Goal: Task Accomplishment & Management: Manage account settings

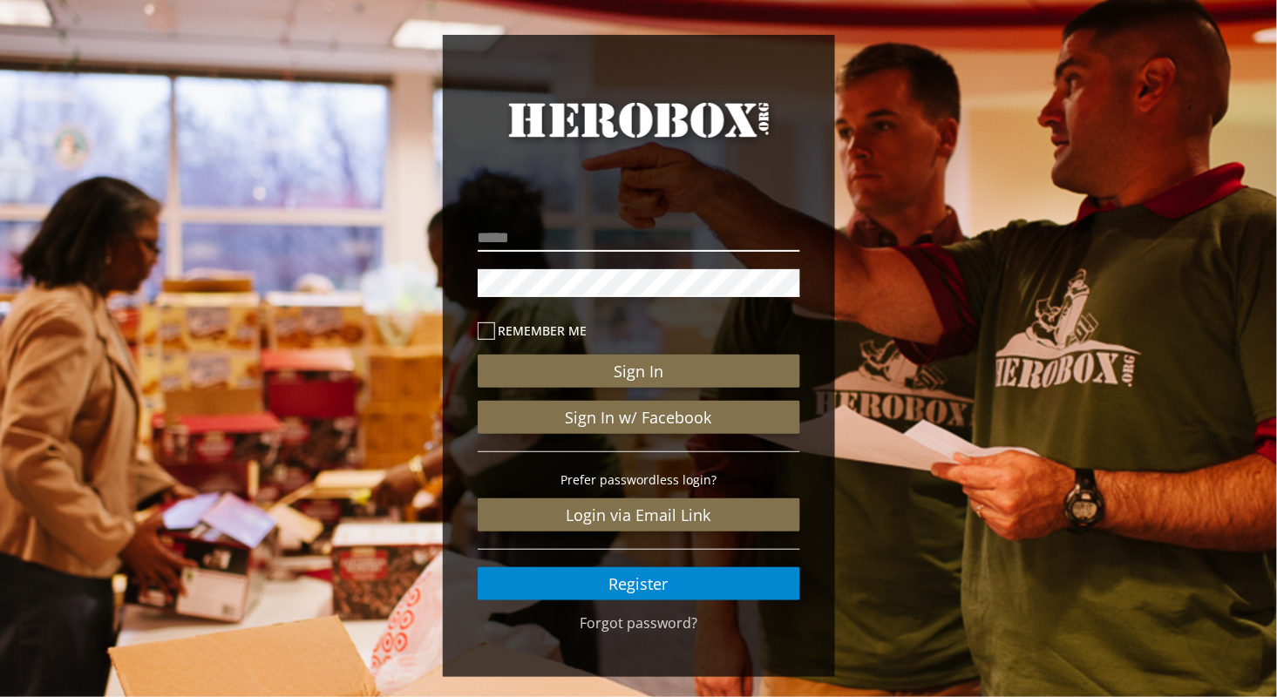
click at [525, 236] on input "email" at bounding box center [639, 238] width 322 height 28
type input "**********"
click at [800, 287] on nordpass-icon at bounding box center [800, 282] width 0 height 15
click at [0, 696] on nordpass-autofill-portal at bounding box center [0, 697] width 0 height 0
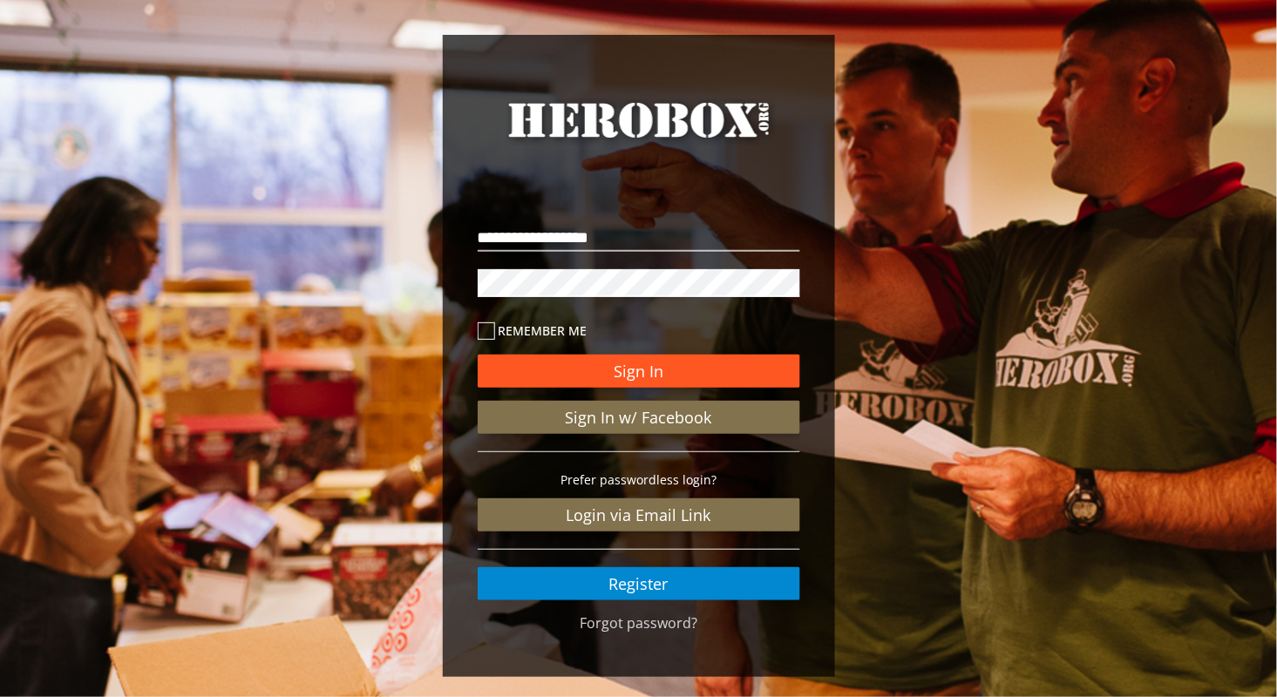
click at [739, 362] on button "Sign In" at bounding box center [639, 371] width 322 height 33
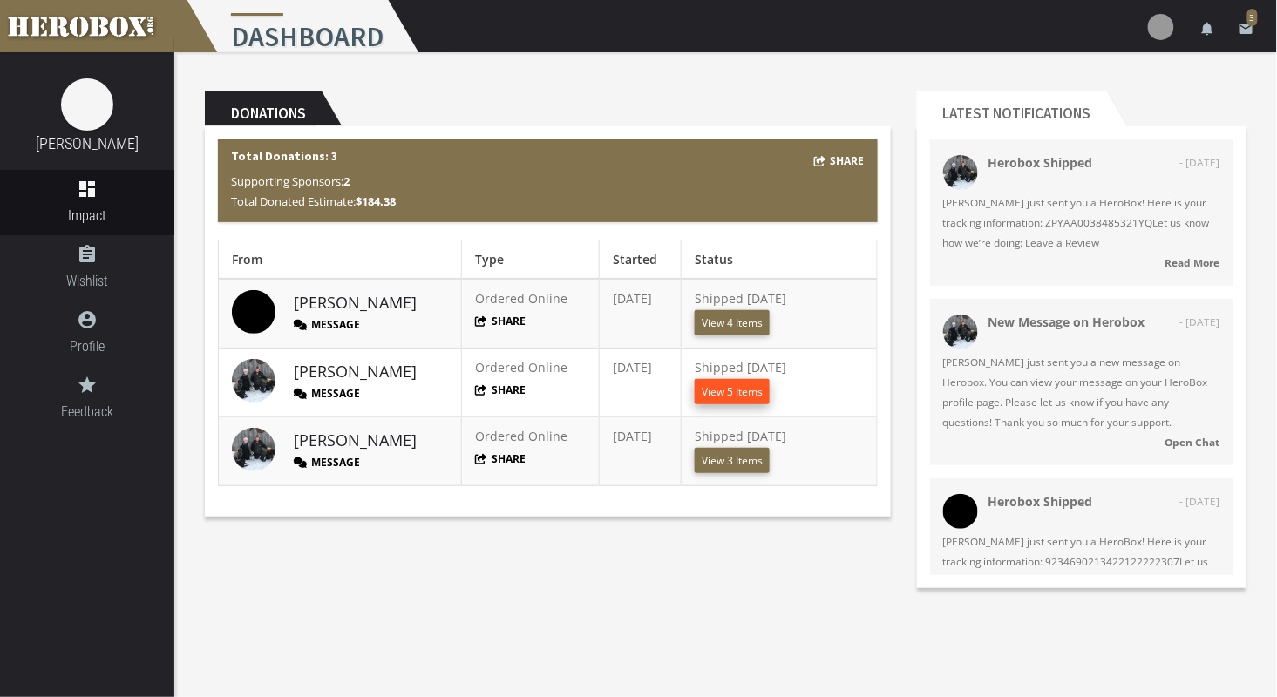
click at [737, 396] on button "View 5 Items" at bounding box center [732, 391] width 75 height 25
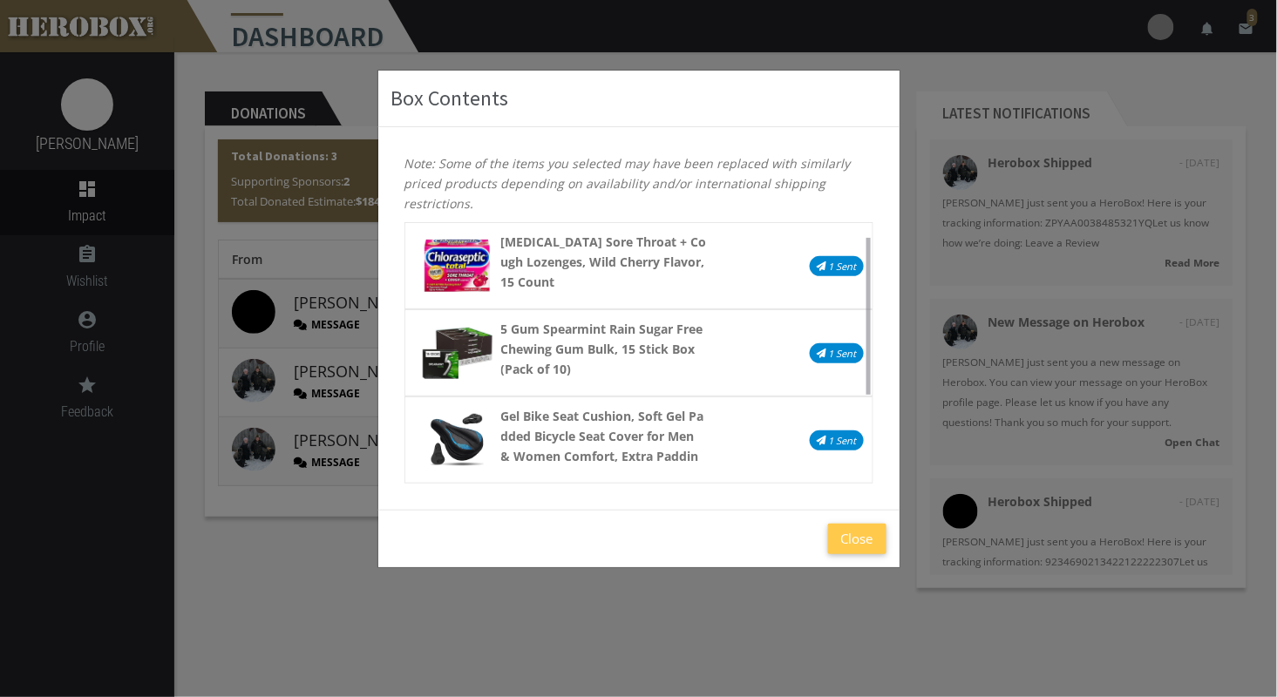
scroll to position [174, 0]
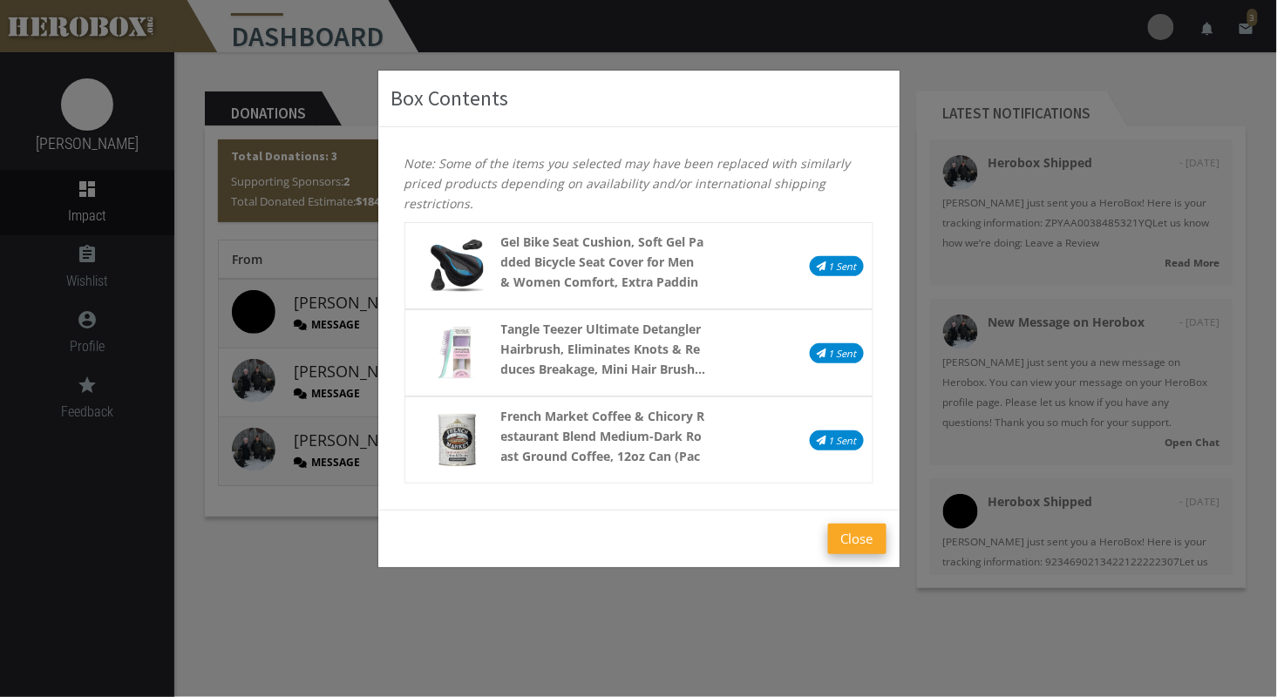
click at [870, 536] on button "Close" at bounding box center [857, 539] width 58 height 31
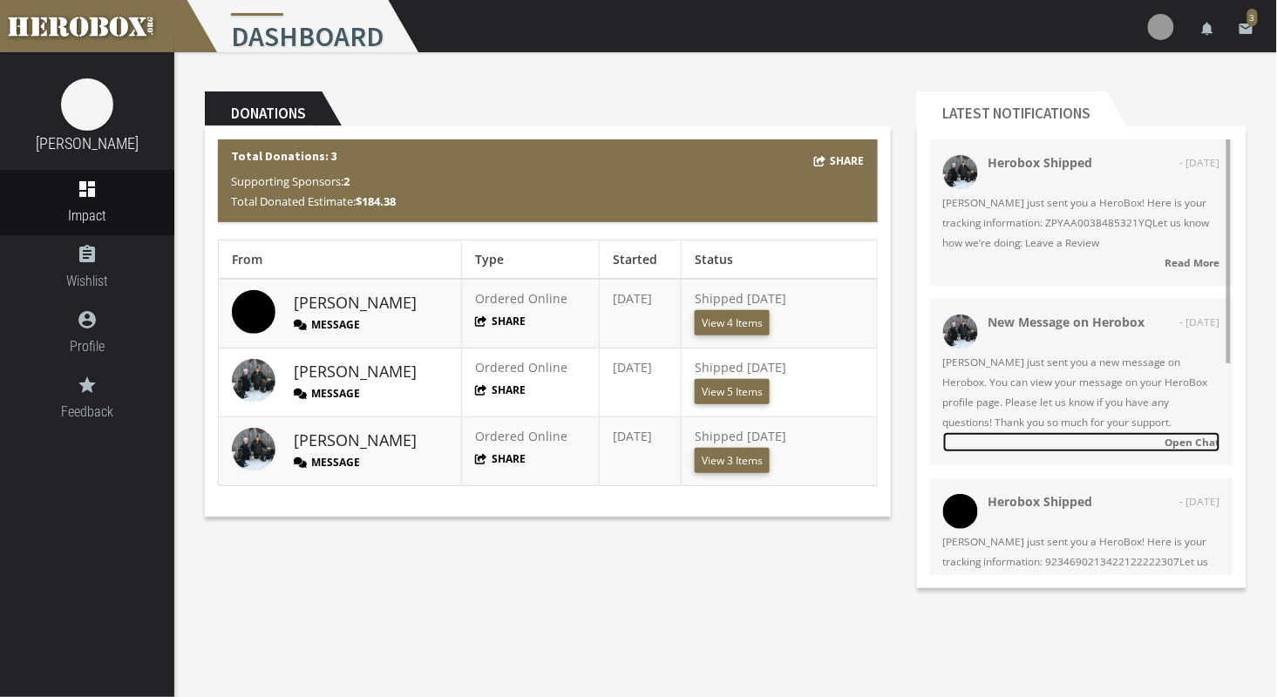
click at [1190, 442] on strong "Open Chat" at bounding box center [1192, 442] width 55 height 14
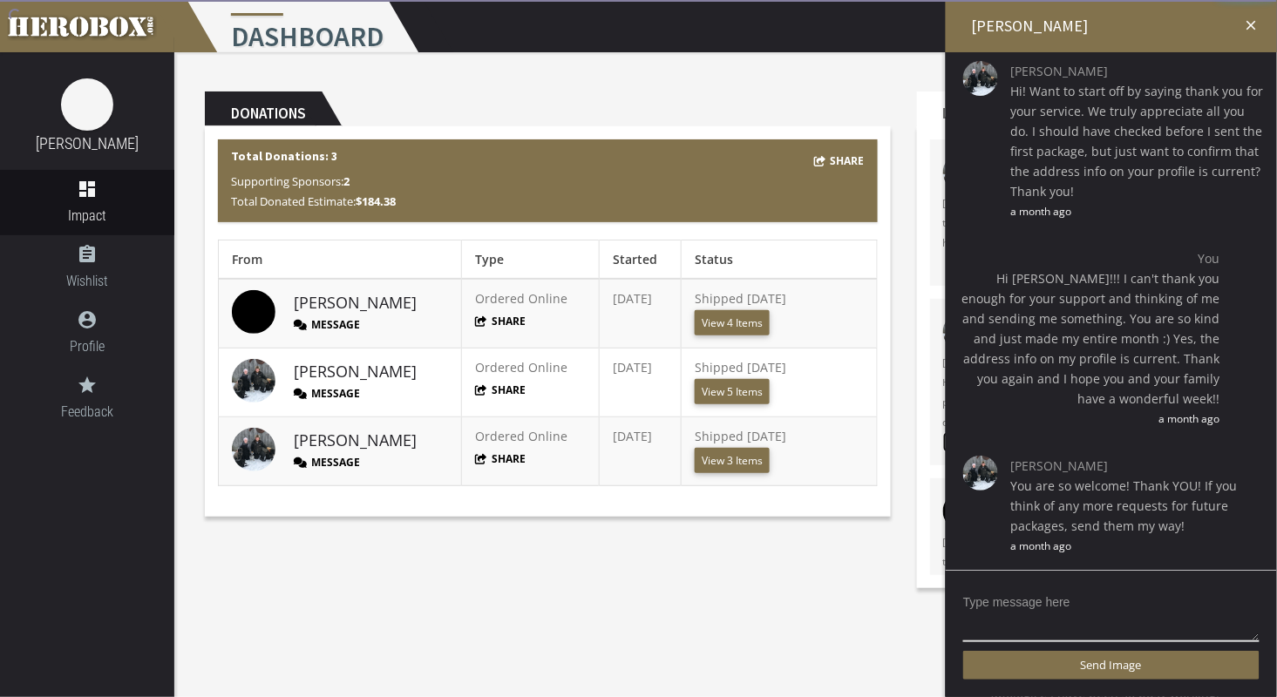
scroll to position [270, 0]
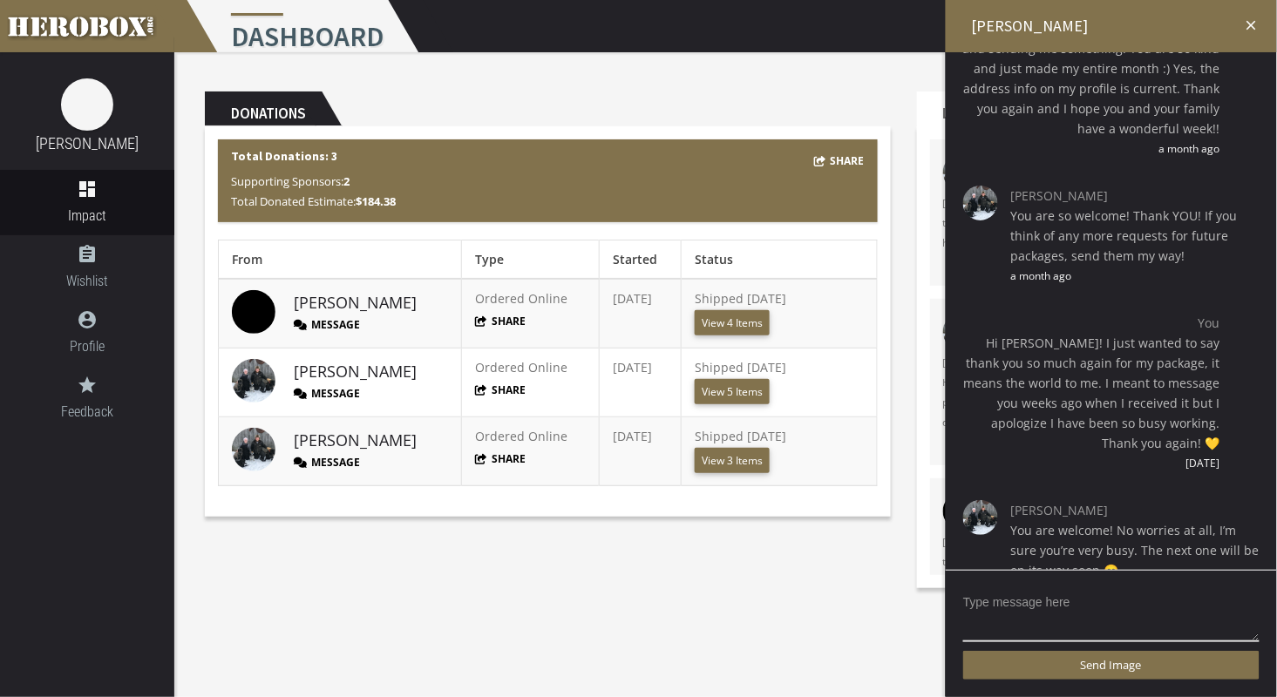
click at [1254, 21] on icon "close" at bounding box center [1252, 25] width 16 height 16
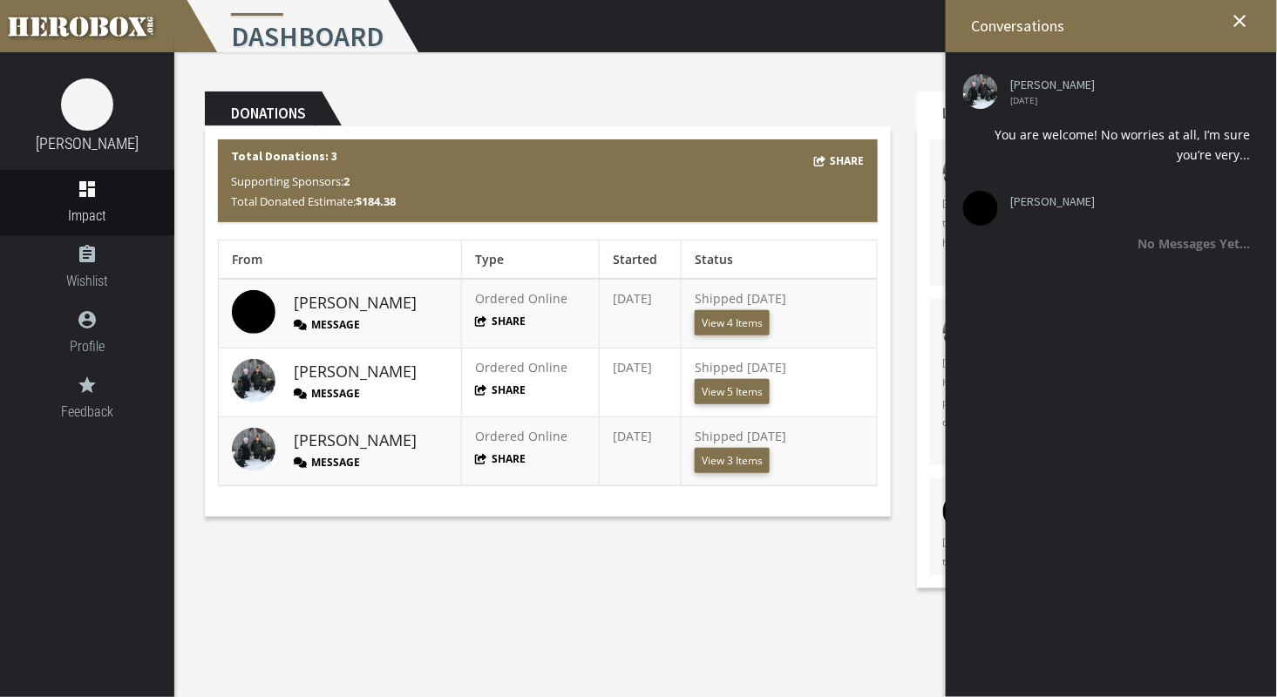
click at [338, 325] on button "Message" at bounding box center [327, 324] width 66 height 15
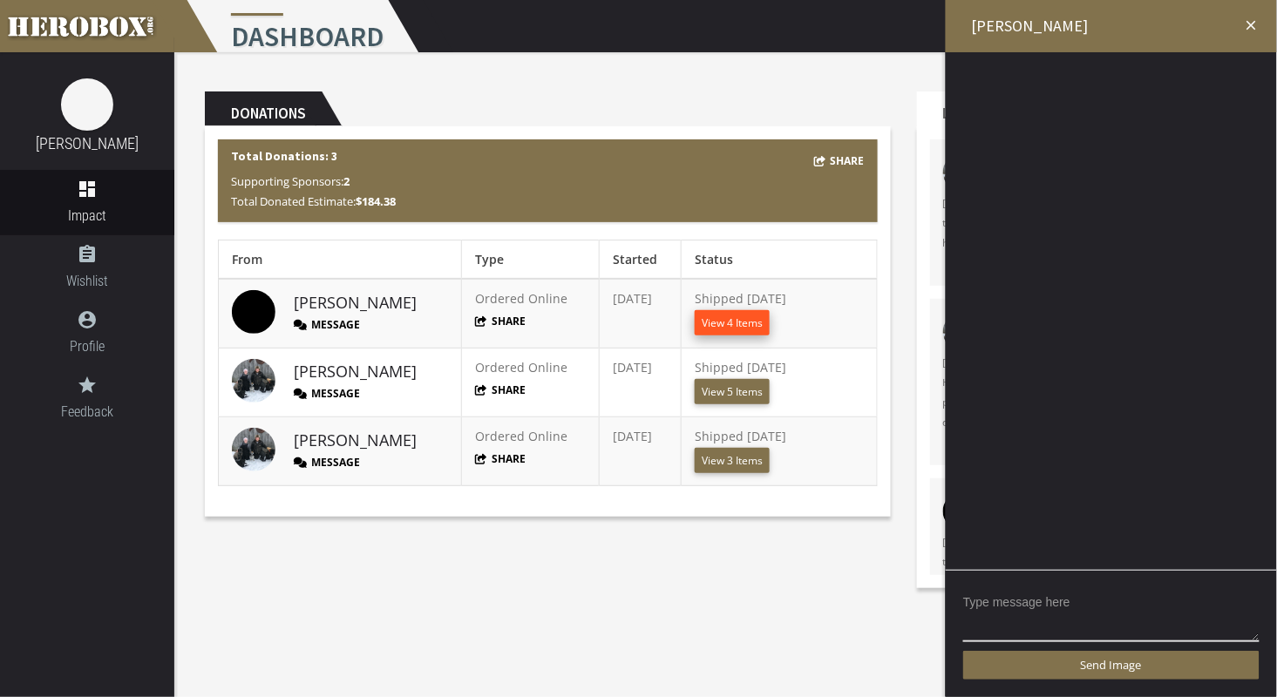
click at [740, 319] on button "View 4 Items" at bounding box center [732, 322] width 75 height 25
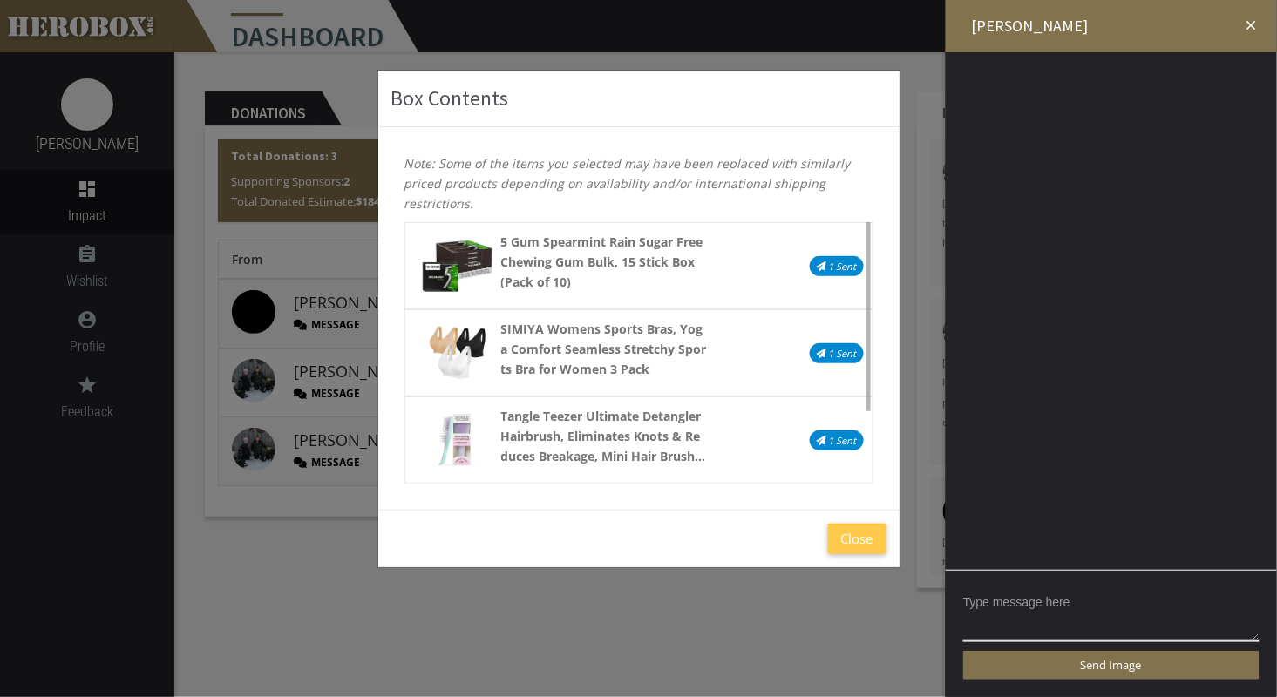
scroll to position [0, 0]
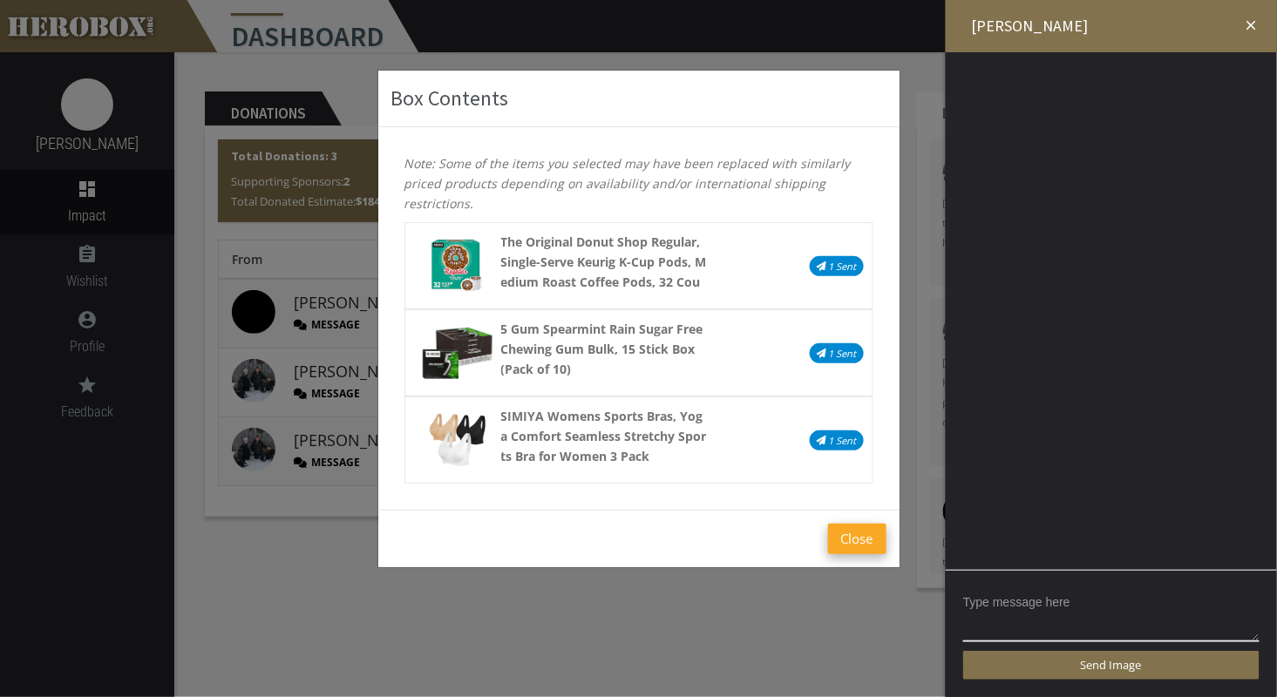
click at [851, 532] on button "Close" at bounding box center [857, 539] width 58 height 31
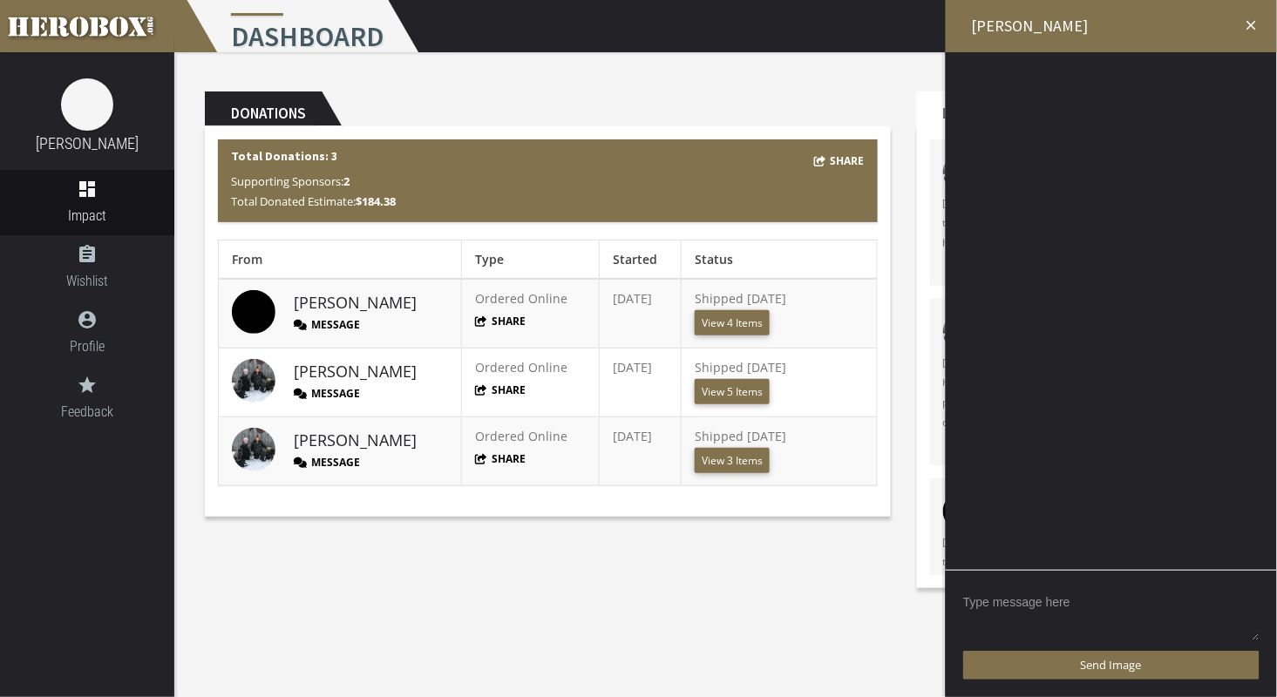
click at [981, 604] on textarea at bounding box center [1111, 615] width 296 height 54
click at [1009, 602] on textarea "Hi [PERSON_NAME]! I just received your package. Thank you SO much." at bounding box center [1111, 615] width 296 height 54
click at [1096, 622] on textarea "Hi [PERSON_NAME]! I hope you are having a wonderful day. I just received your p…" at bounding box center [1111, 615] width 296 height 54
click at [1221, 623] on textarea "Hi [PERSON_NAME]! I hope you are having a wonderful day. I just received your p…" at bounding box center [1111, 615] width 296 height 54
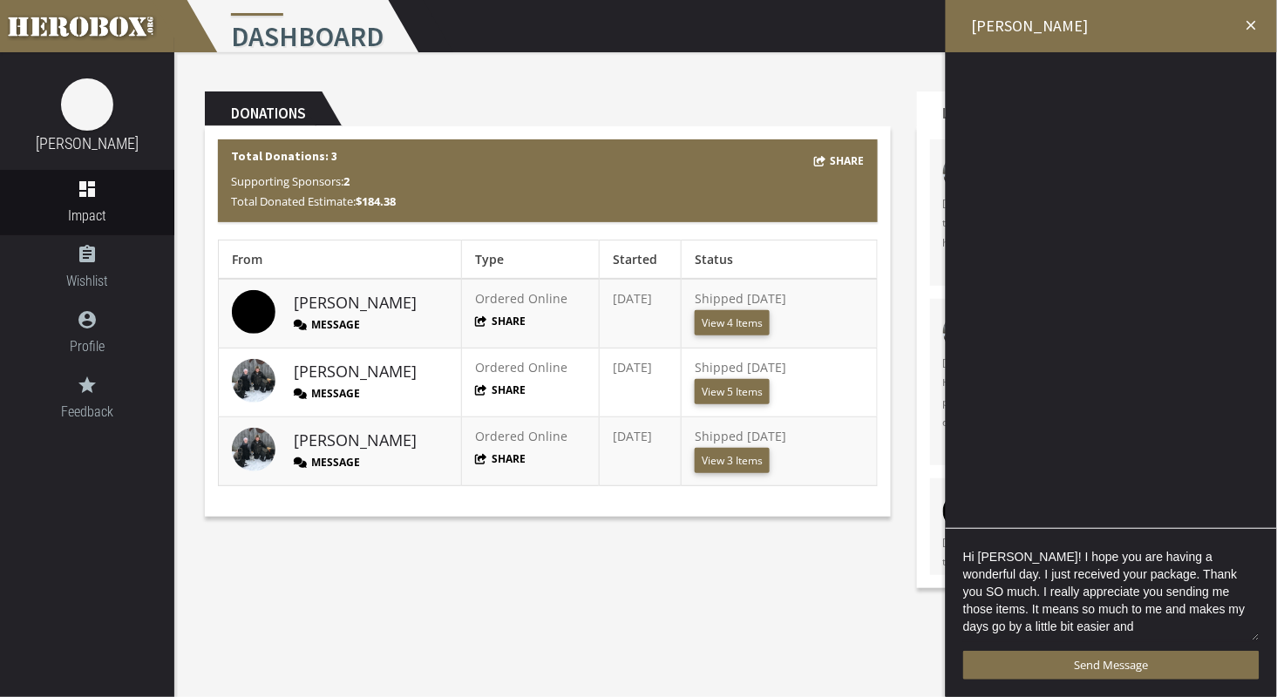
scroll to position [3, 0]
click at [1095, 579] on textarea "Hi [PERSON_NAME]! I hope you are having a wonderful day. I just received your p…" at bounding box center [1111, 594] width 296 height 96
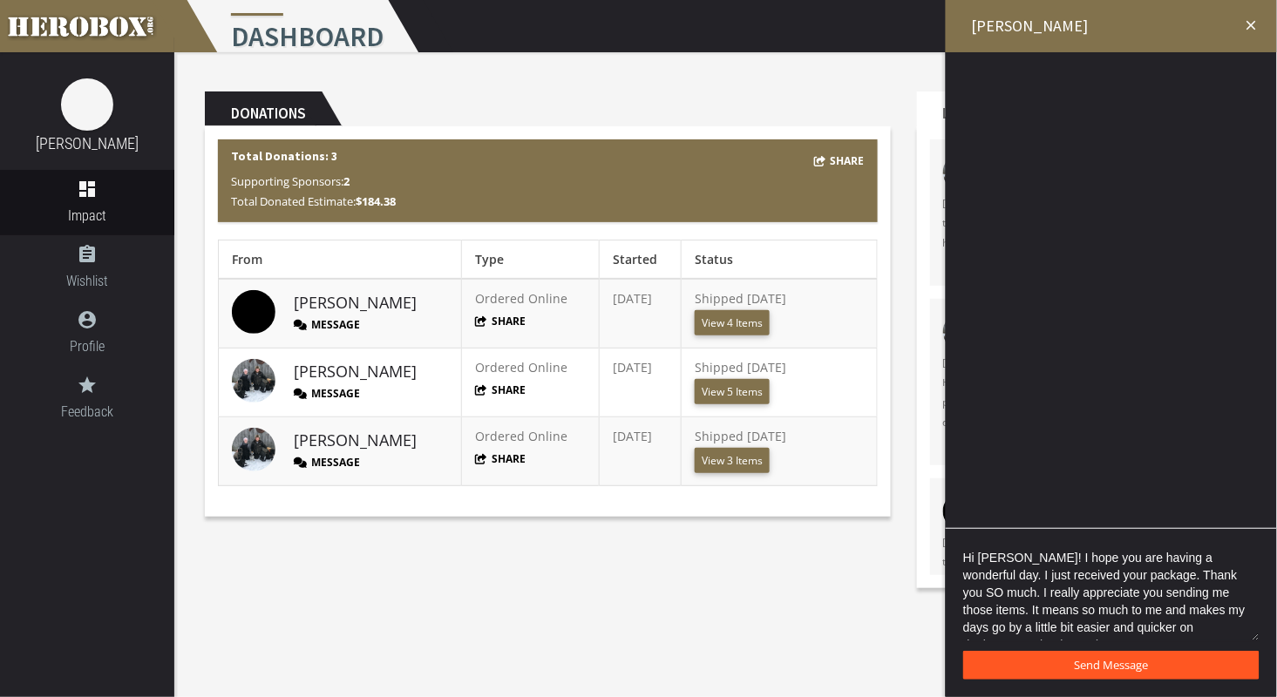
type textarea "Hi [PERSON_NAME]! I hope you are having a wonderful day. I just received your p…"
click at [1091, 665] on span "Send Message" at bounding box center [1112, 665] width 74 height 16
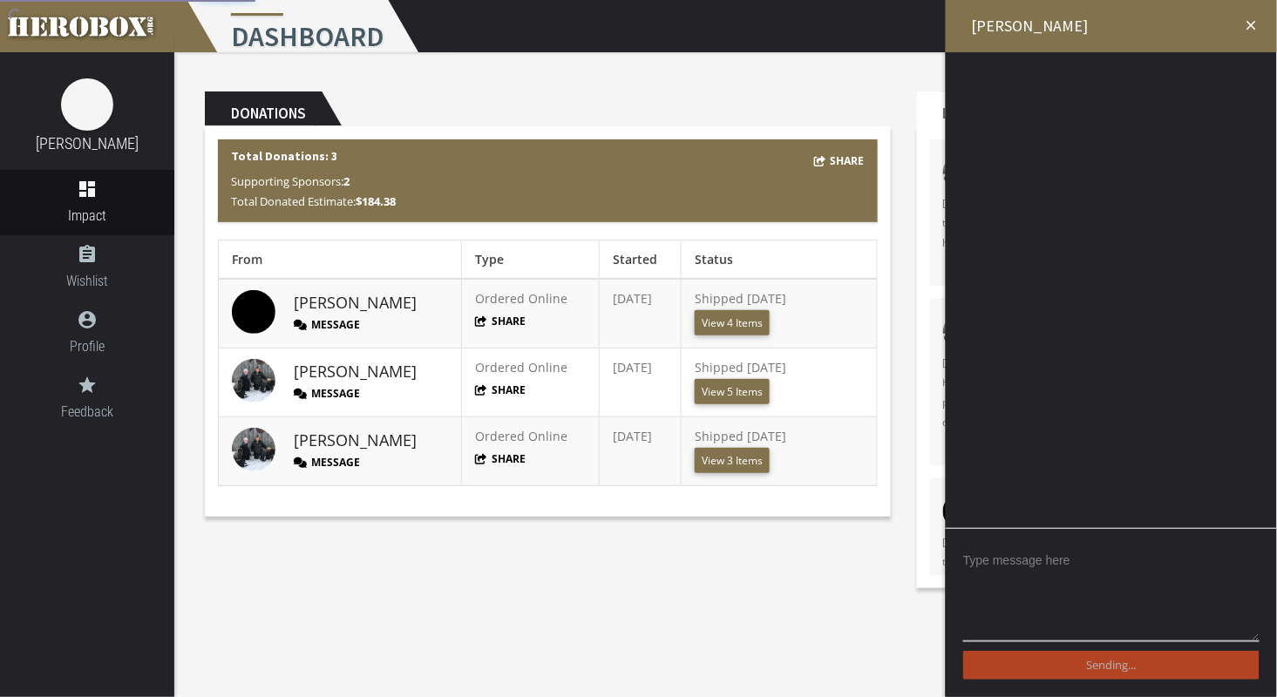
scroll to position [0, 0]
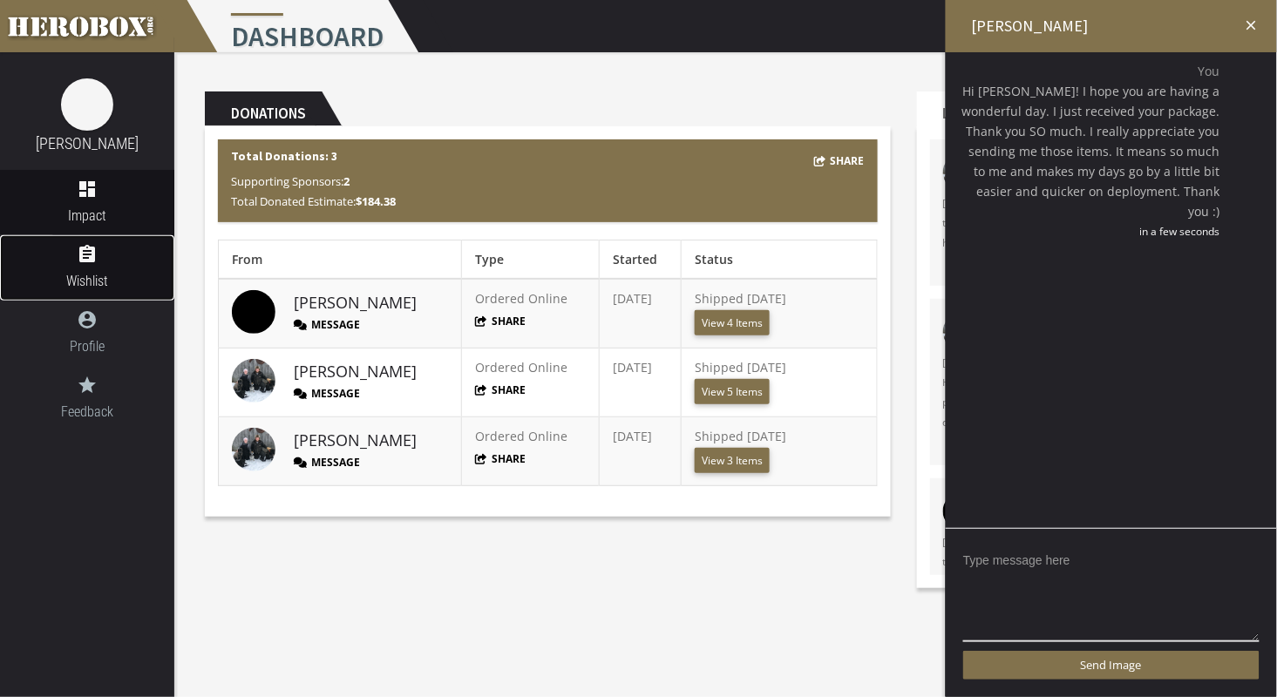
click at [95, 261] on icon "assignment" at bounding box center [87, 254] width 174 height 21
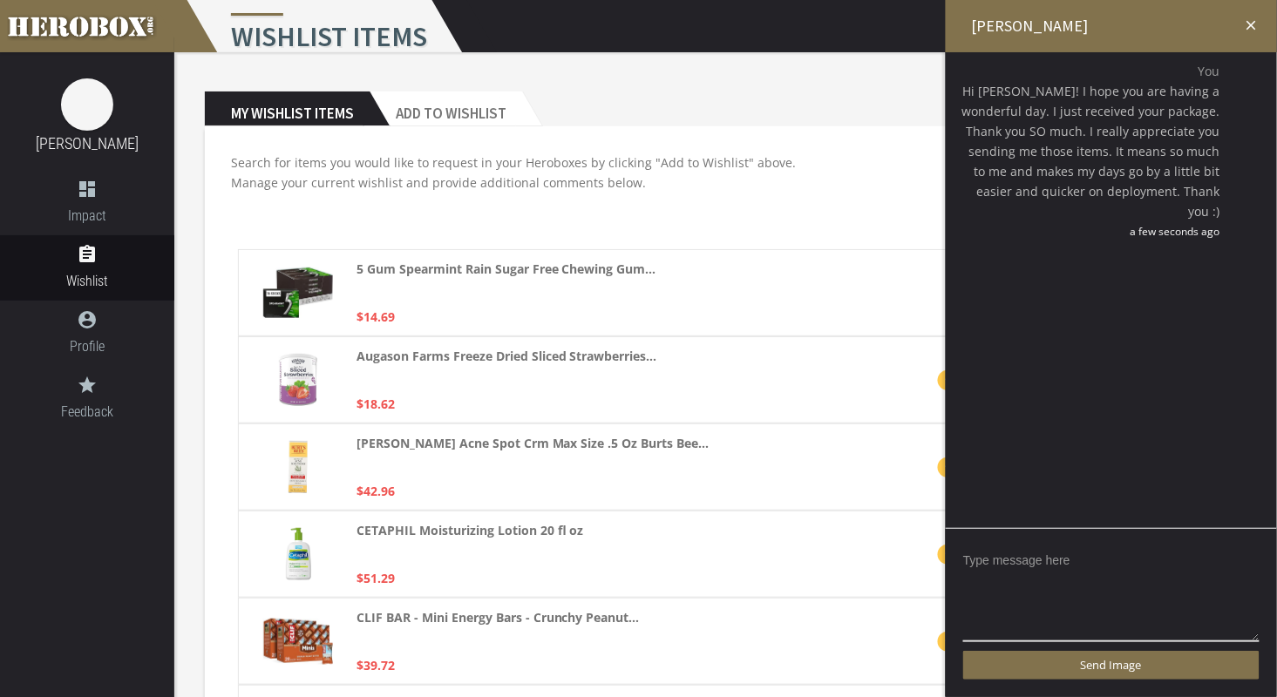
click at [1249, 21] on icon "close" at bounding box center [1252, 25] width 16 height 16
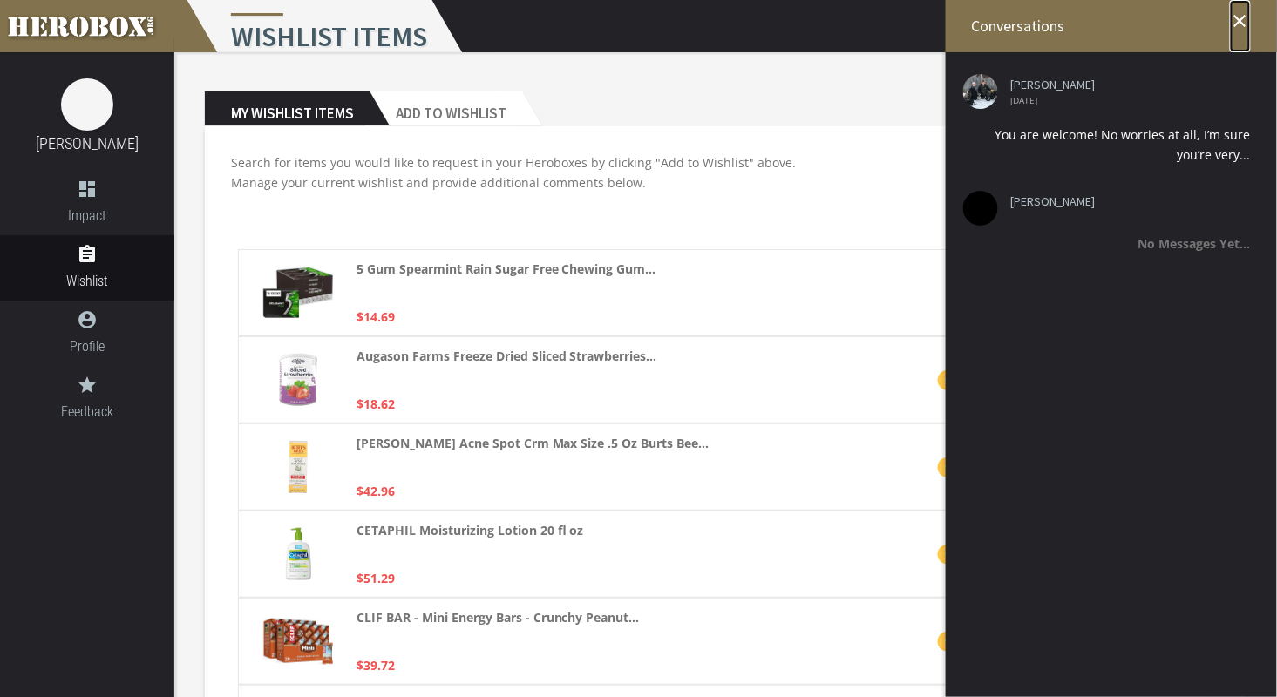
click at [1245, 17] on icon "close" at bounding box center [1240, 20] width 21 height 21
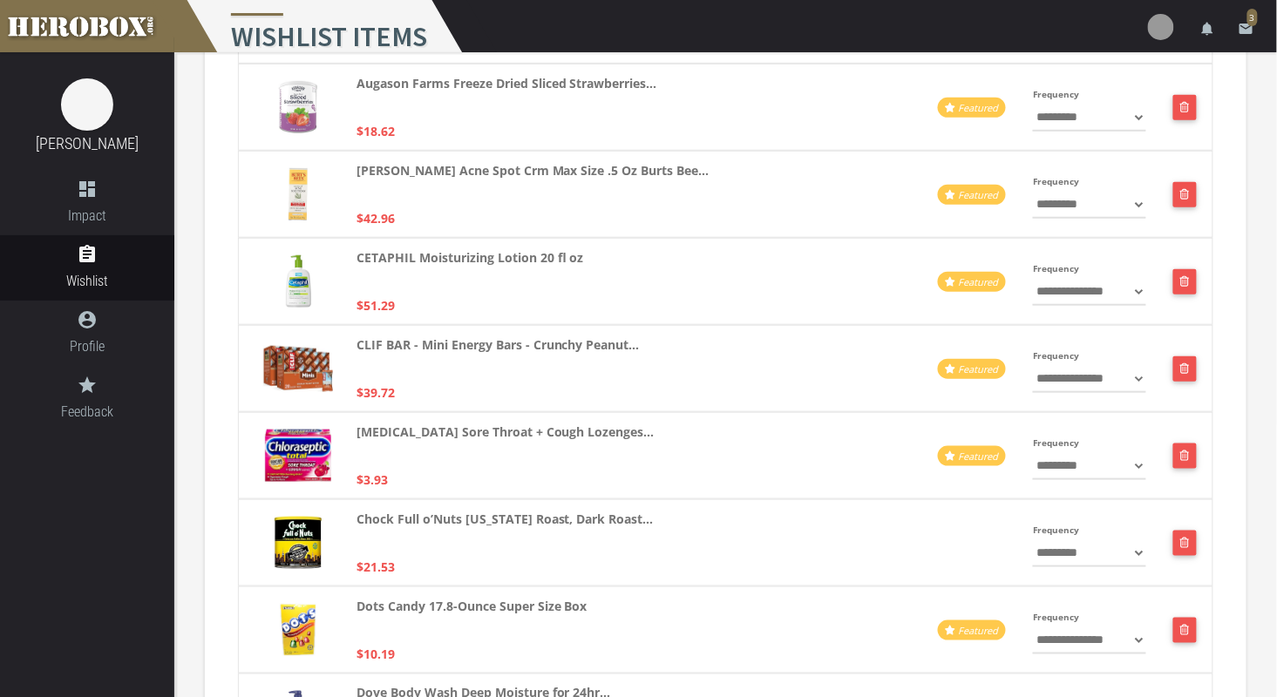
scroll to position [275, 0]
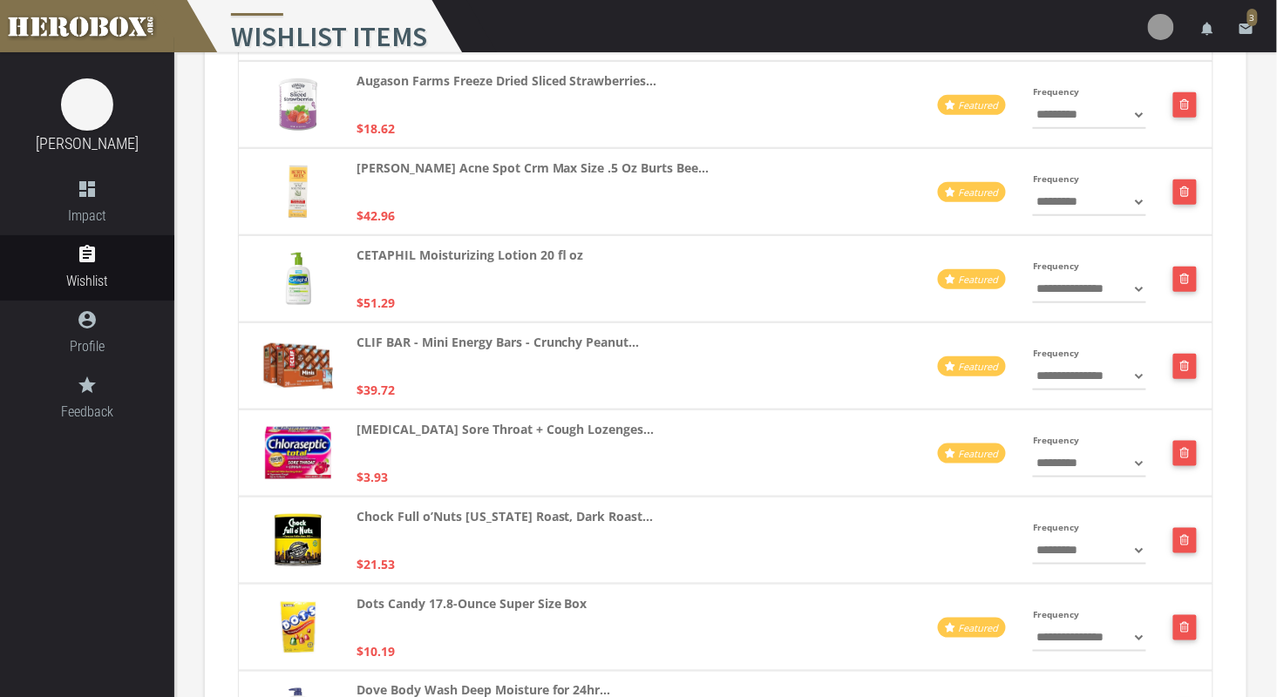
click at [1138, 285] on select "**********" at bounding box center [1089, 290] width 112 height 28
click at [1187, 275] on icon "button" at bounding box center [1185, 279] width 10 height 10
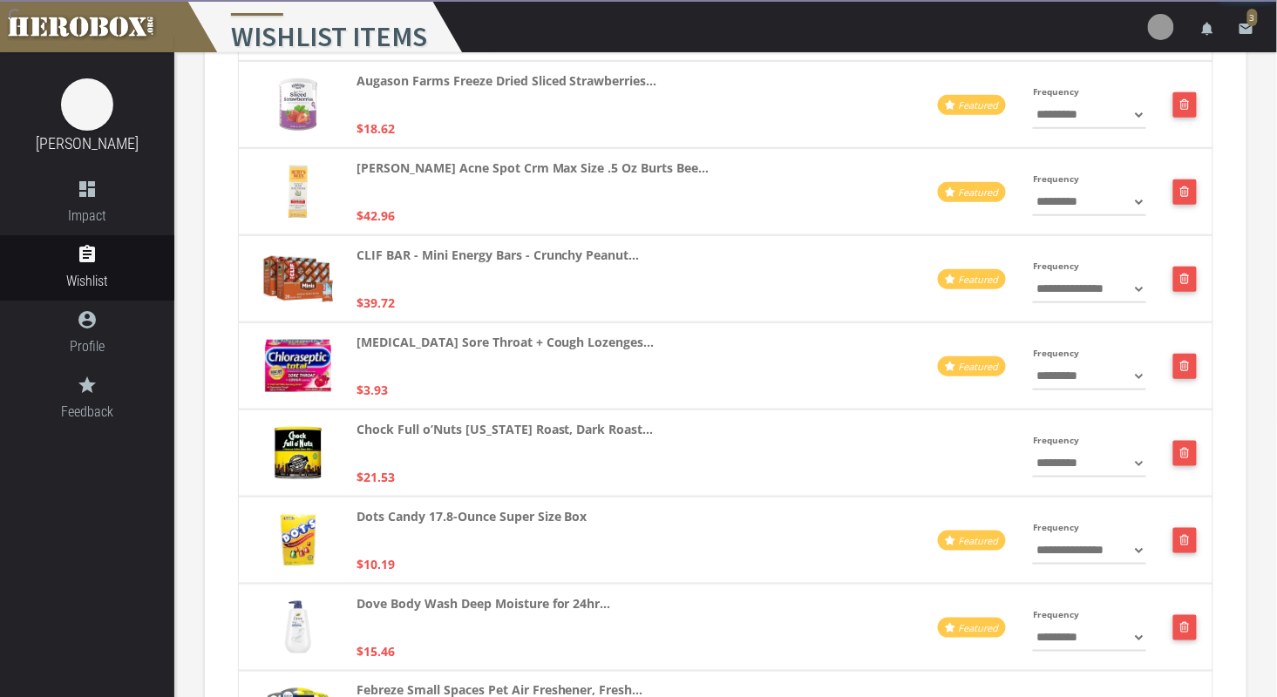
scroll to position [1170, 0]
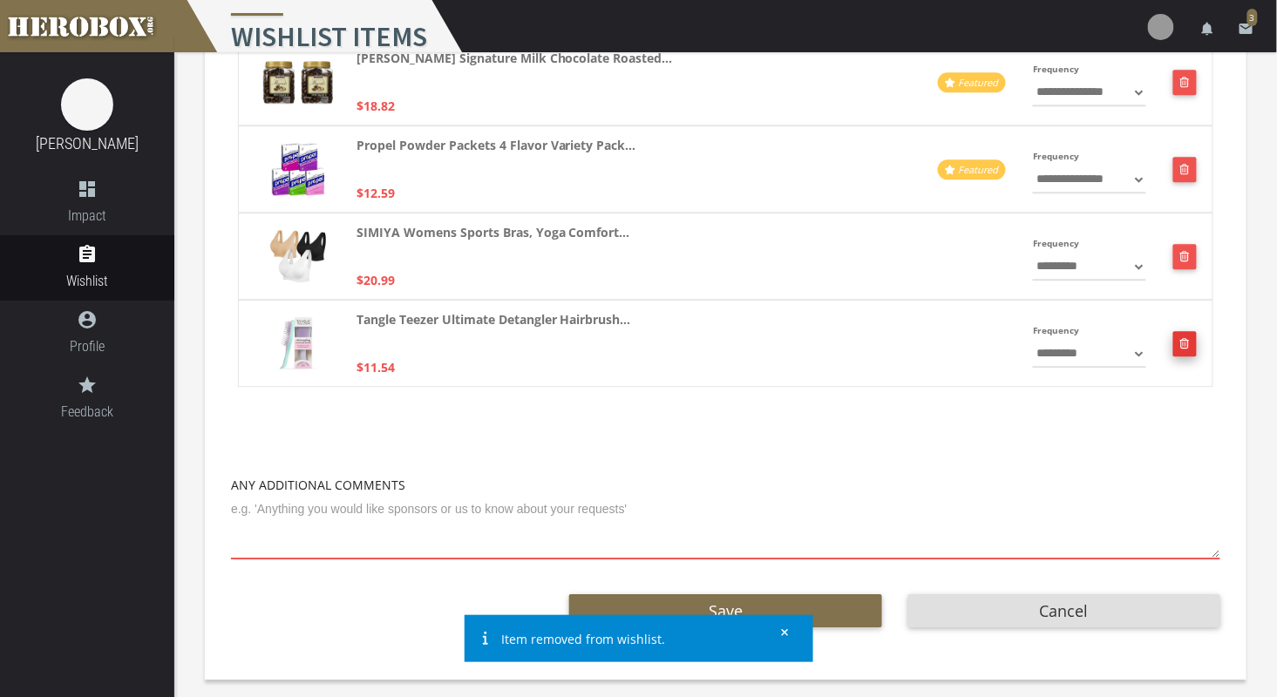
click at [1185, 343] on button "button" at bounding box center [1185, 343] width 24 height 25
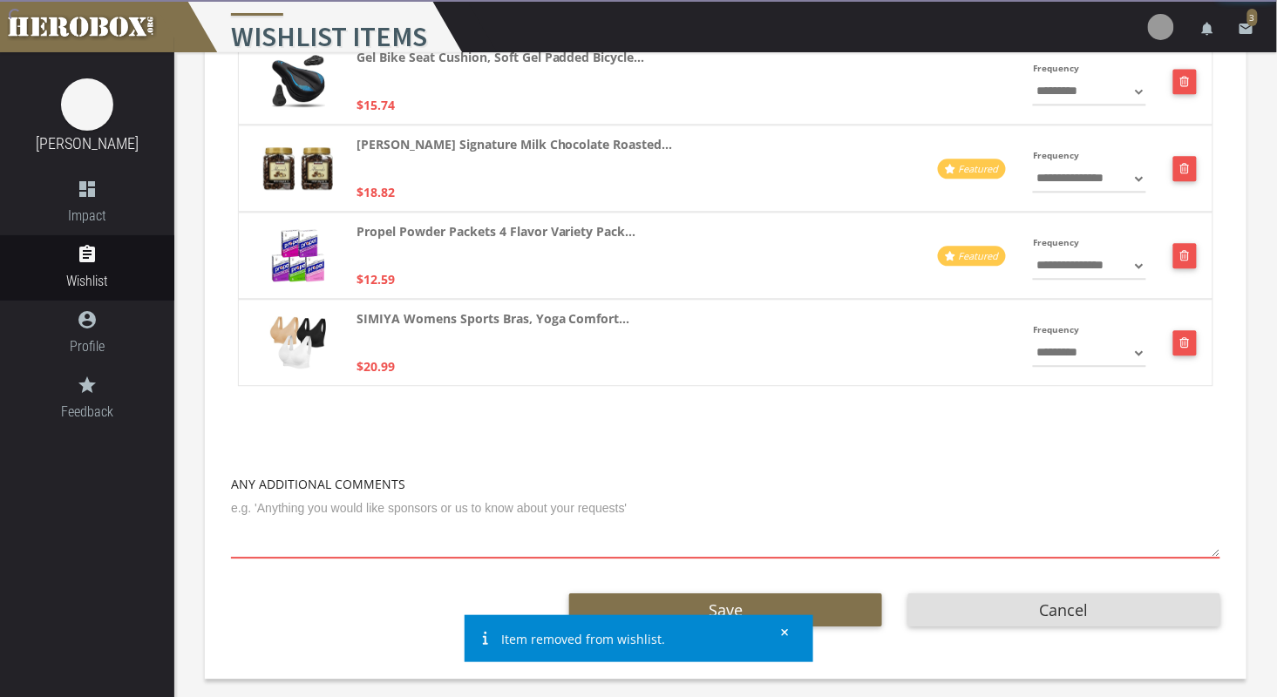
scroll to position [1088, 0]
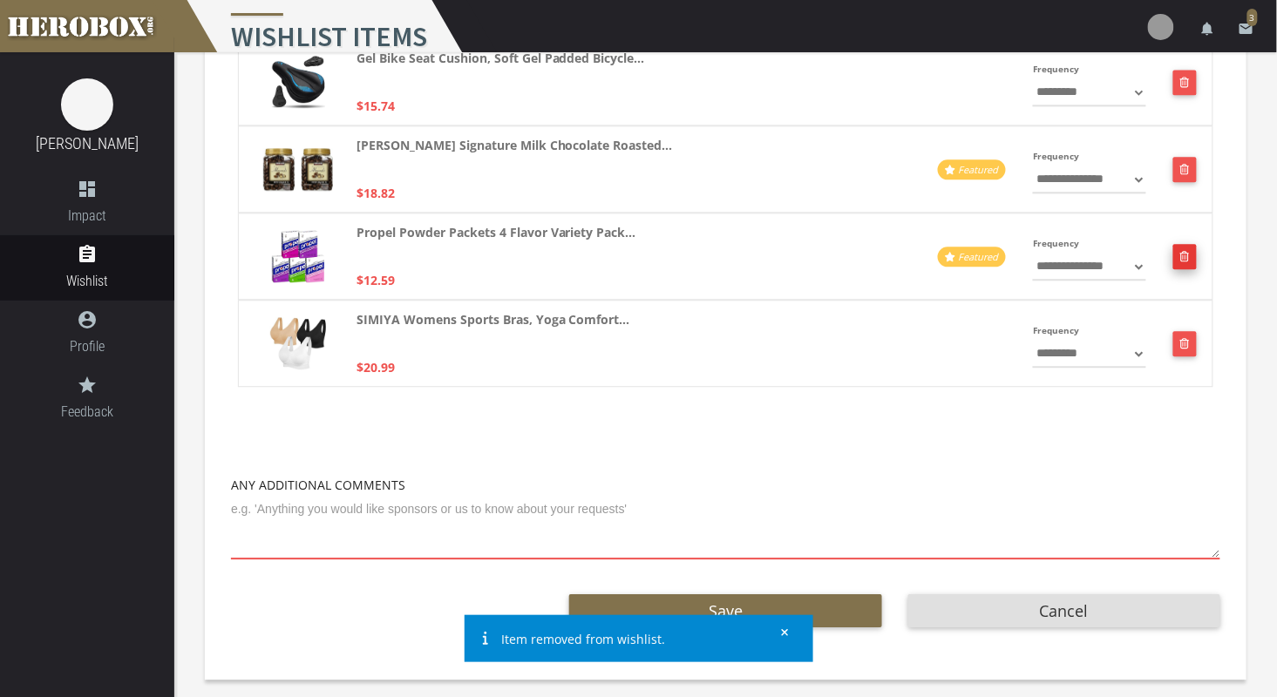
click at [1188, 248] on button "button" at bounding box center [1185, 256] width 24 height 25
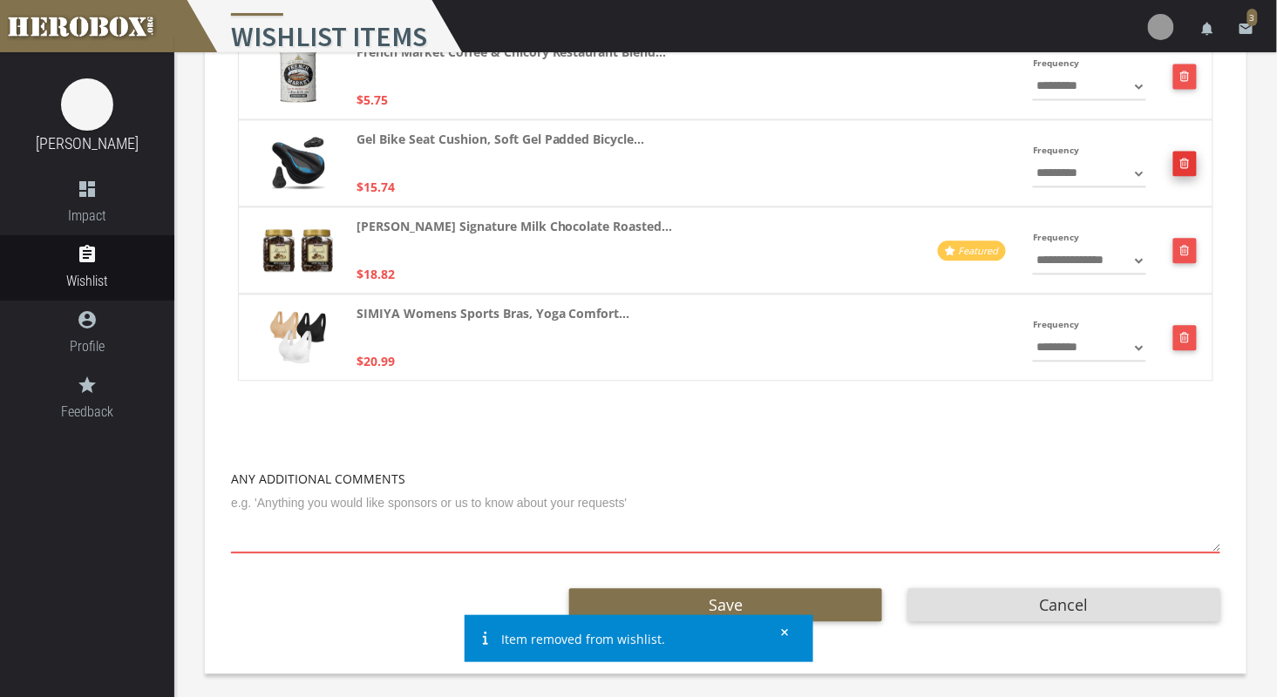
scroll to position [995, 0]
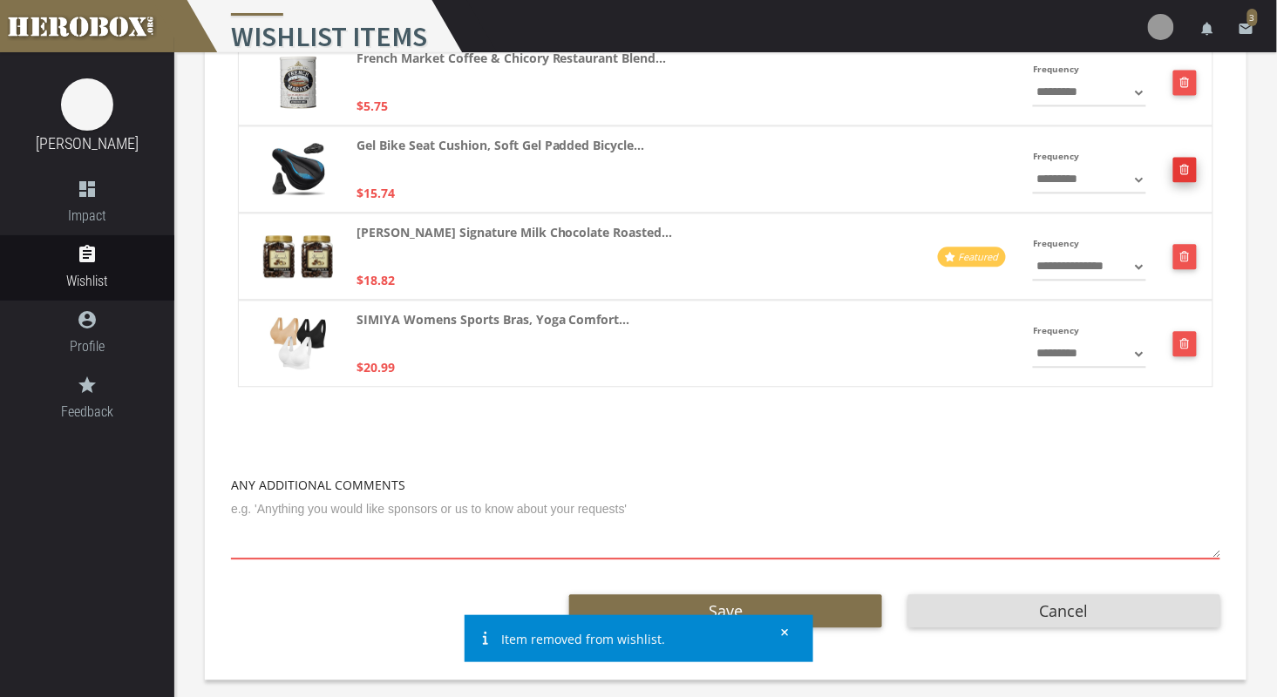
click at [1192, 166] on button "button" at bounding box center [1185, 169] width 24 height 25
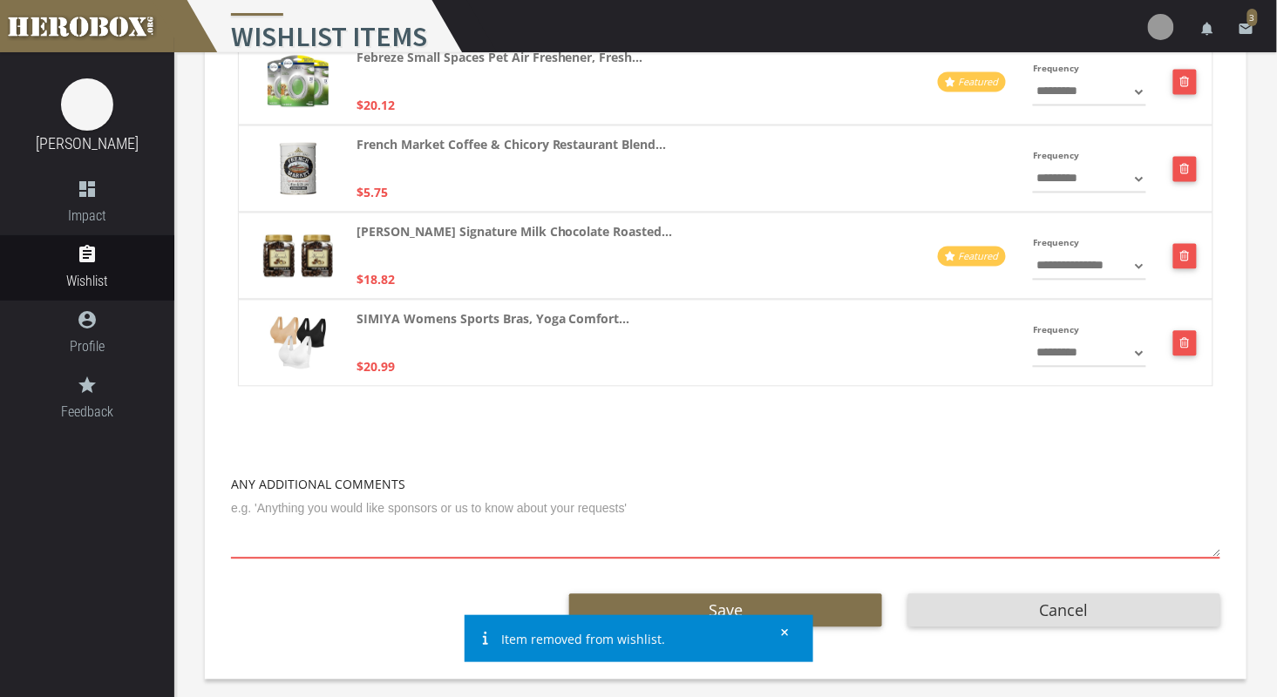
scroll to position [857, 0]
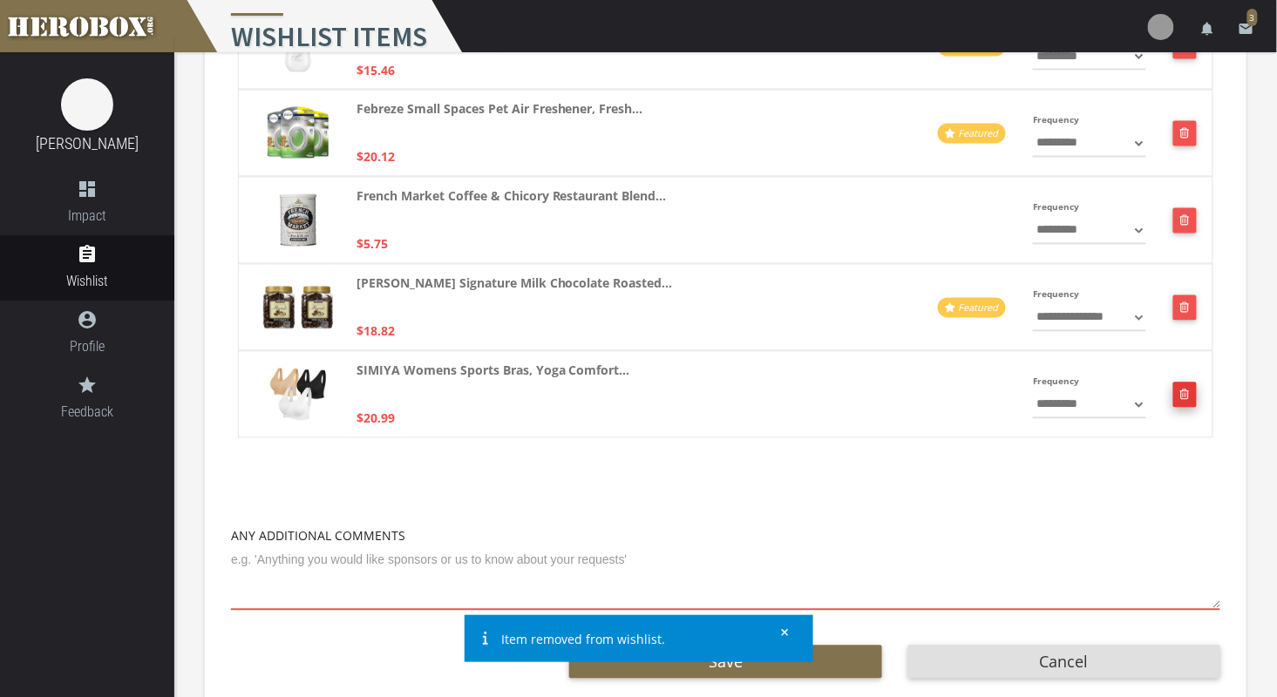
click at [1188, 399] on button "button" at bounding box center [1185, 395] width 24 height 25
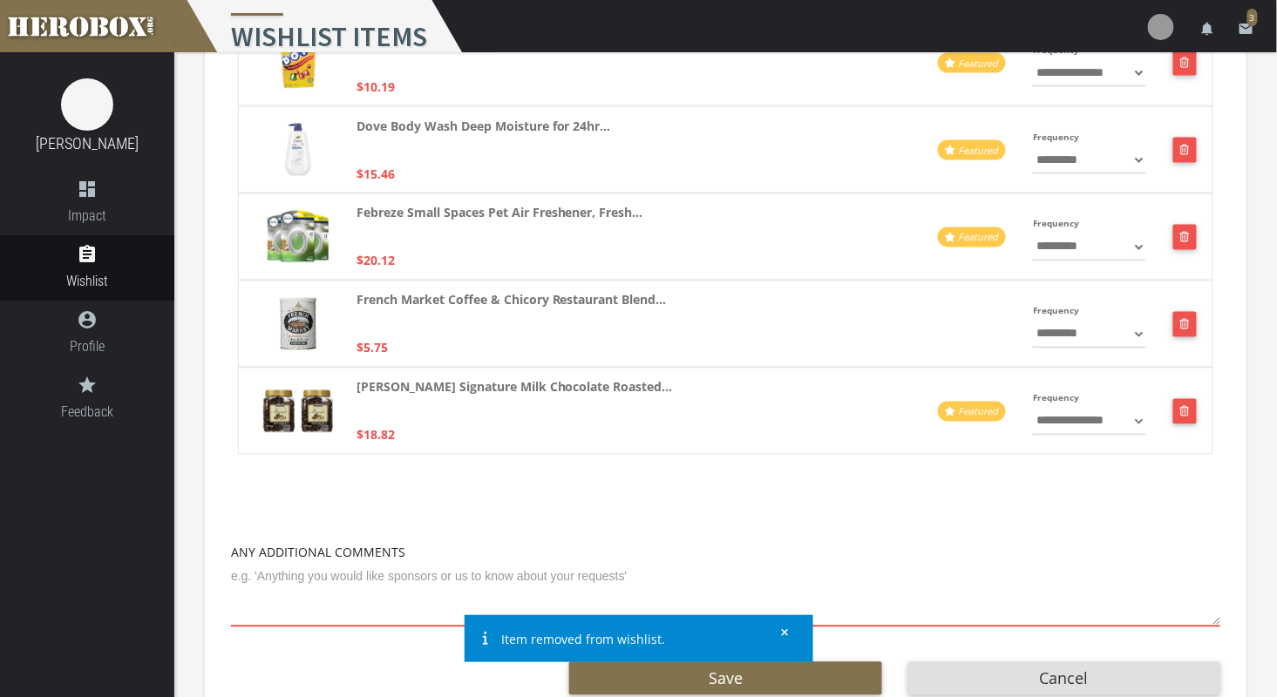
scroll to position [751, 0]
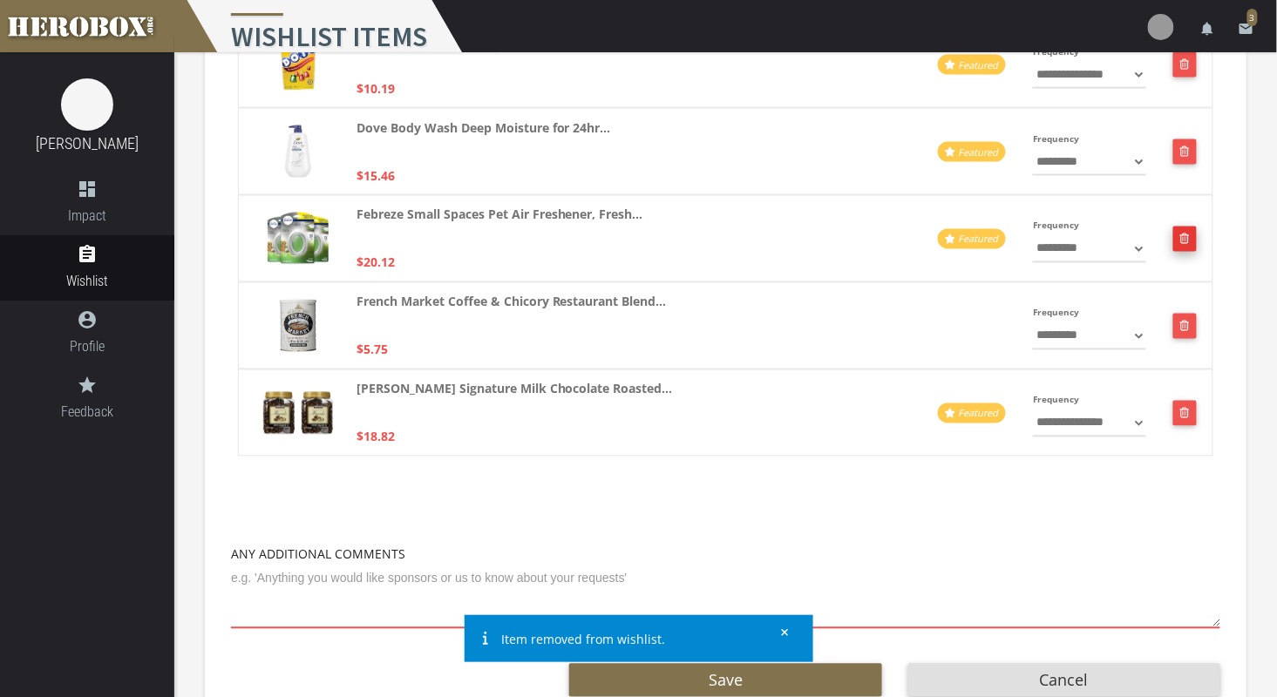
click at [1185, 235] on button "button" at bounding box center [1185, 239] width 24 height 25
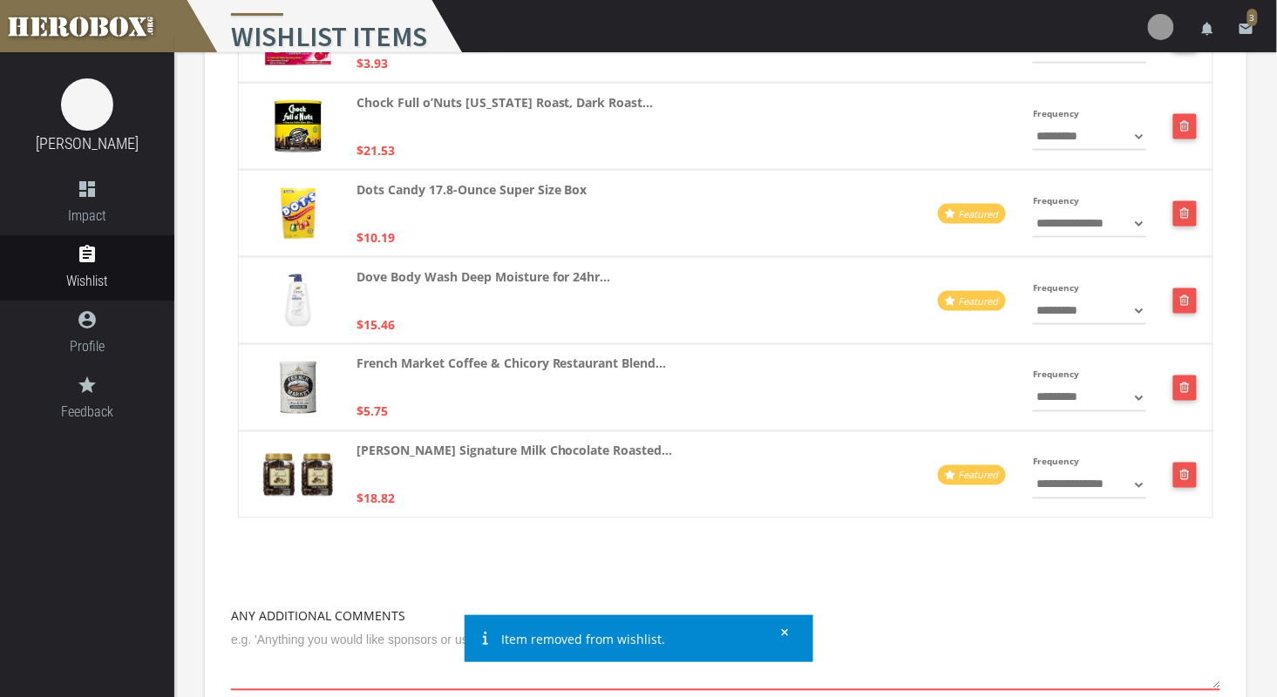
scroll to position [600, 0]
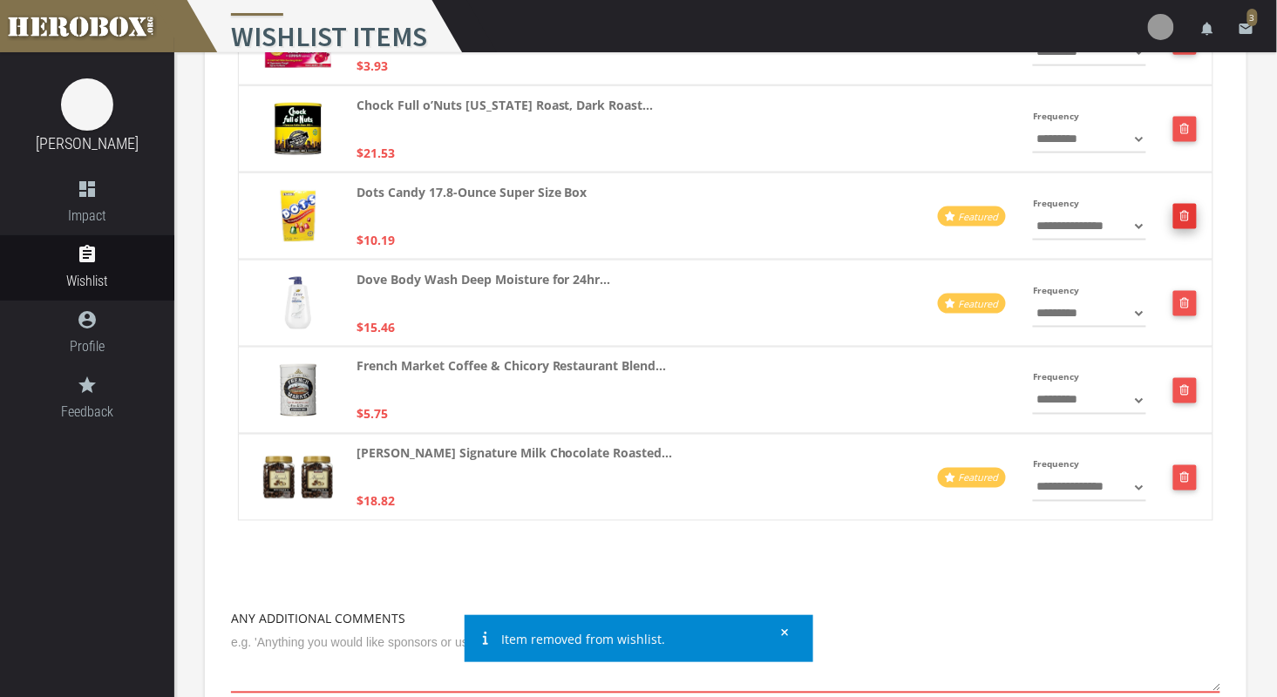
click at [1188, 223] on button "button" at bounding box center [1185, 216] width 24 height 25
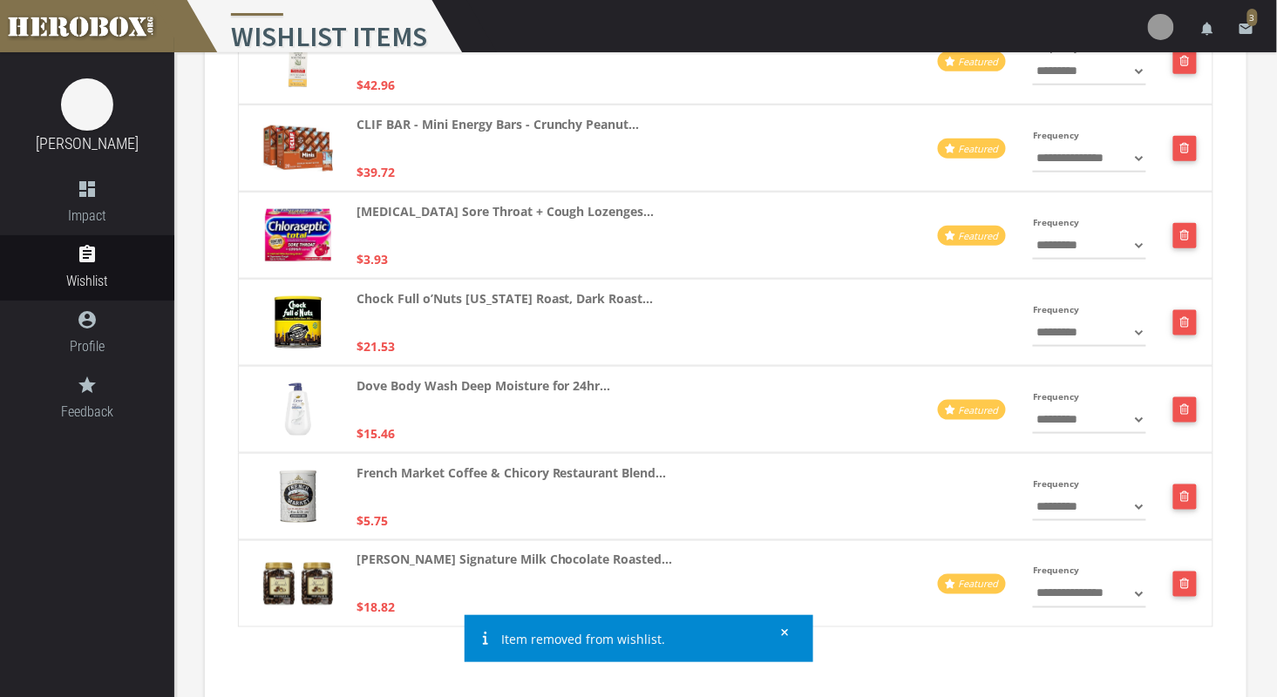
scroll to position [399, 0]
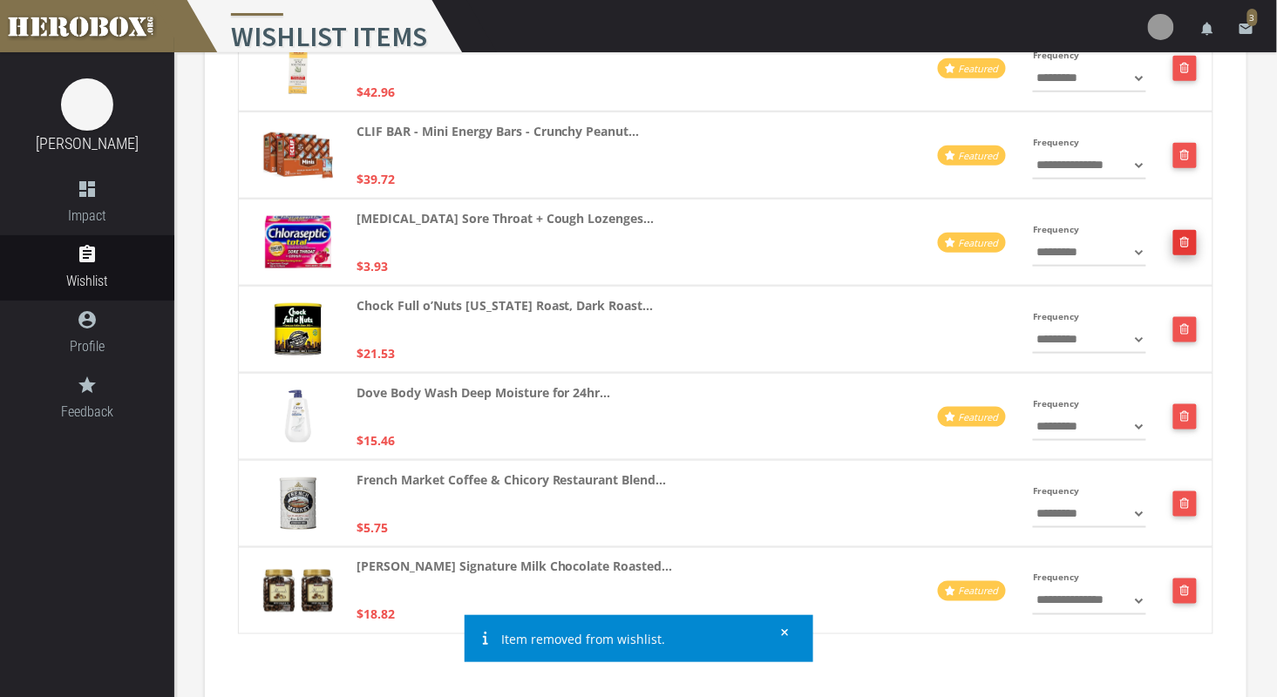
click at [1185, 244] on icon "button" at bounding box center [1185, 242] width 10 height 10
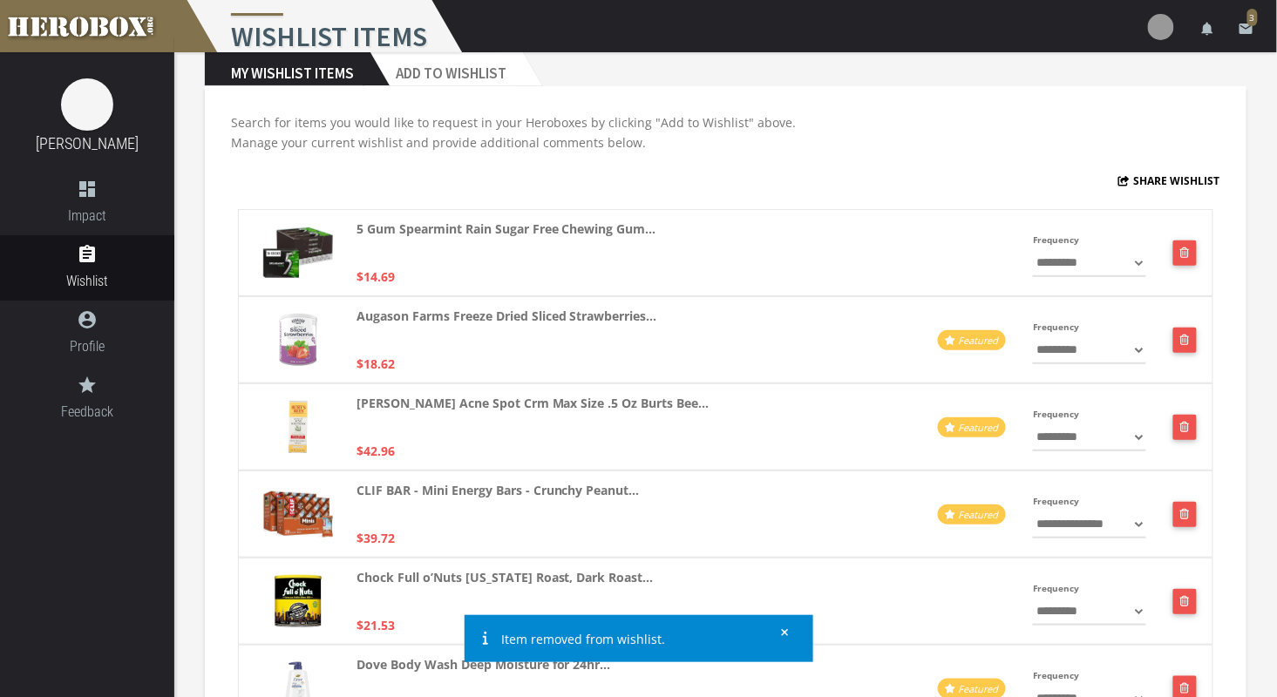
scroll to position [0, 0]
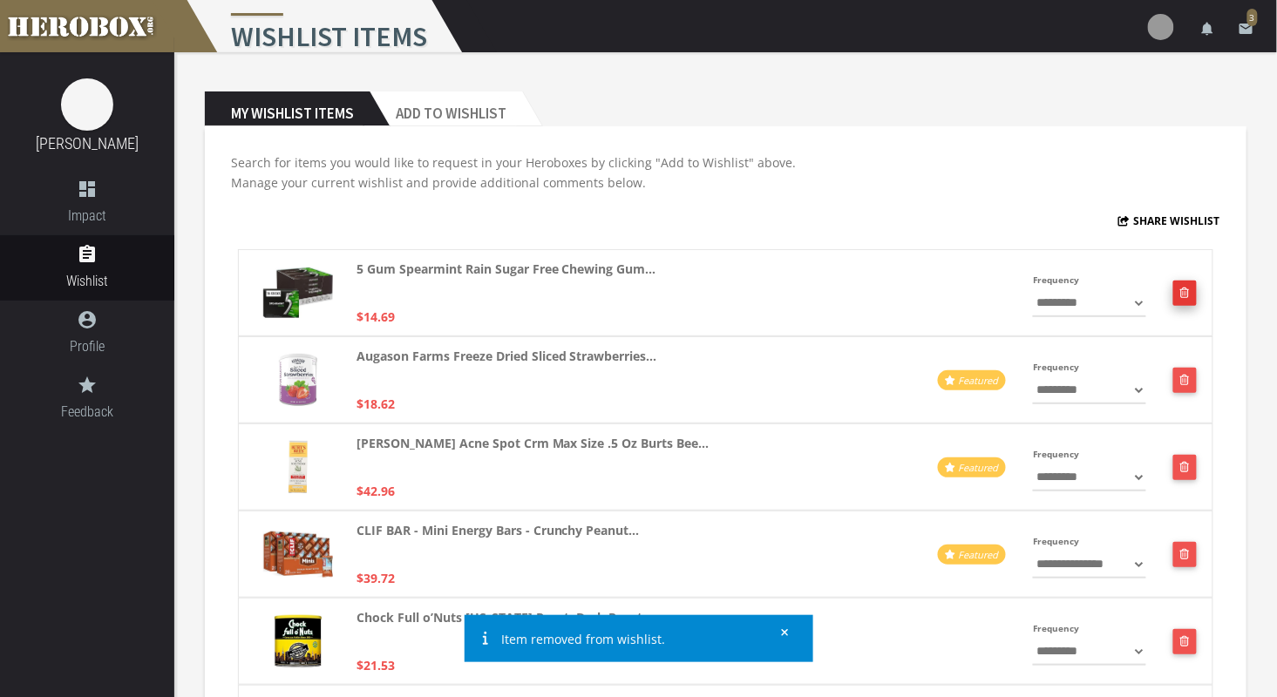
click at [1190, 298] on button "button" at bounding box center [1185, 293] width 24 height 25
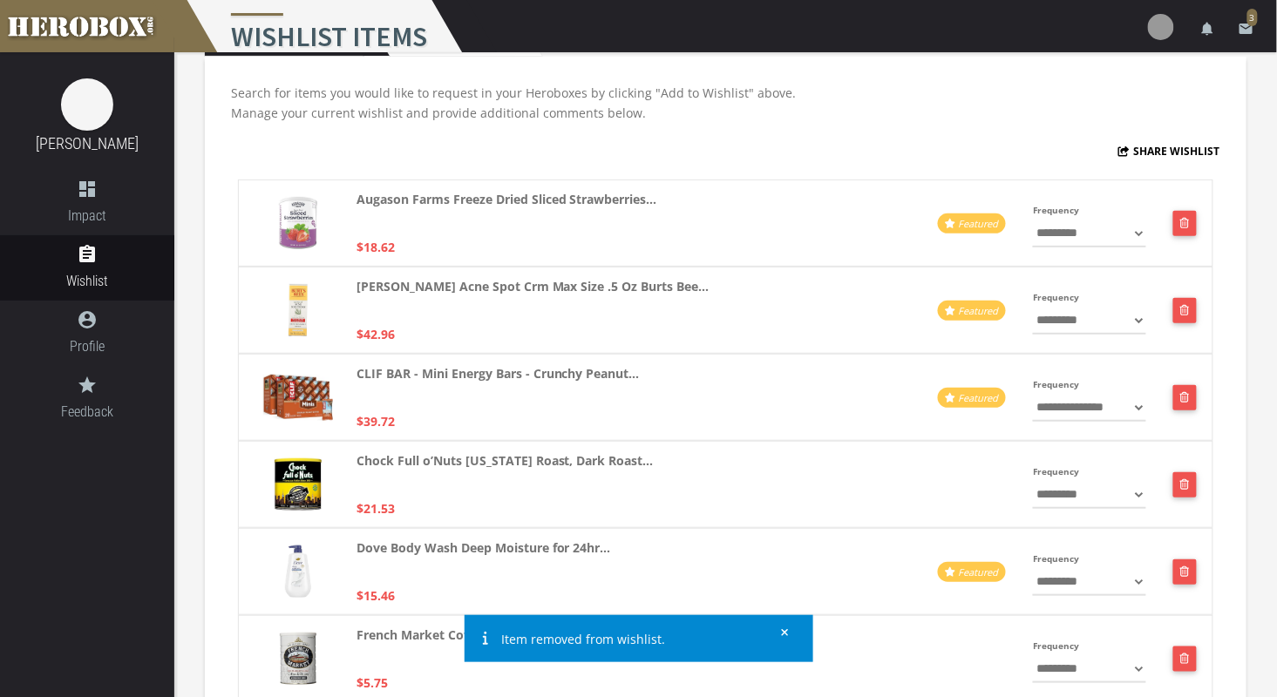
scroll to position [75, 0]
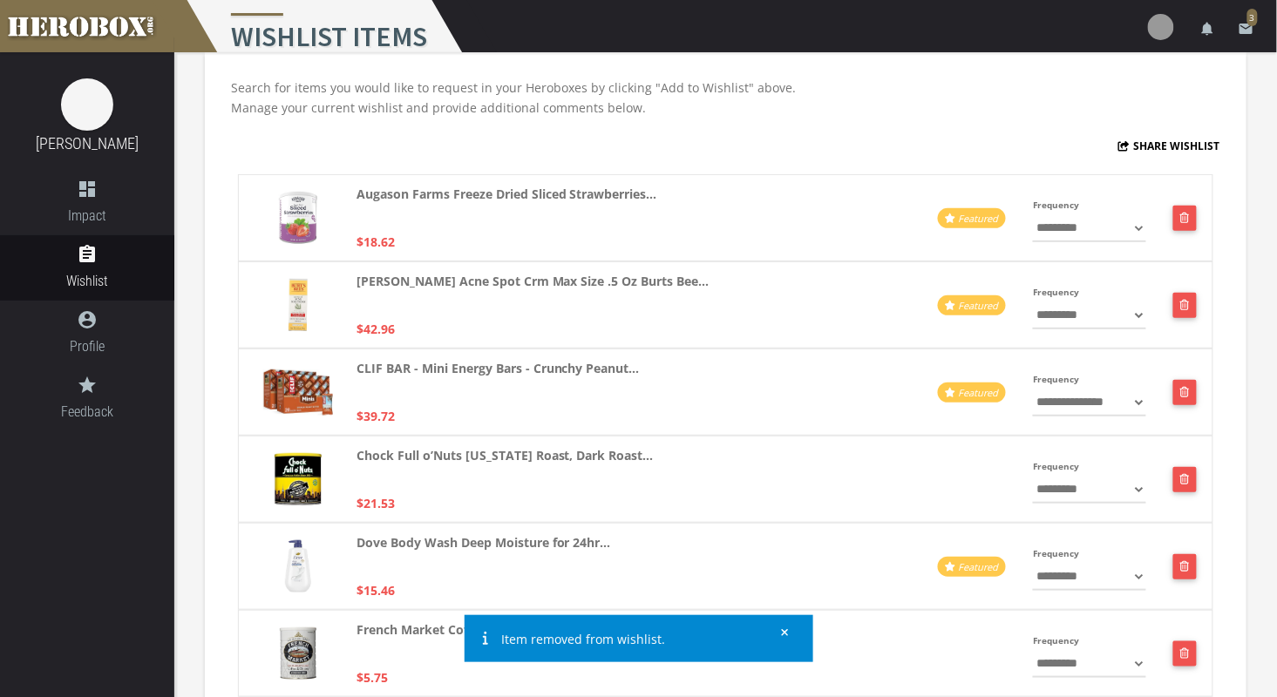
click at [1105, 396] on select "**********" at bounding box center [1089, 404] width 112 height 28
select select "**********"
click at [1033, 390] on select "**********" at bounding box center [1089, 404] width 112 height 28
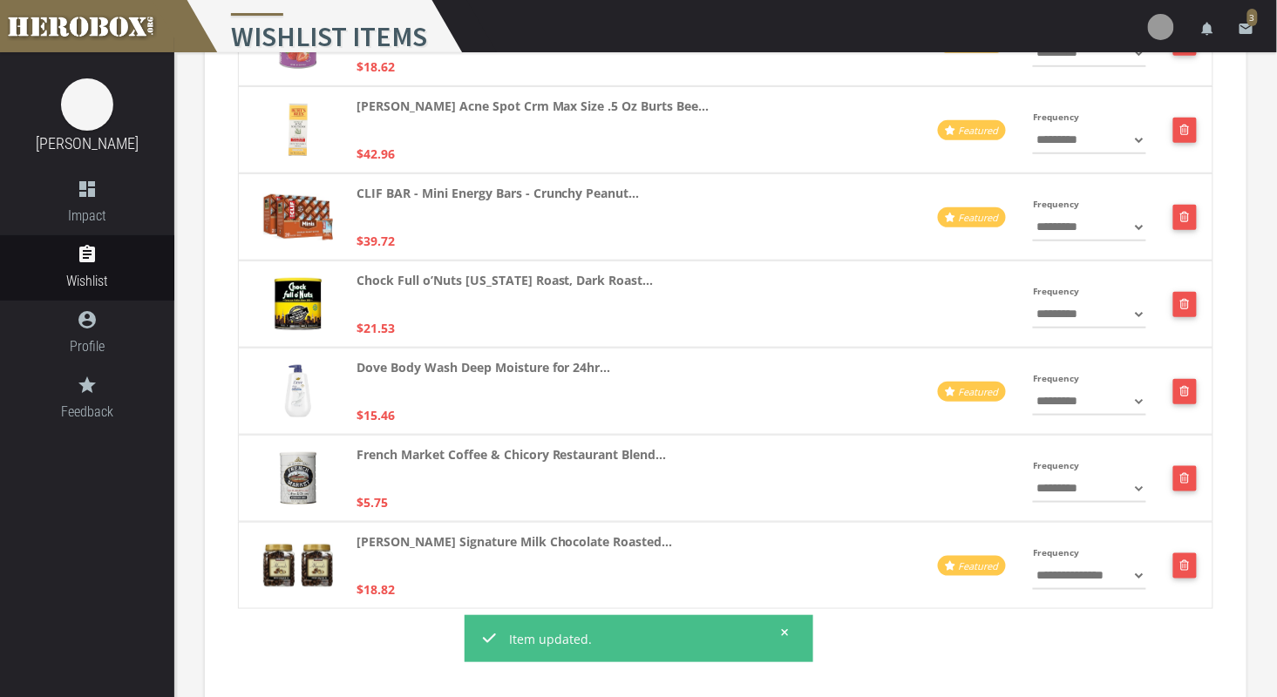
scroll to position [0, 0]
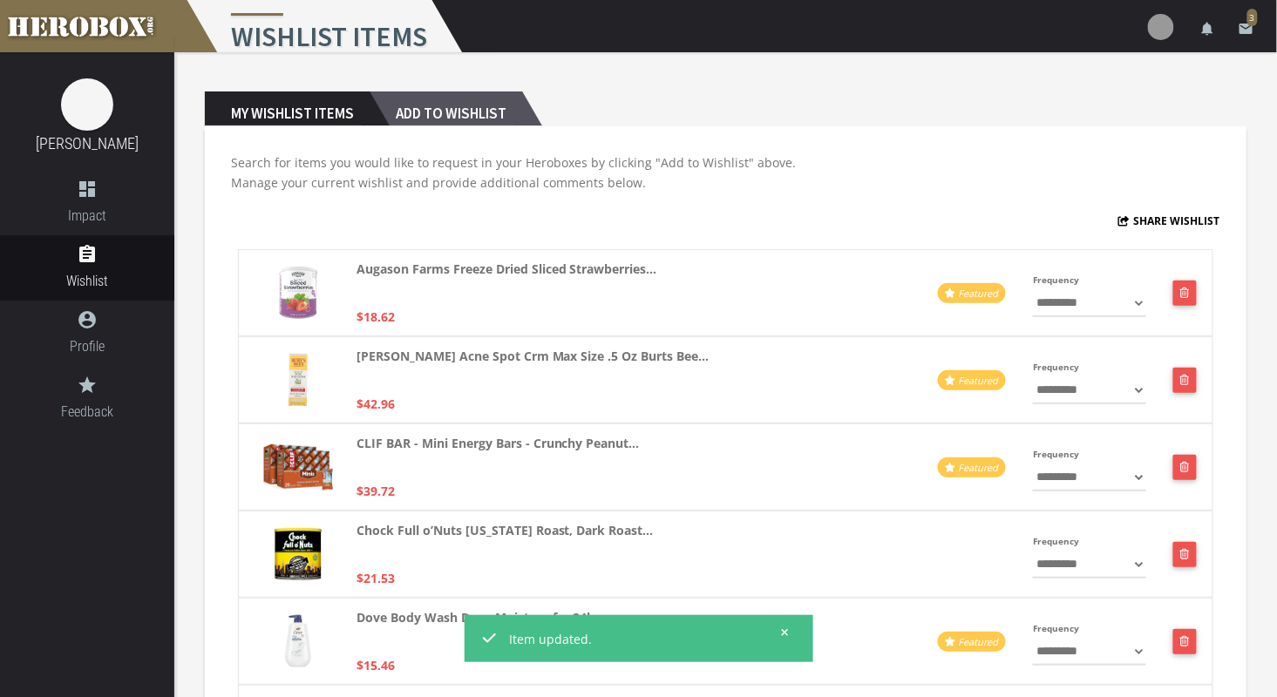
click at [458, 103] on h2 "Add to Wishlist" at bounding box center [446, 109] width 153 height 35
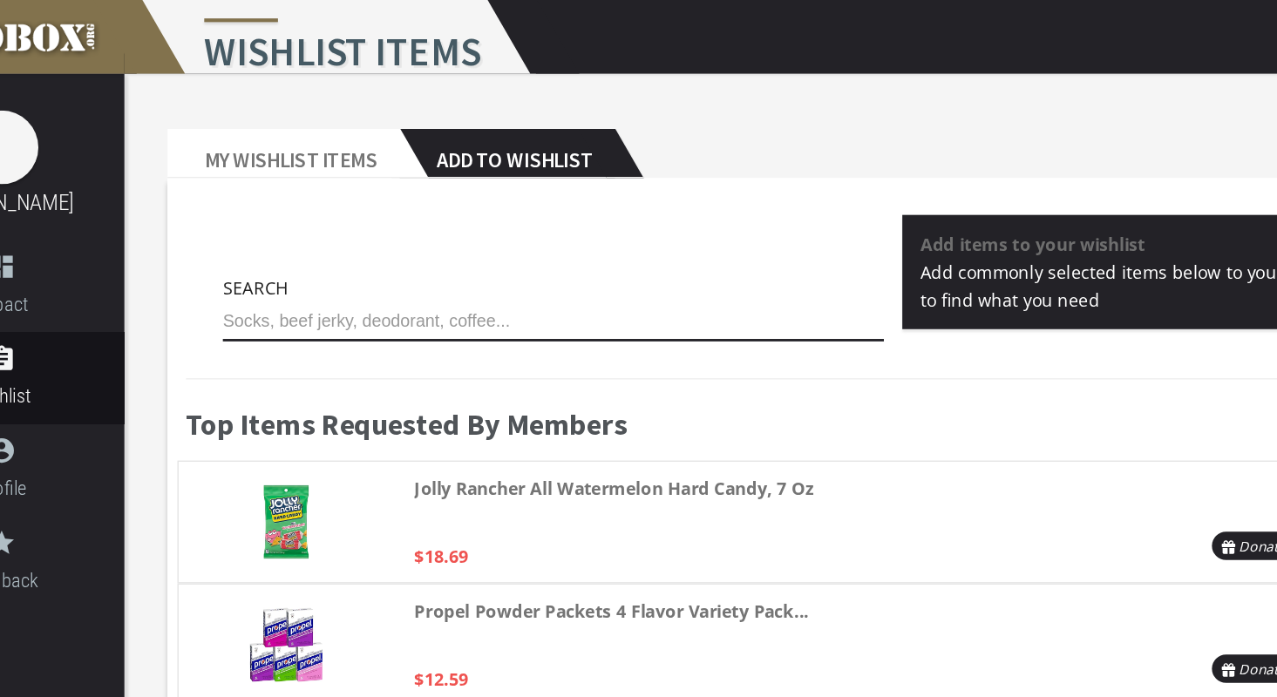
click at [327, 227] on input "text" at bounding box center [478, 228] width 469 height 28
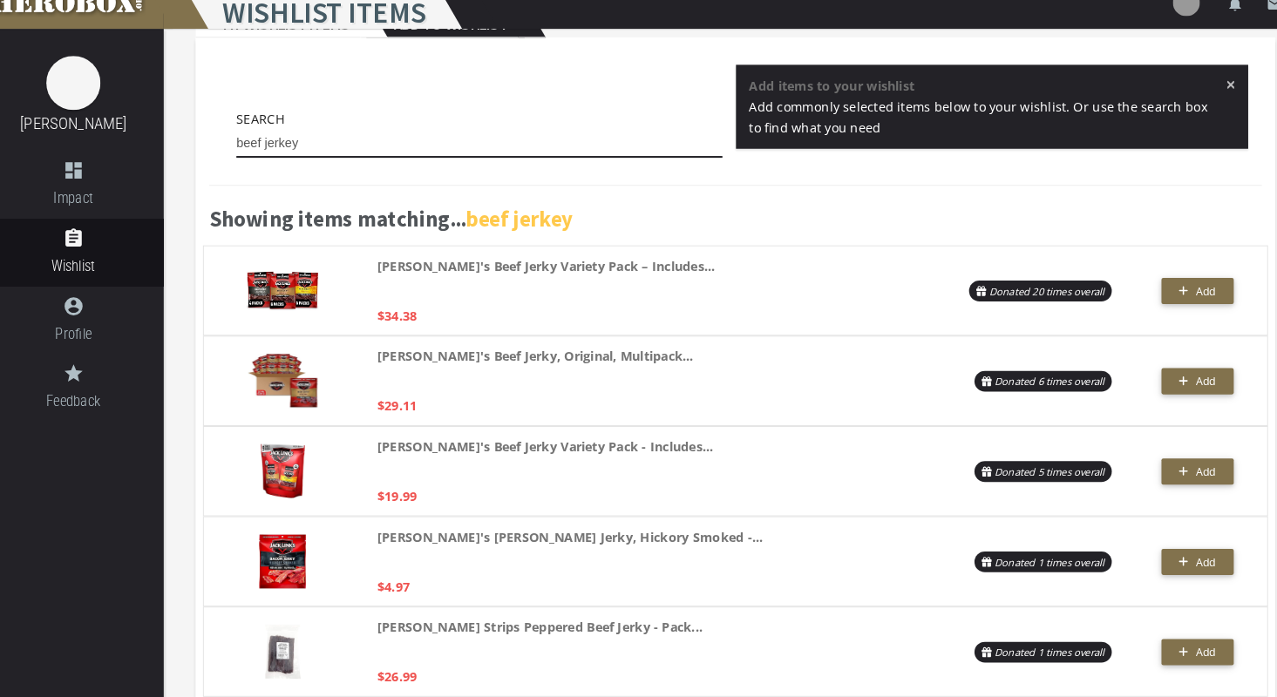
scroll to position [84, 0]
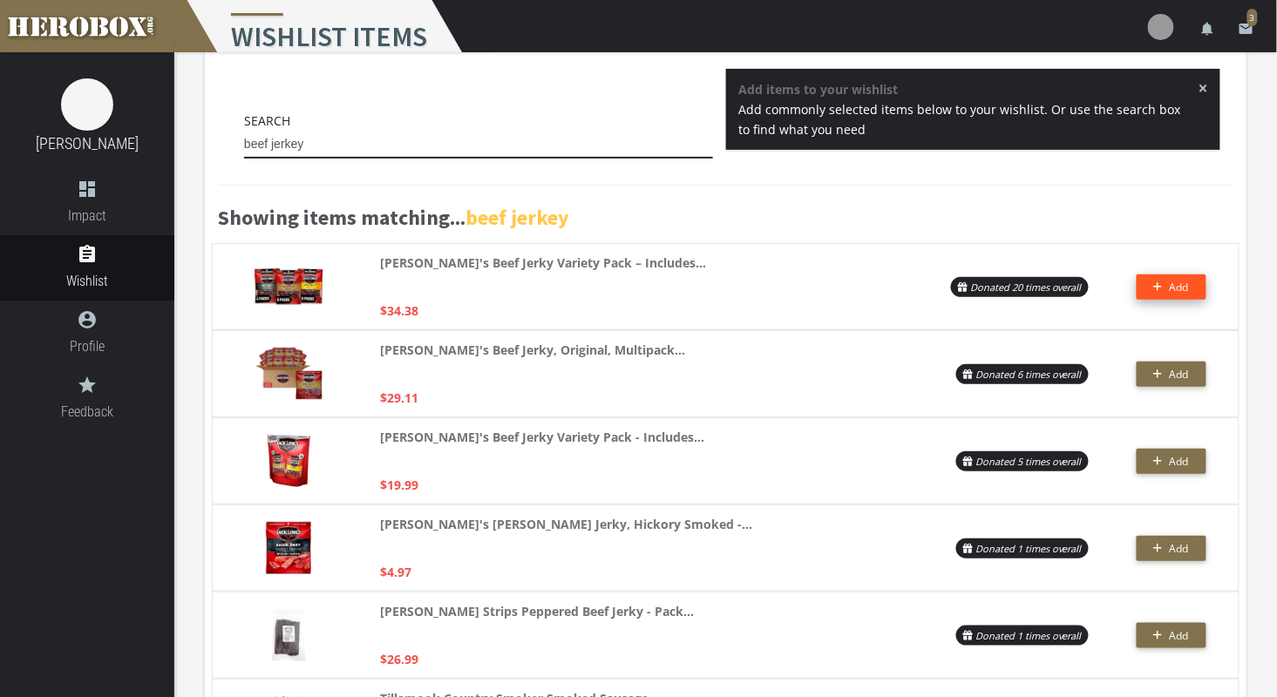
type input "beef jerkey"
click at [1171, 292] on span "Add" at bounding box center [1179, 287] width 19 height 15
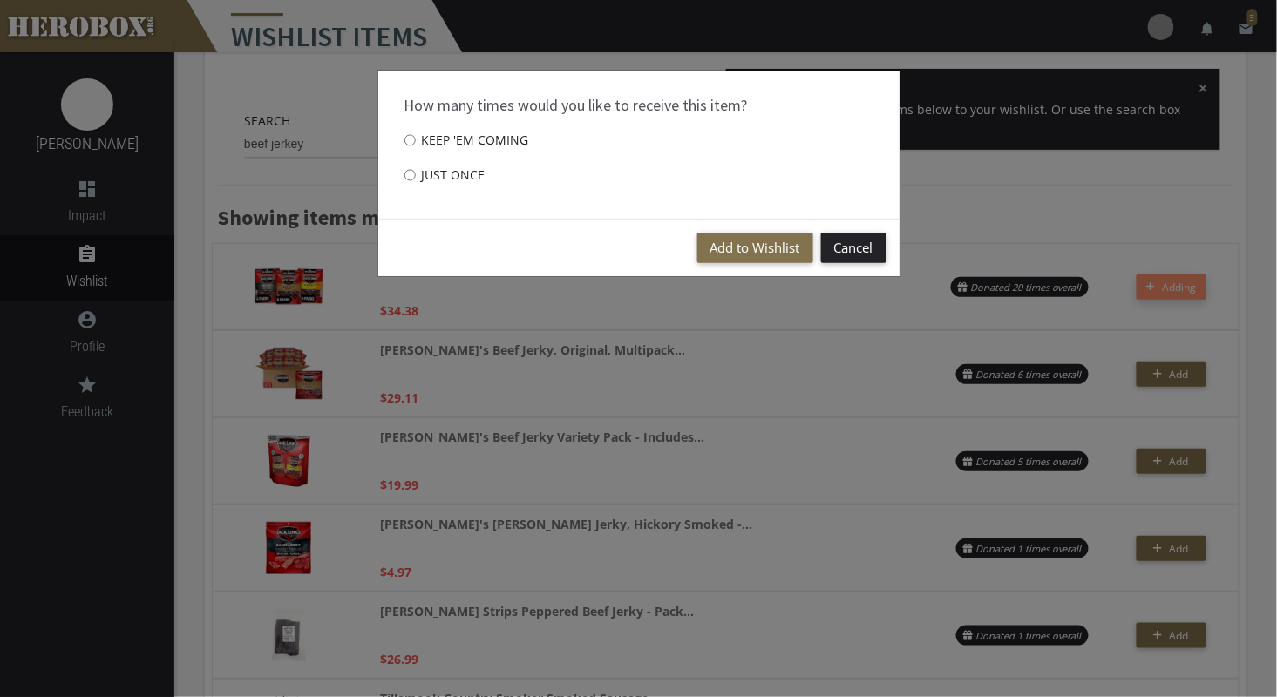
click at [426, 176] on label "Just once" at bounding box center [444, 175] width 81 height 35
click at [416, 176] on input "Just once" at bounding box center [409, 175] width 11 height 28
radio input "****"
click at [761, 243] on button "Add to Wishlist" at bounding box center [755, 248] width 116 height 31
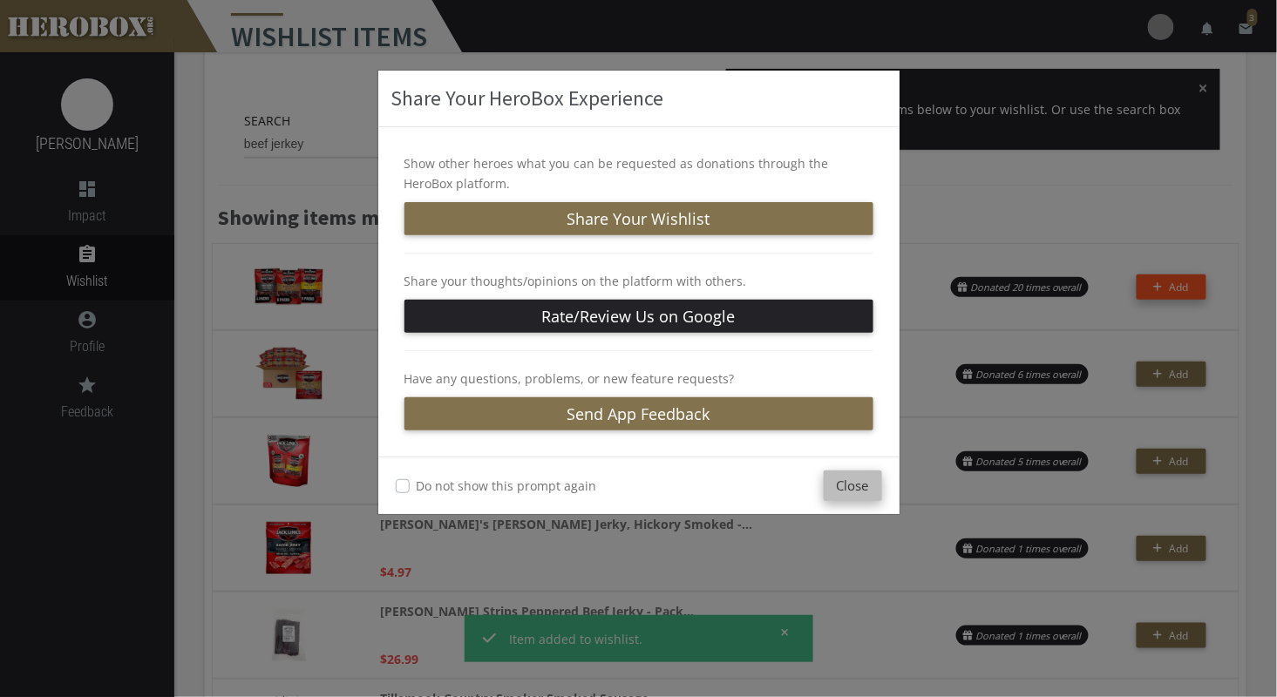
click at [851, 490] on button "Close" at bounding box center [853, 486] width 58 height 31
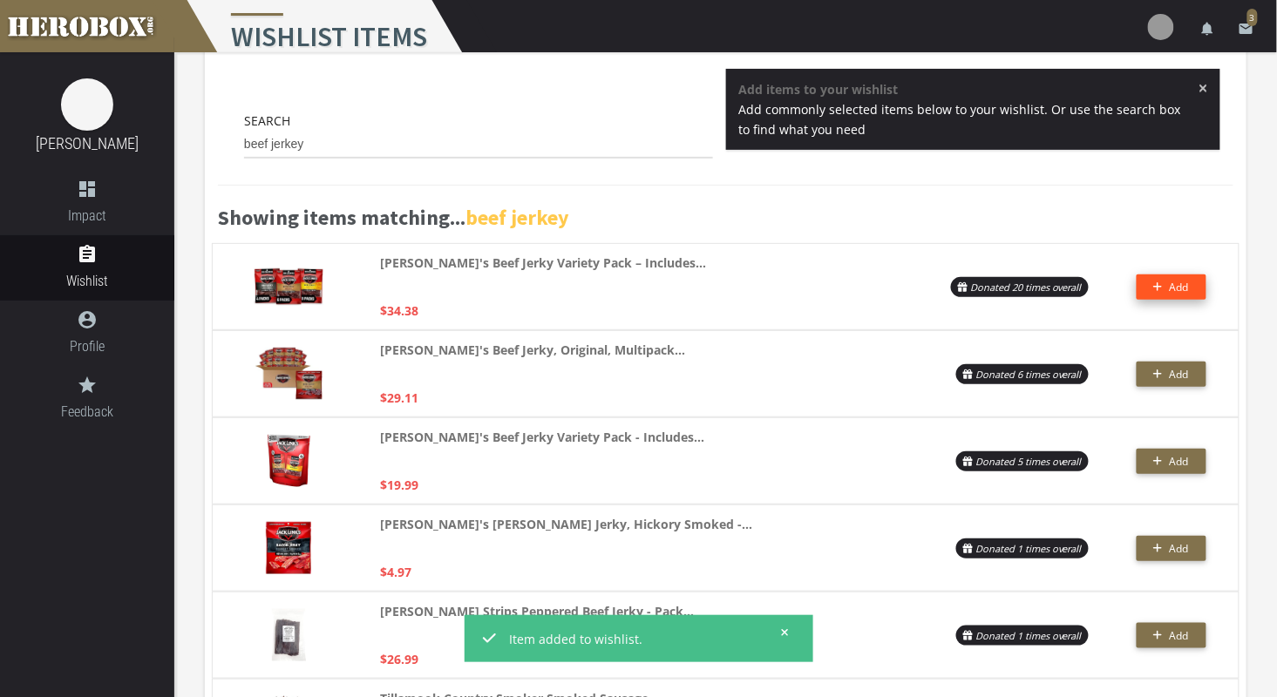
click at [1205, 88] on span "×" at bounding box center [1203, 87] width 10 height 17
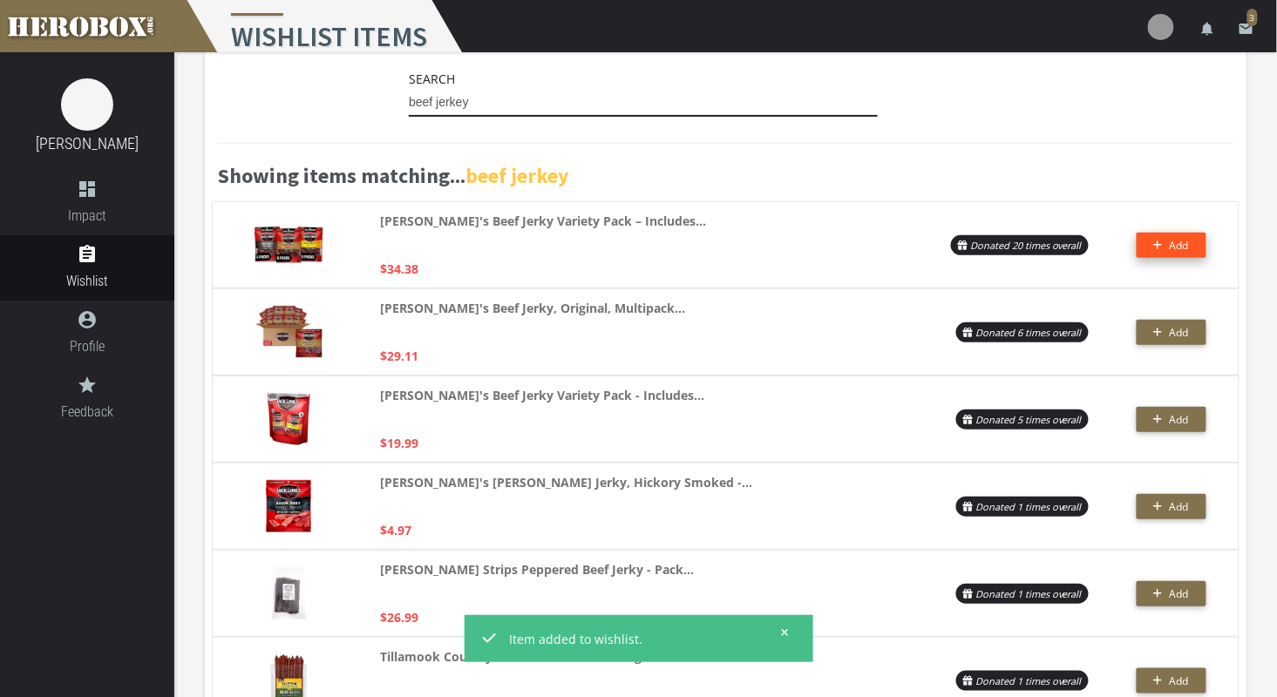
click at [566, 109] on input "beef jerkey" at bounding box center [643, 103] width 469 height 28
click at [552, 106] on input "beef jerkey" at bounding box center [643, 103] width 469 height 28
drag, startPoint x: 543, startPoint y: 105, endPoint x: 397, endPoint y: 102, distance: 146.4
click at [397, 102] on div "Search beef jerkey" at bounding box center [643, 97] width 495 height 57
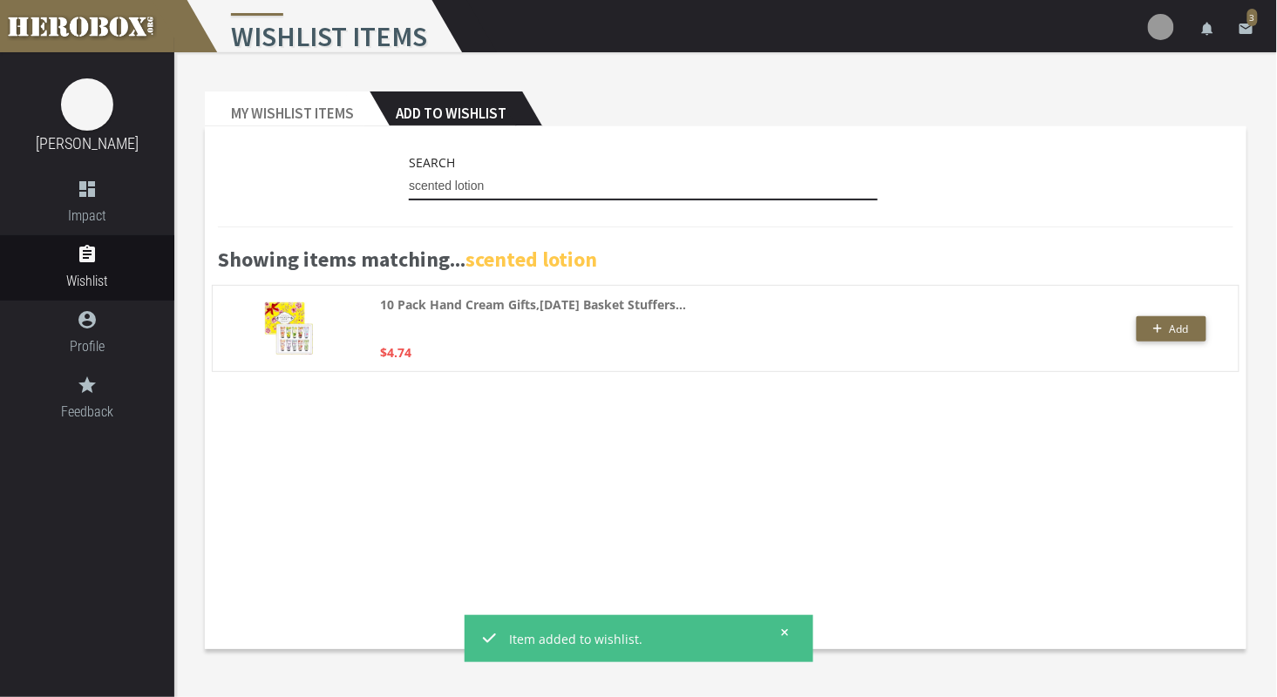
click at [437, 183] on input "scented lotion" at bounding box center [643, 187] width 469 height 28
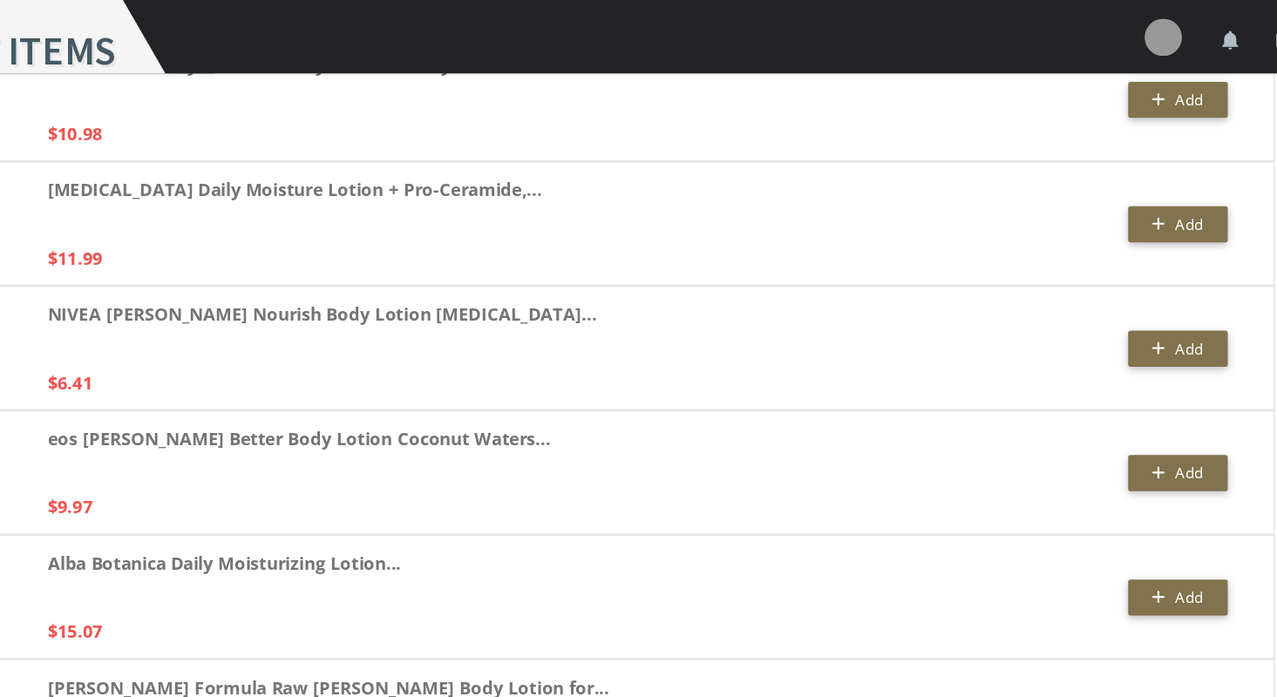
scroll to position [955, 0]
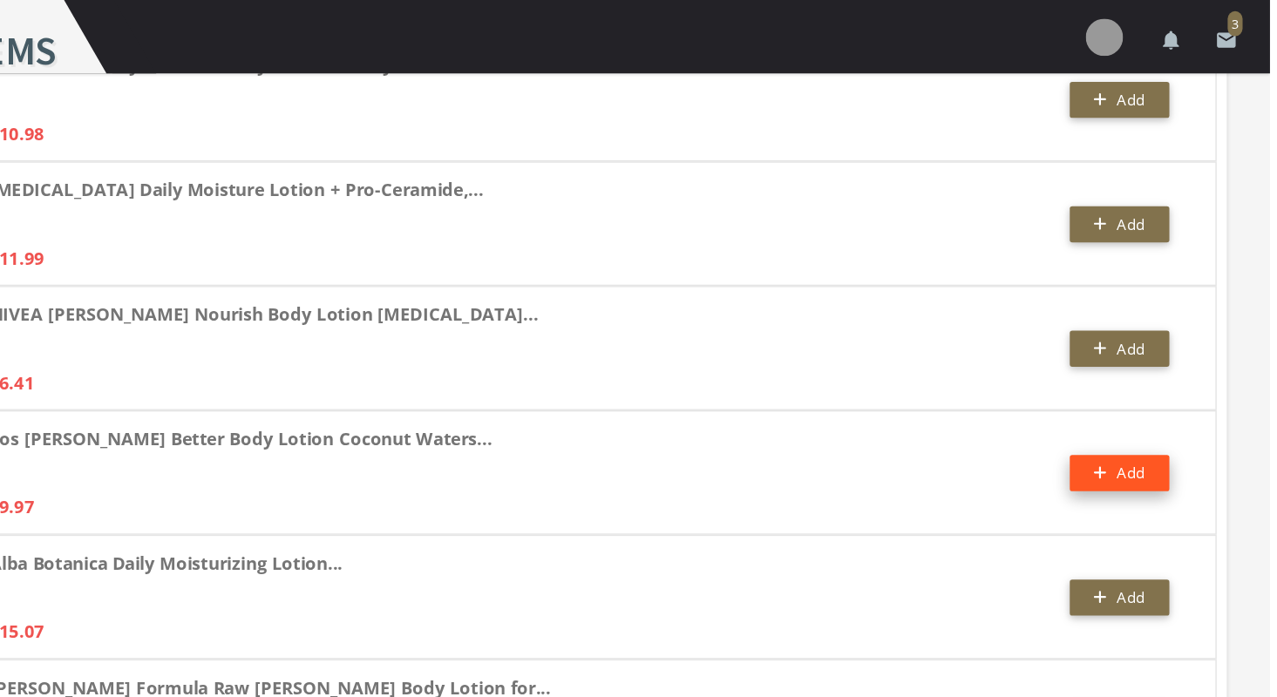
click at [1160, 327] on icon "button" at bounding box center [1158, 332] width 10 height 10
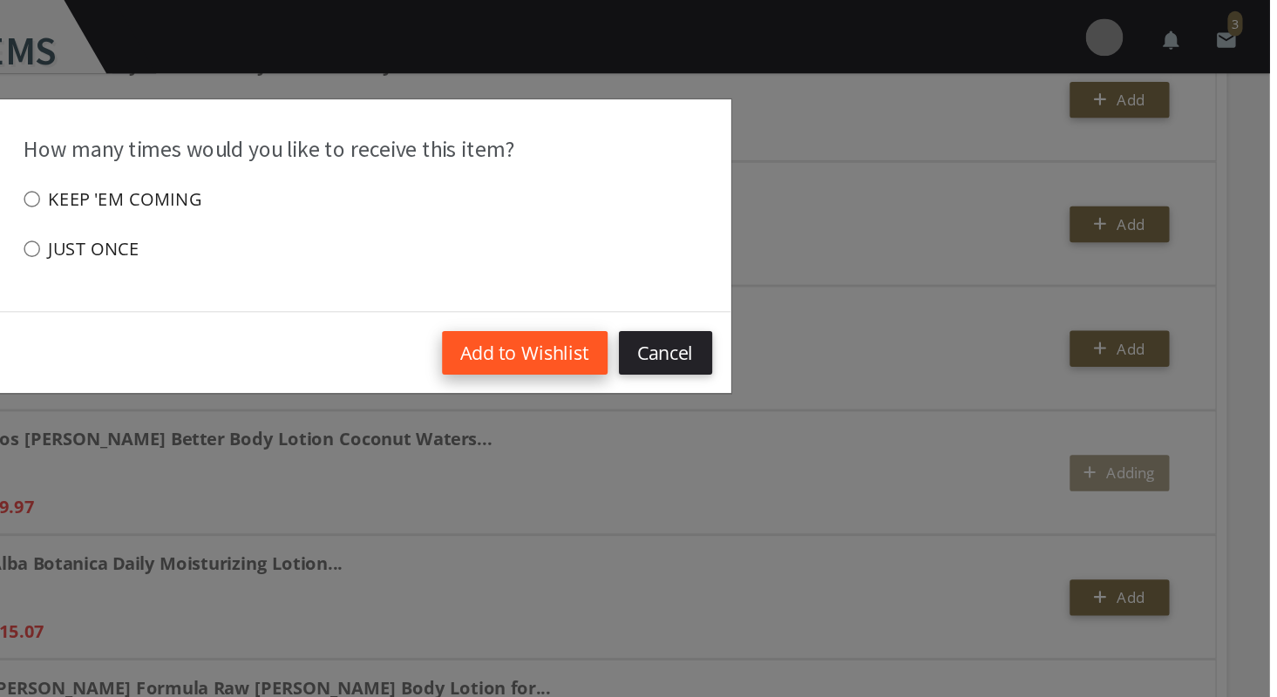
click at [744, 245] on button "Add to Wishlist" at bounding box center [755, 248] width 116 height 31
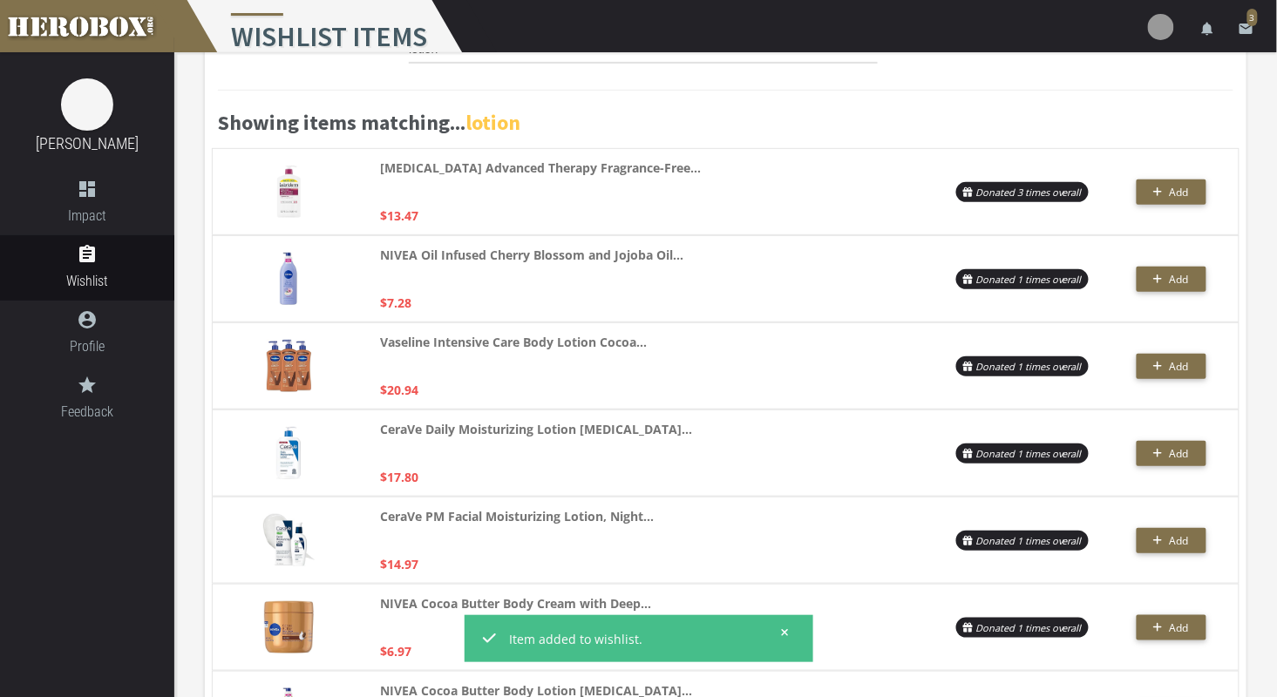
scroll to position [0, 0]
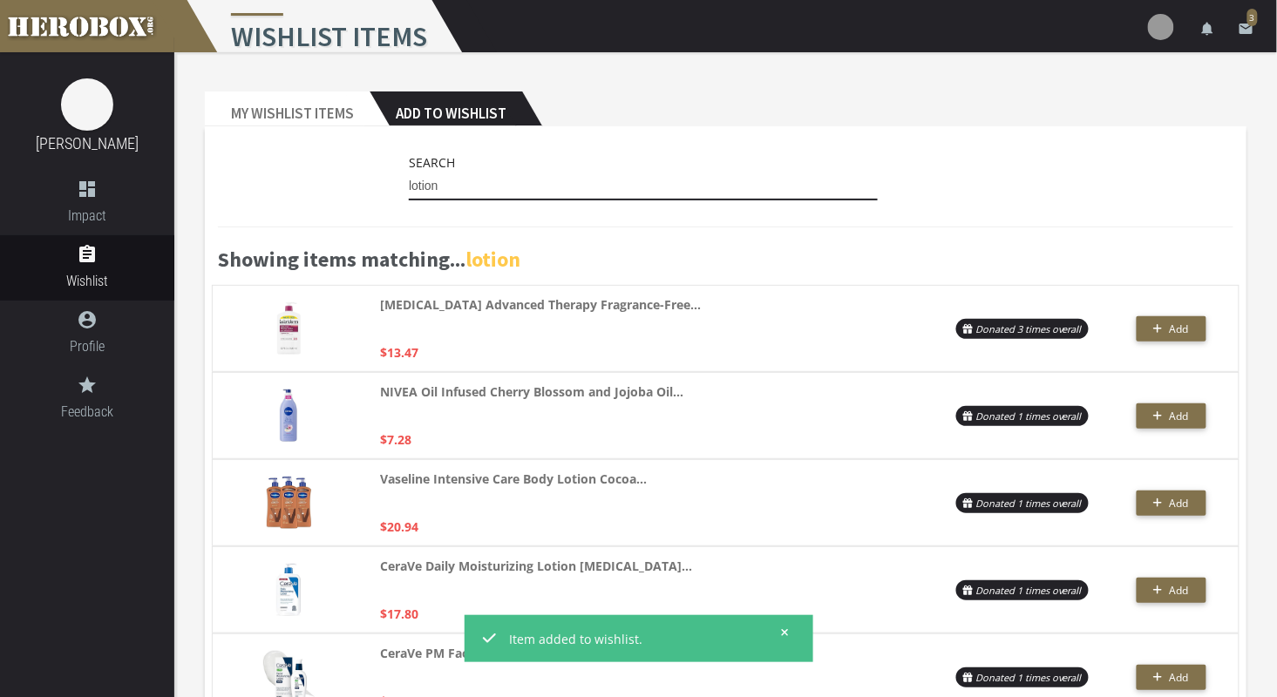
drag, startPoint x: 447, startPoint y: 182, endPoint x: 370, endPoint y: 190, distance: 77.1
click at [370, 190] on div "Search lotion" at bounding box center [725, 181] width 1015 height 57
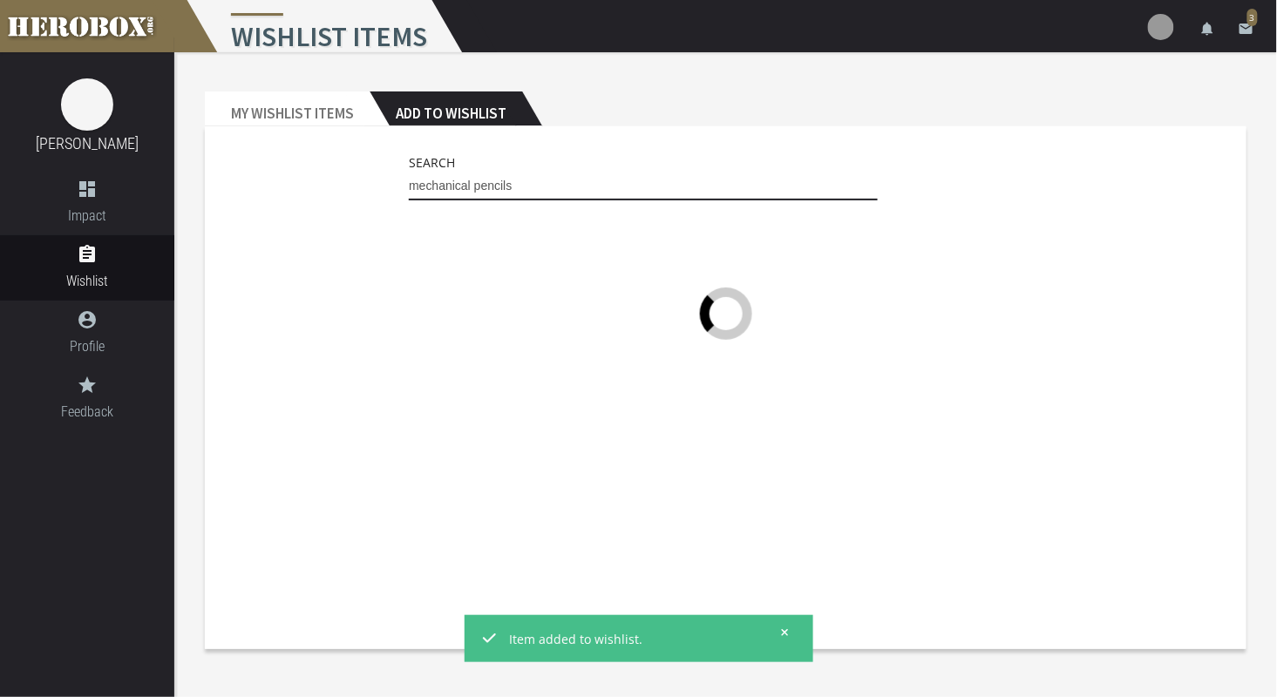
type input "mechanical pencils"
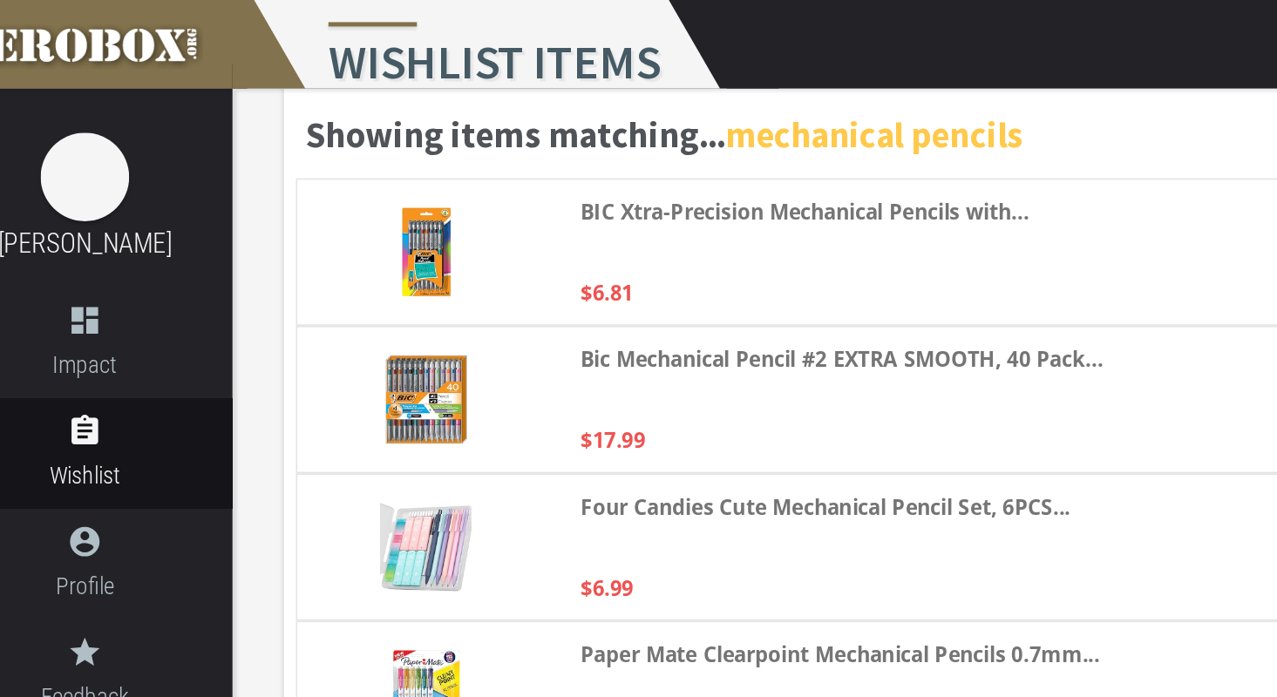
scroll to position [179, 0]
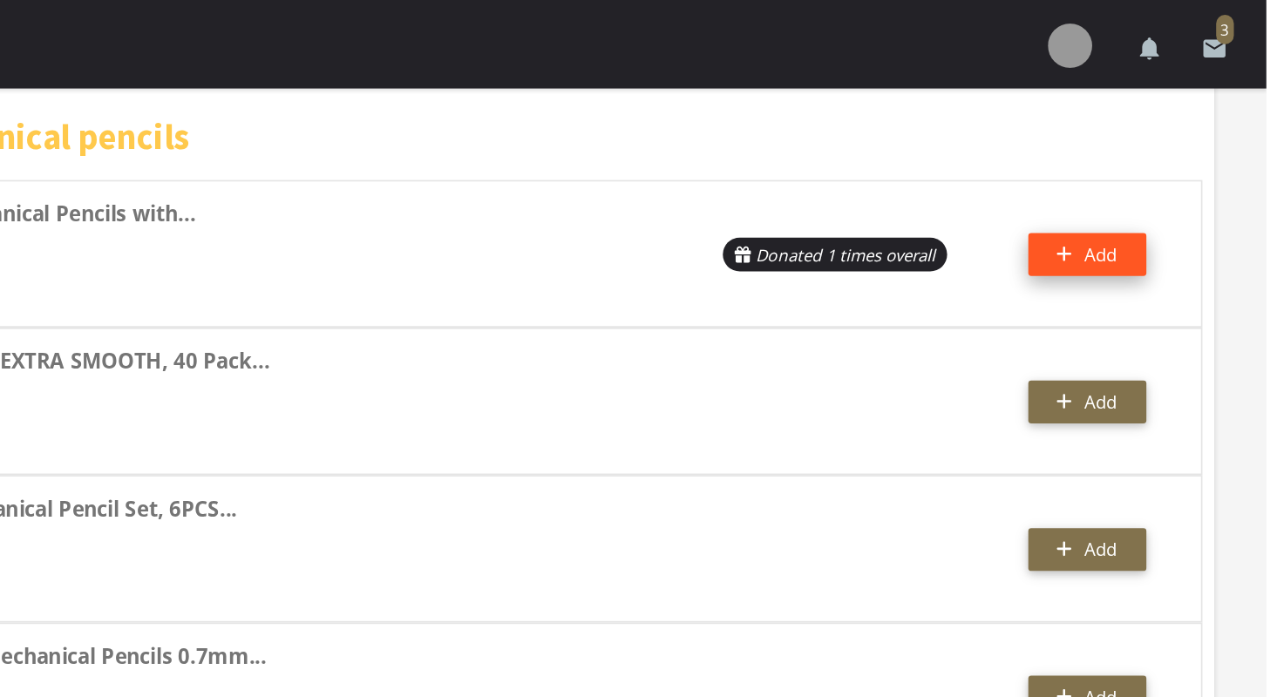
click at [1163, 153] on button "Add" at bounding box center [1171, 150] width 70 height 25
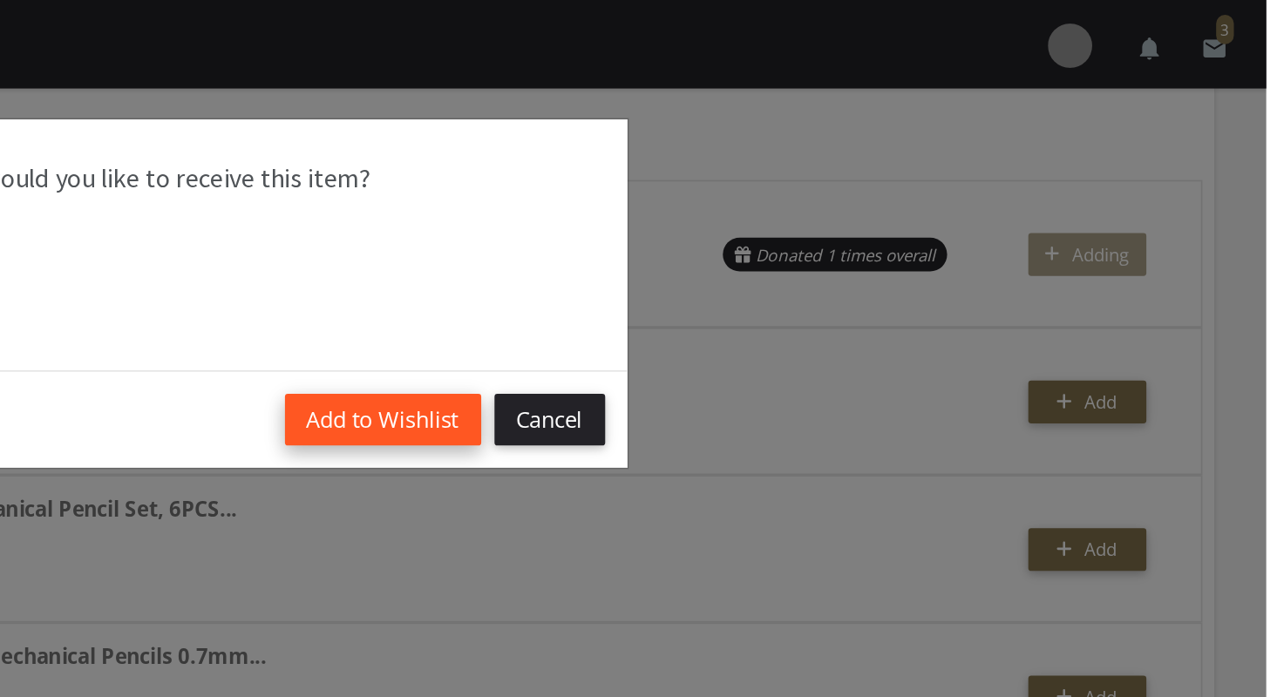
click at [759, 249] on button "Add to Wishlist" at bounding box center [755, 248] width 116 height 31
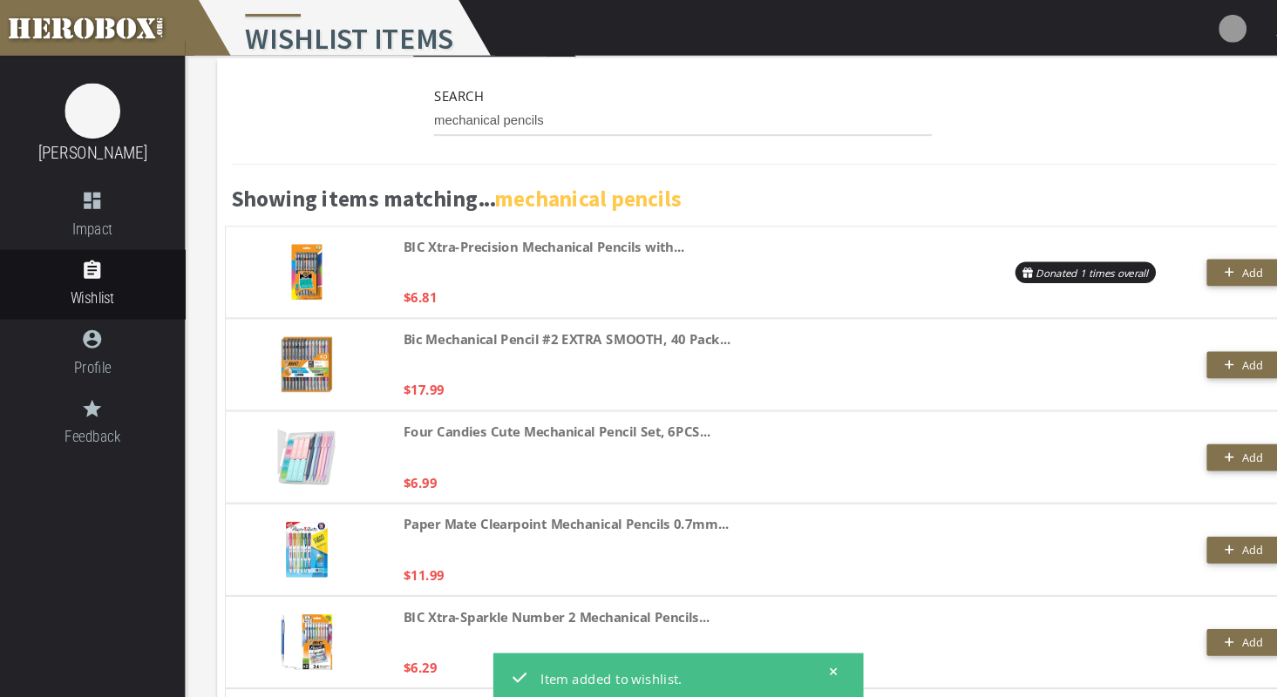
scroll to position [0, 0]
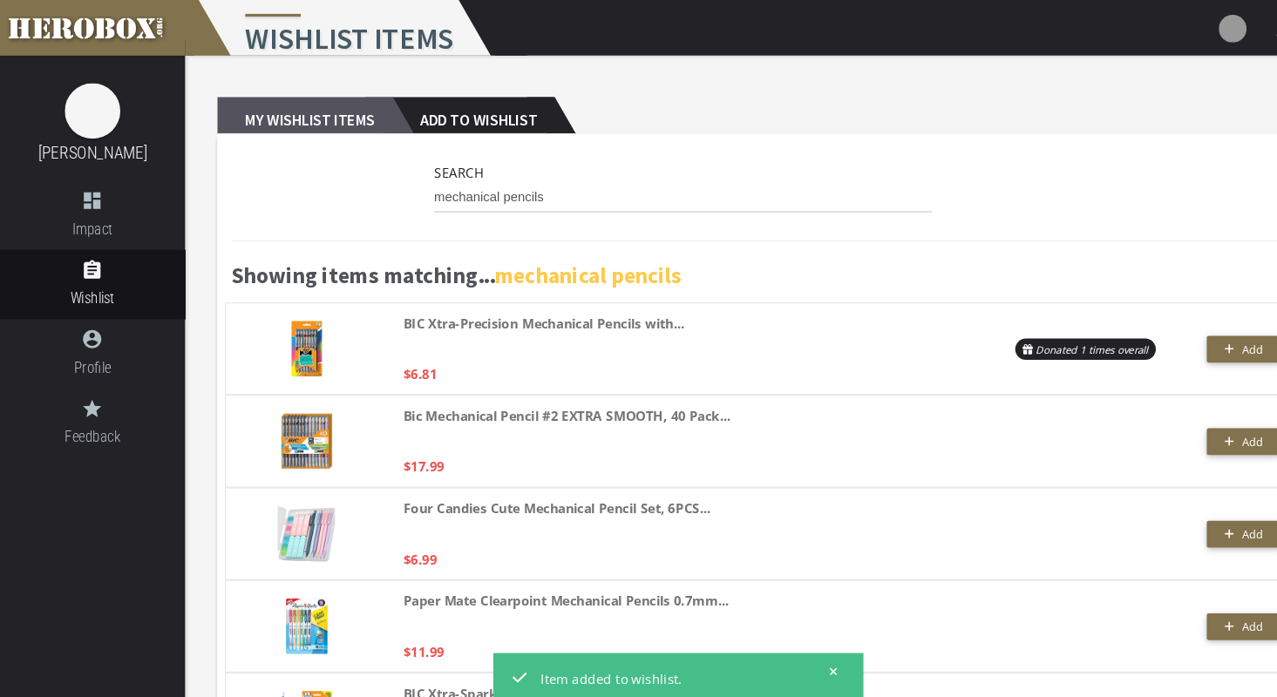
click at [315, 114] on h2 "My Wishlist Items" at bounding box center [287, 109] width 165 height 35
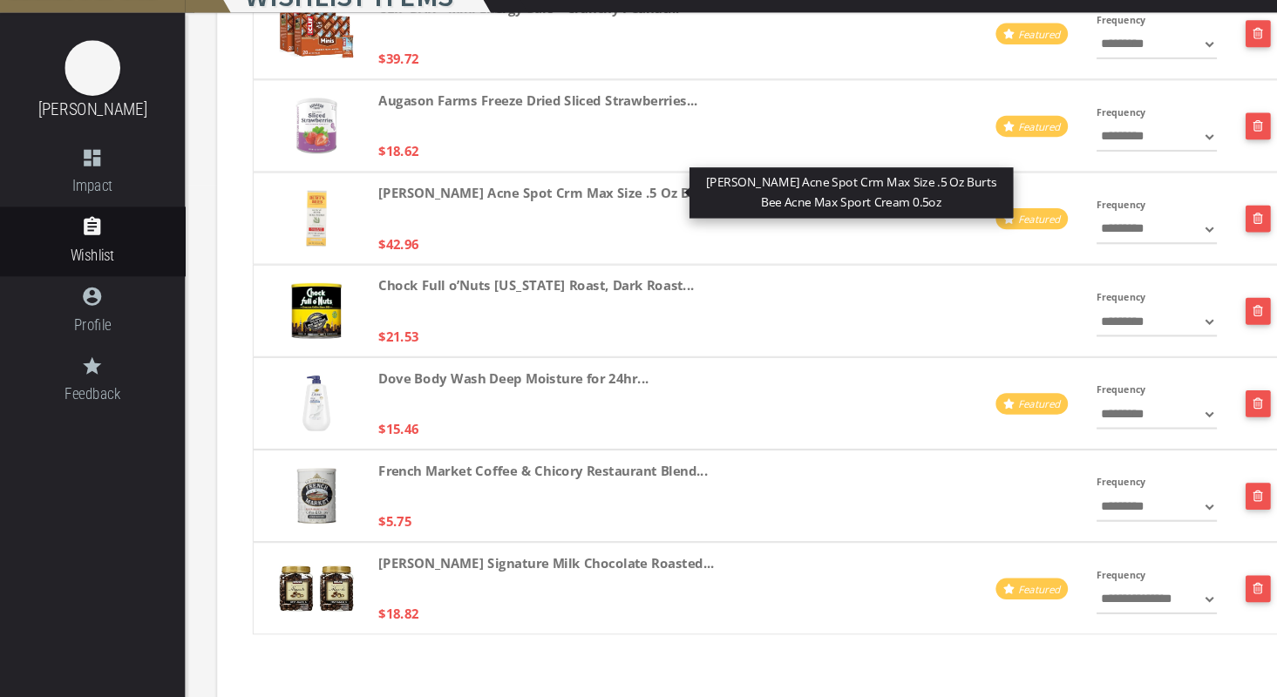
scroll to position [487, 0]
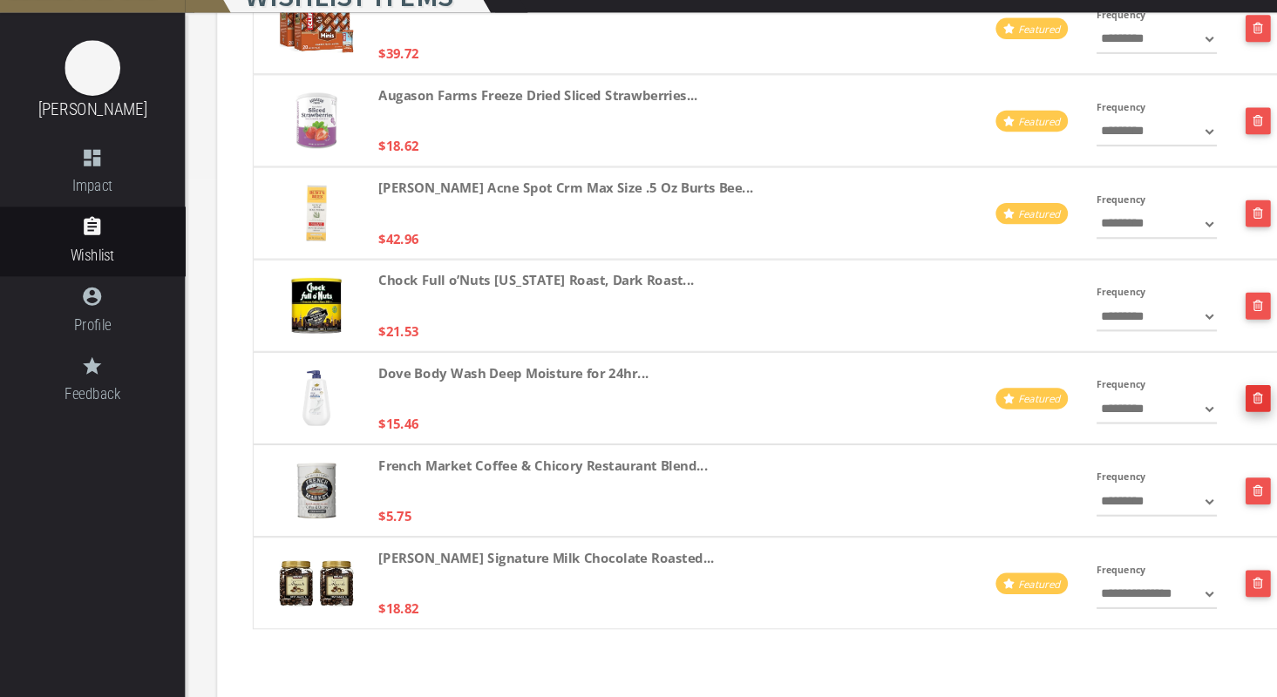
click at [1185, 417] on button "button" at bounding box center [1185, 415] width 24 height 25
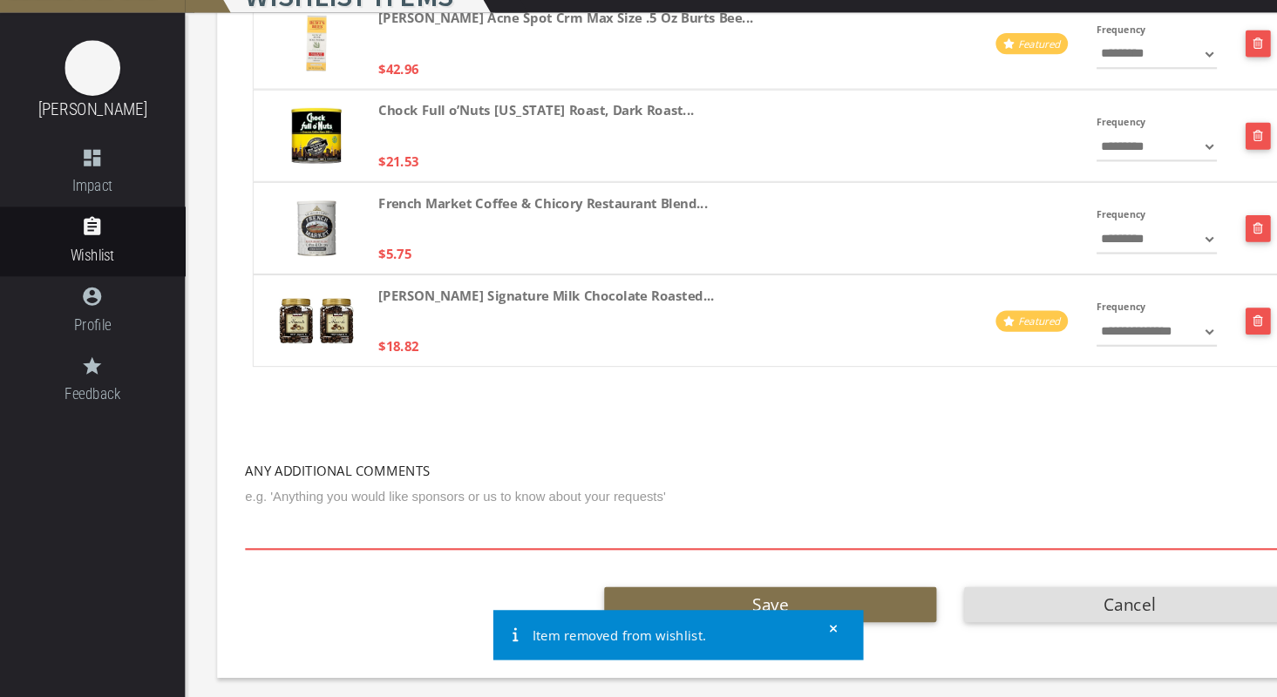
scroll to position [647, 0]
click at [1182, 254] on button "button" at bounding box center [1185, 256] width 24 height 25
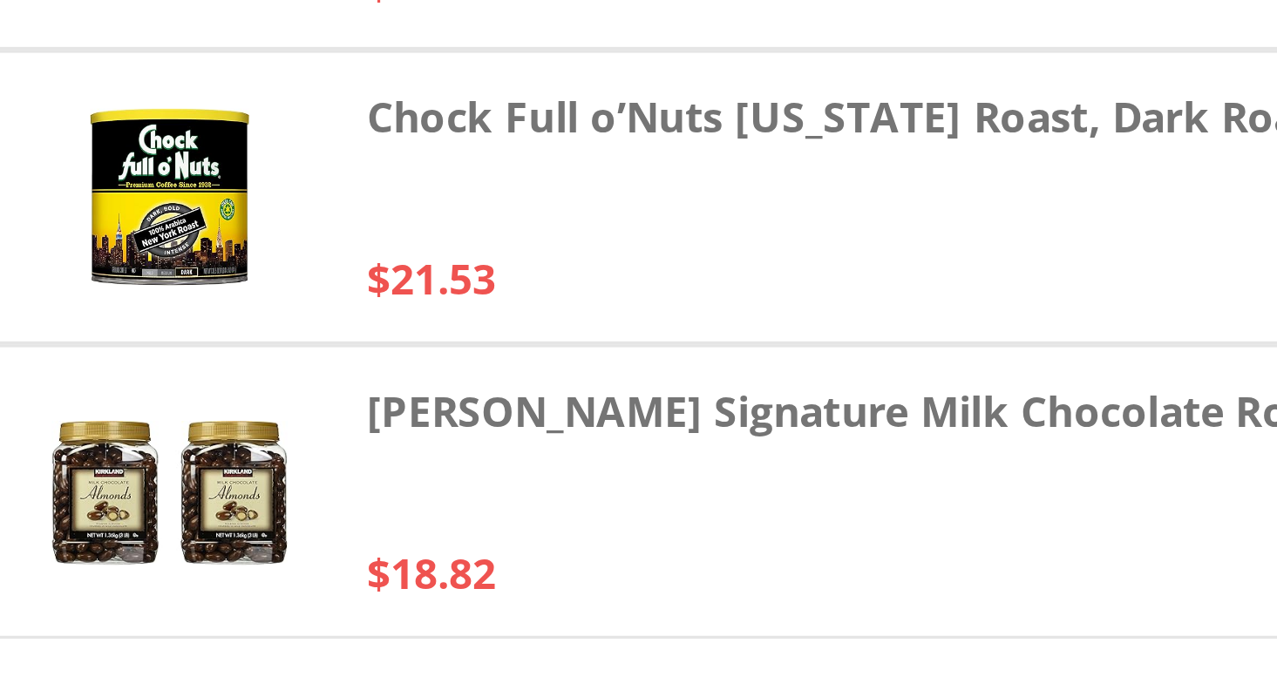
scroll to position [387, 0]
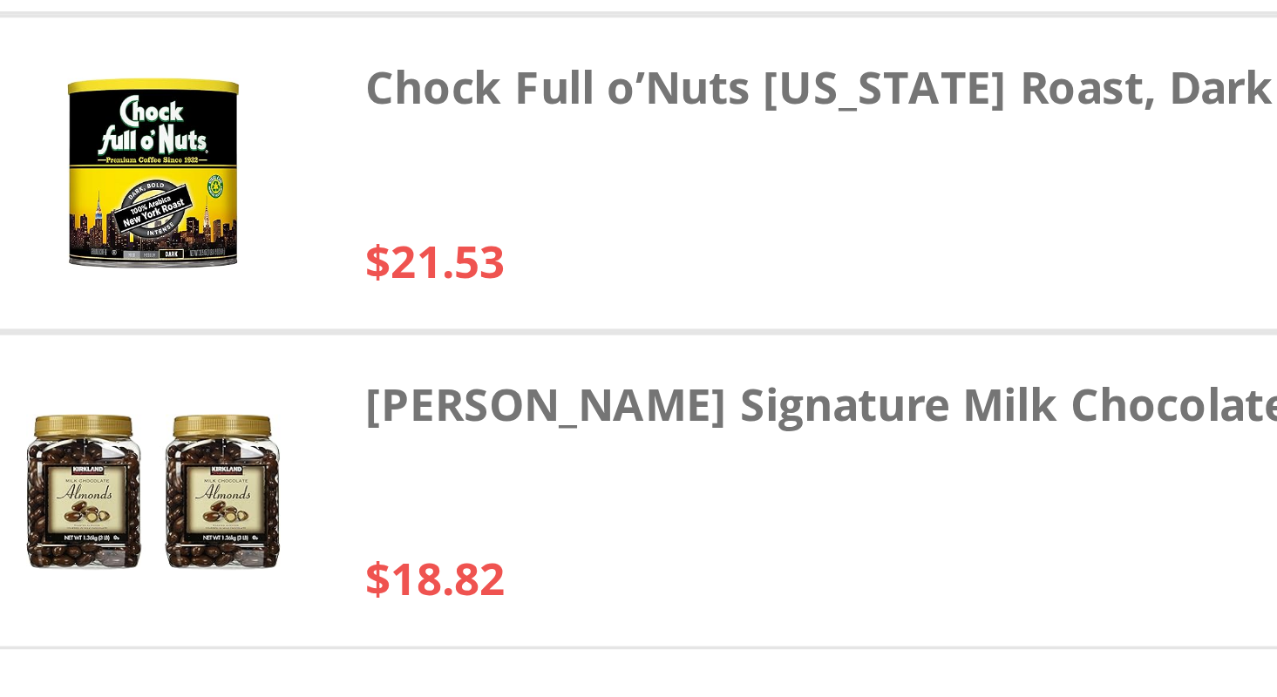
click at [361, 521] on p "[PERSON_NAME] Signature Milk Chocolate Roasted..." at bounding box center [514, 503] width 316 height 43
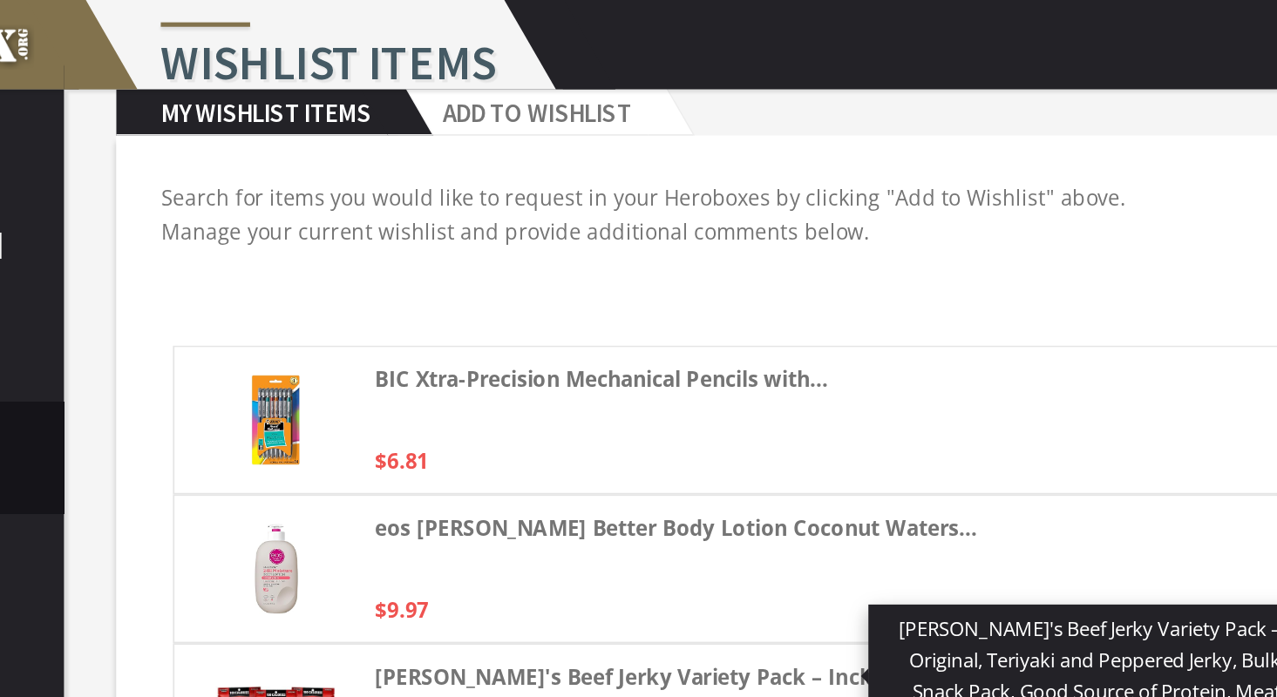
scroll to position [0, 0]
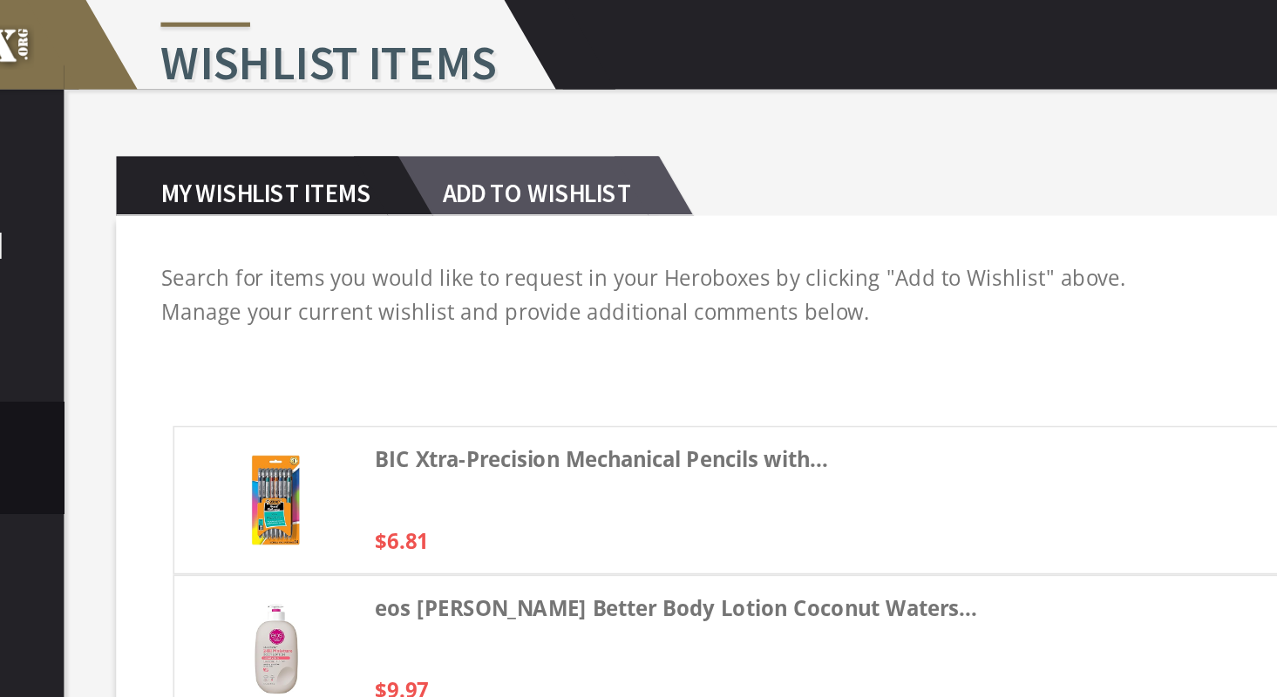
click at [459, 118] on h2 "Add to Wishlist" at bounding box center [446, 109] width 153 height 35
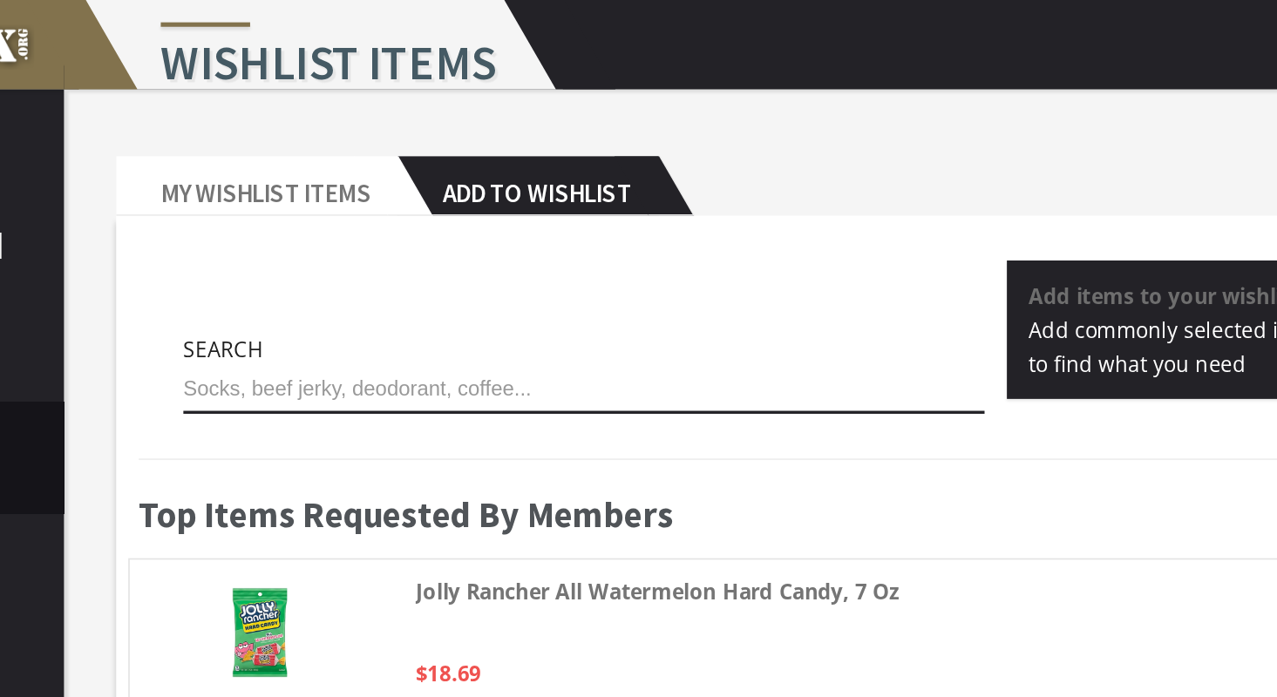
click at [388, 234] on input "text" at bounding box center [478, 228] width 469 height 28
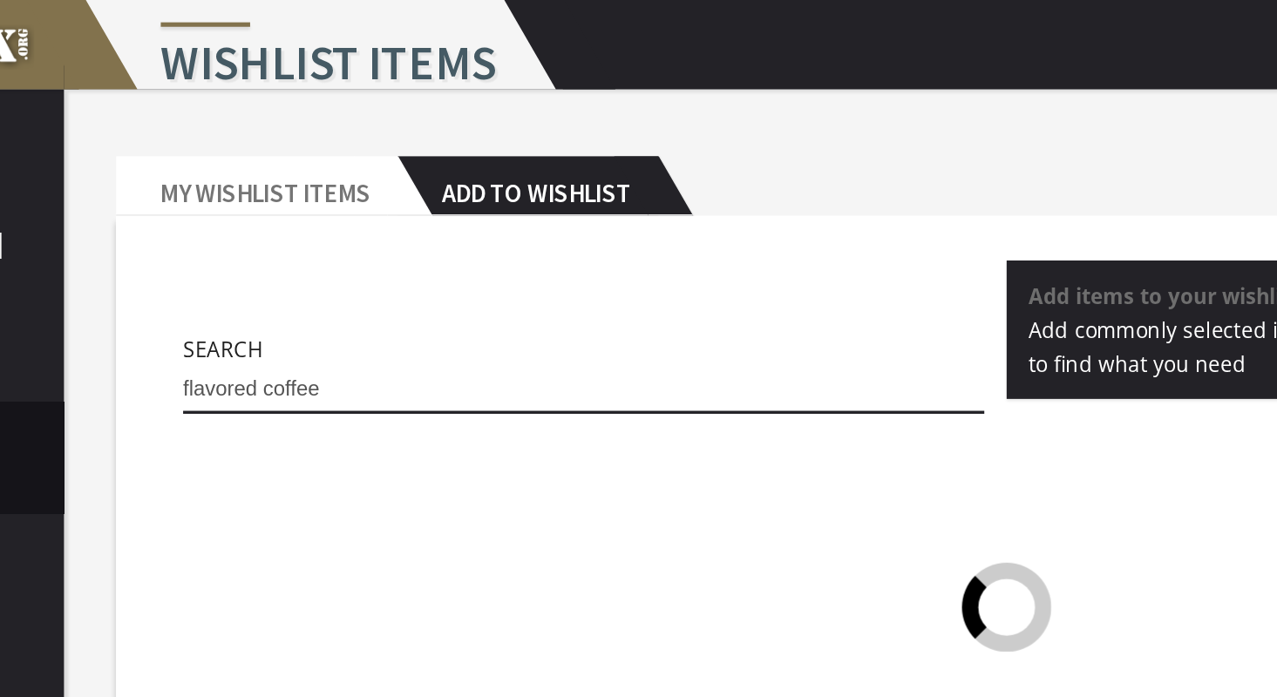
type input "flavored coffee"
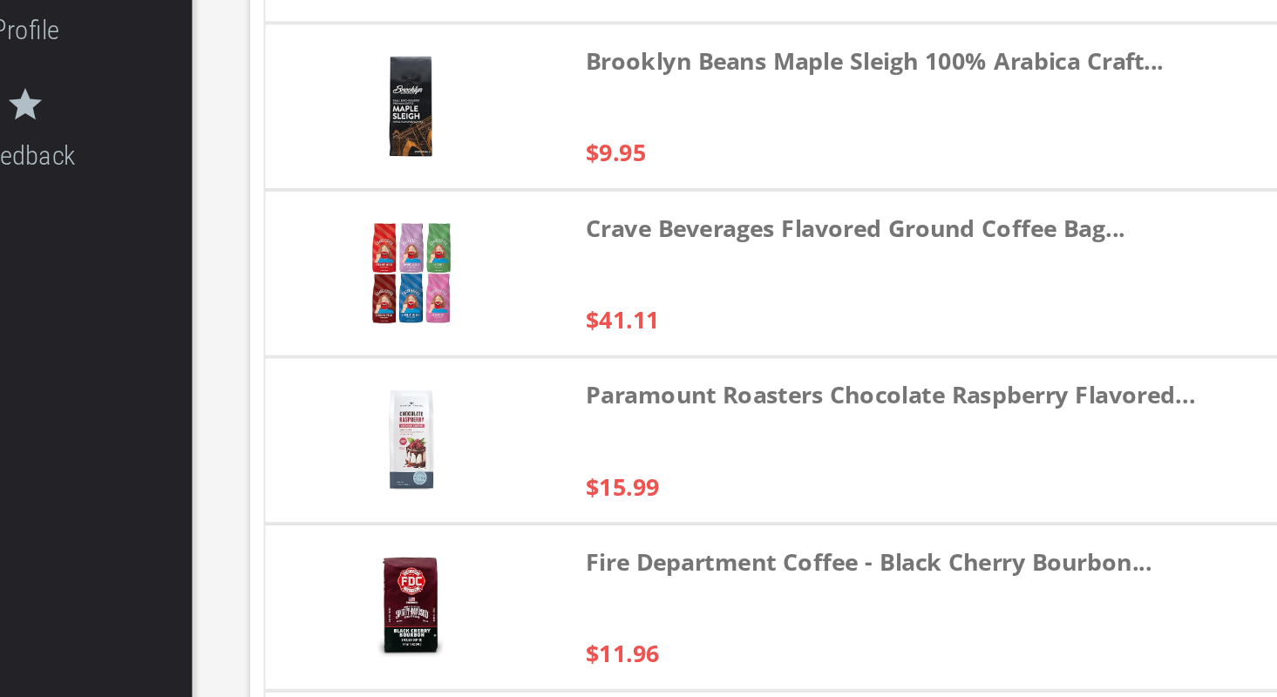
scroll to position [2250, 0]
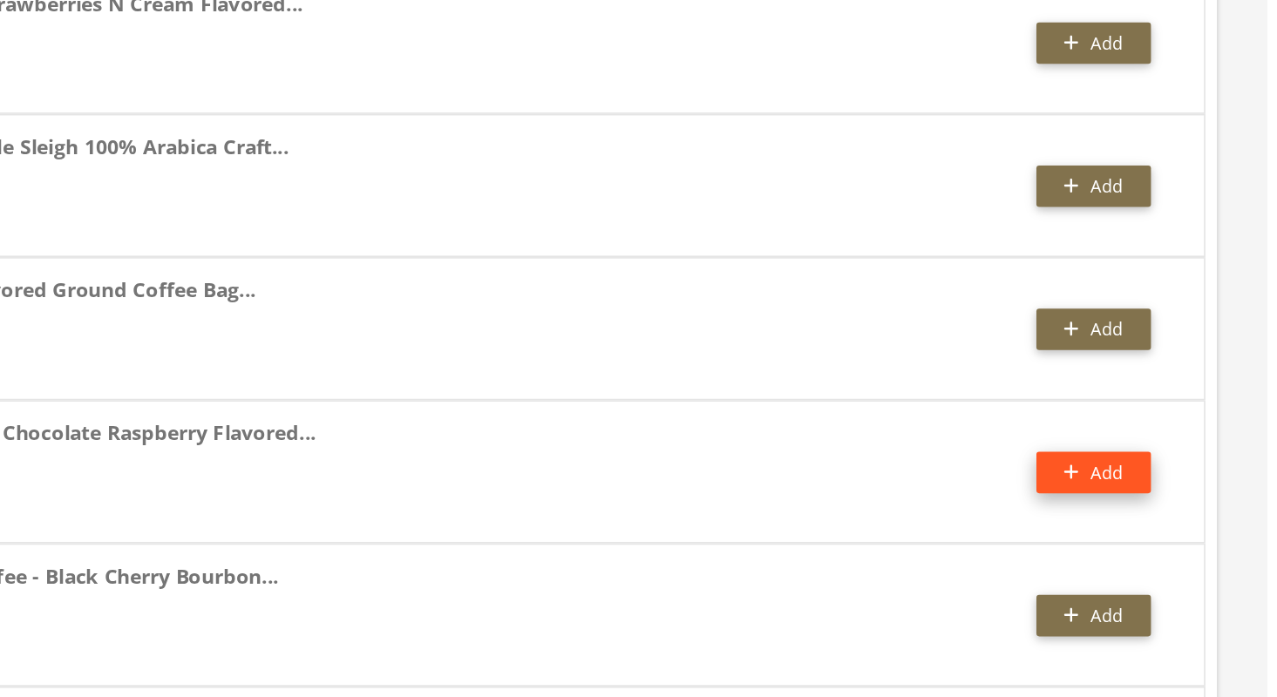
click at [1177, 559] on span "Add" at bounding box center [1179, 560] width 19 height 15
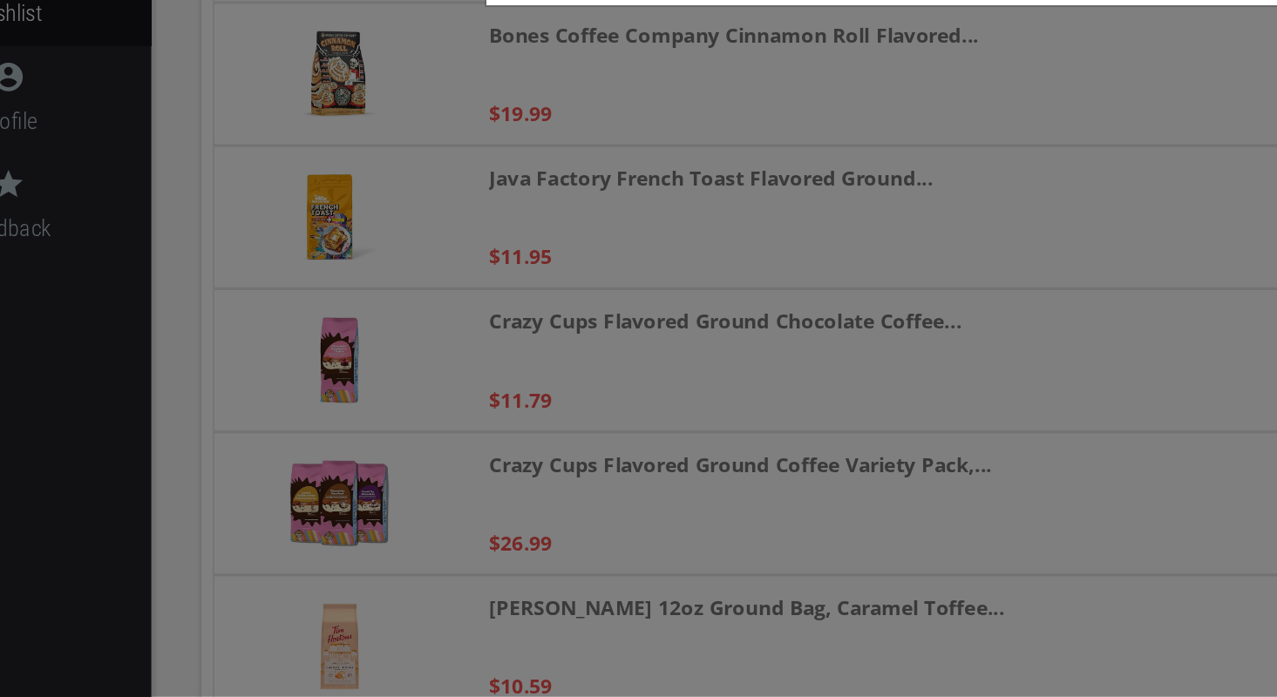
scroll to position [2666, 0]
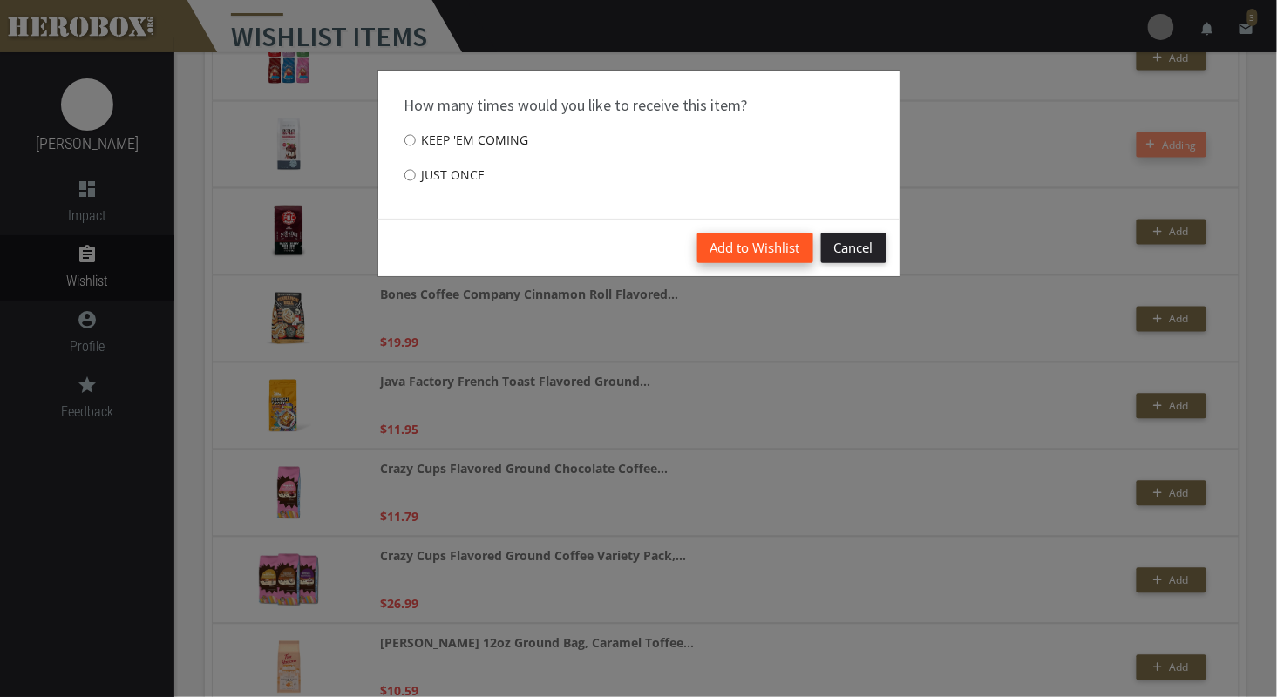
click at [771, 248] on button "Add to Wishlist" at bounding box center [755, 248] width 116 height 31
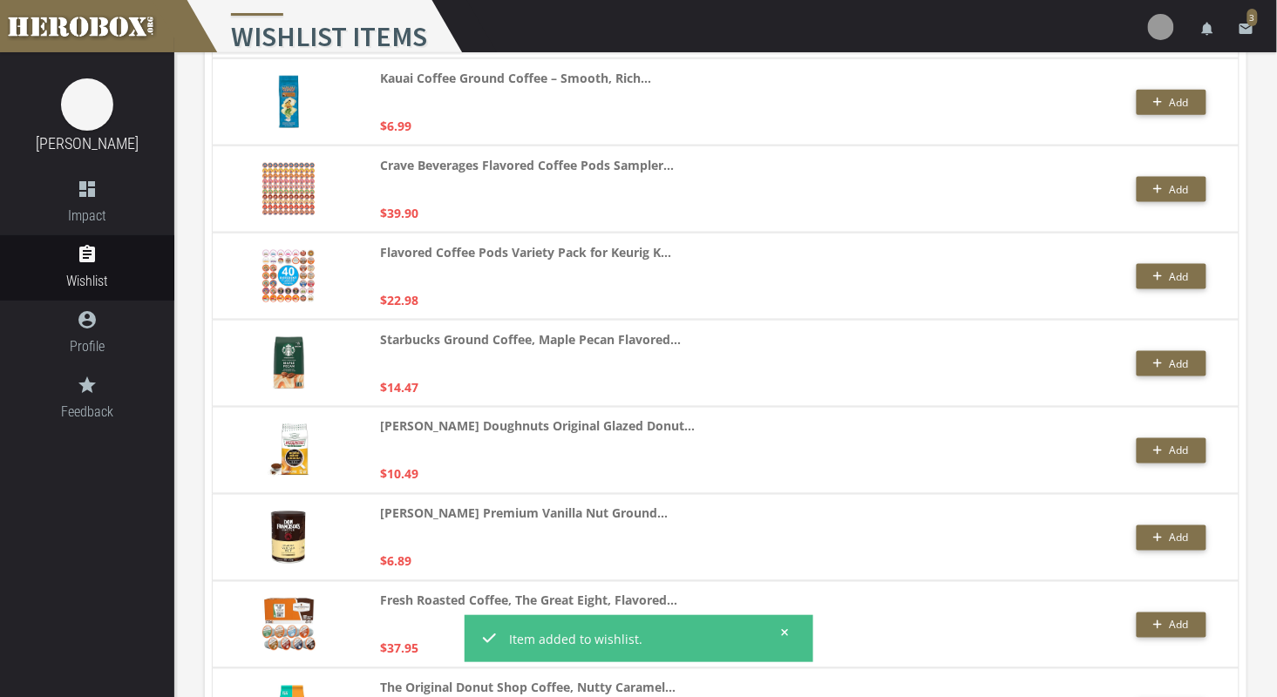
scroll to position [0, 0]
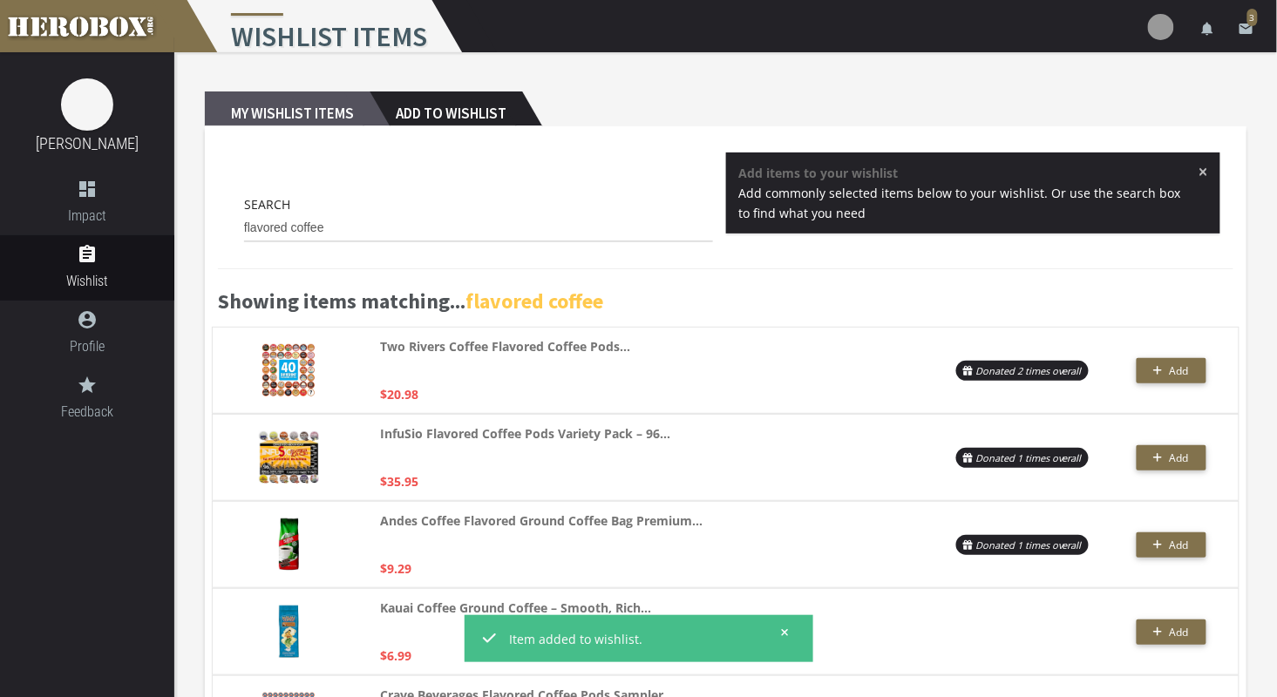
click at [268, 114] on h2 "My Wishlist Items" at bounding box center [287, 109] width 165 height 35
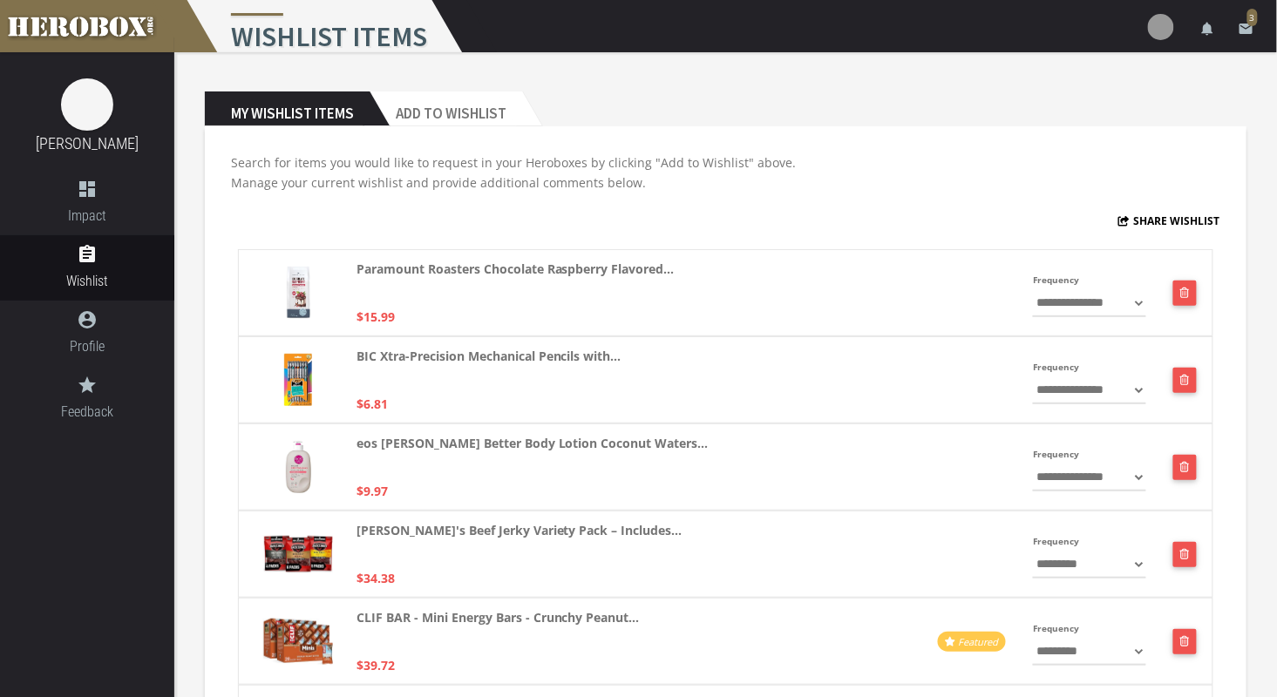
click at [1060, 396] on select "**********" at bounding box center [1089, 391] width 112 height 28
select select "**********"
click at [1033, 377] on select "**********" at bounding box center [1089, 391] width 112 height 28
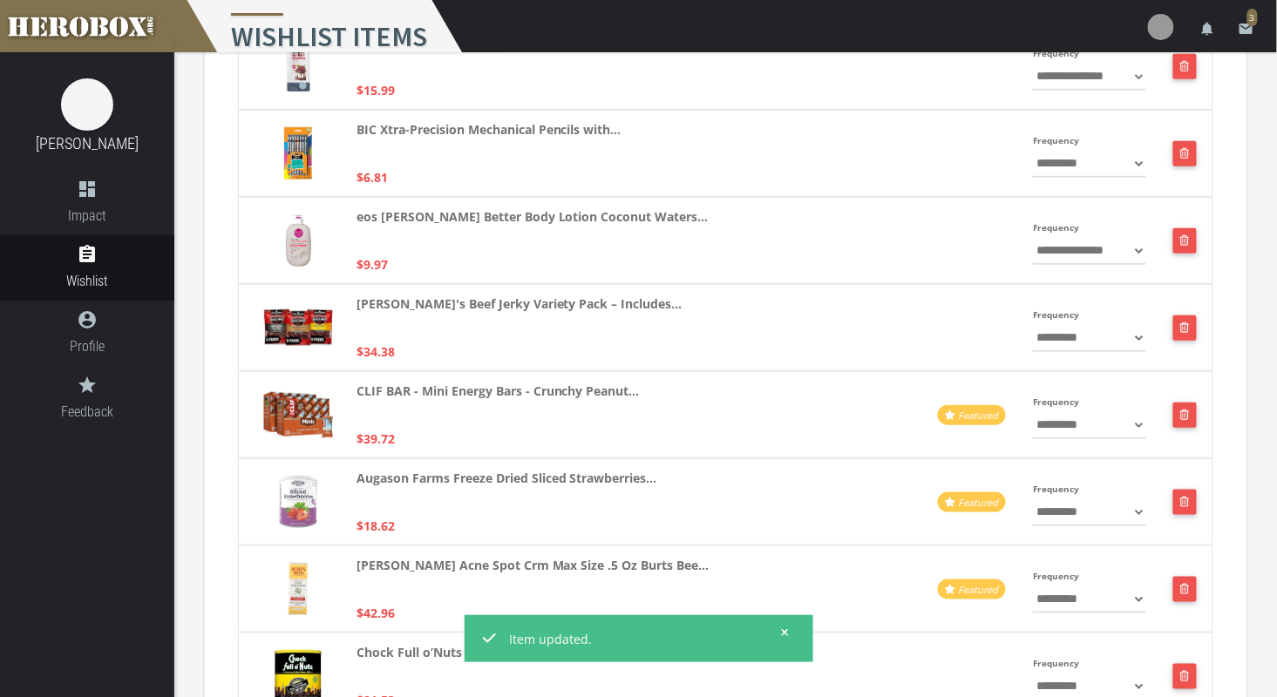
scroll to position [227, 0]
click at [709, 416] on div "CLIF BAR - Mini Energy Bars - Crunchy Peanut... $39.72" at bounding box center [595, 414] width 478 height 68
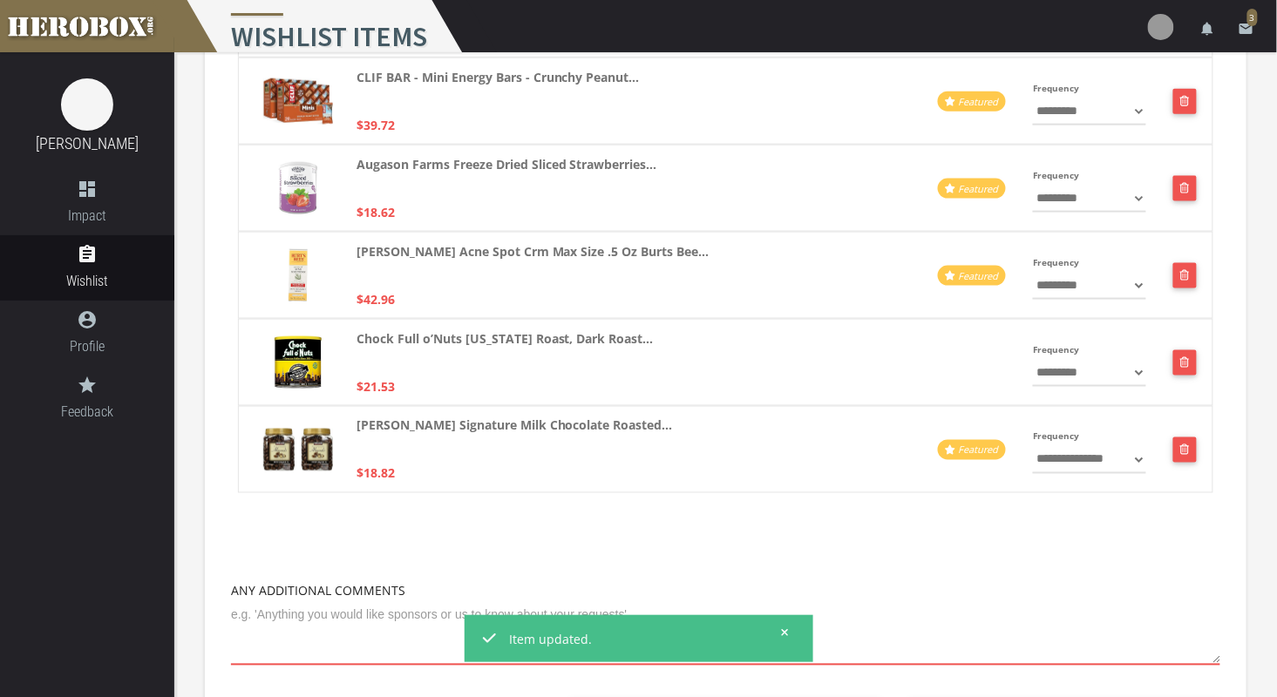
scroll to position [0, 0]
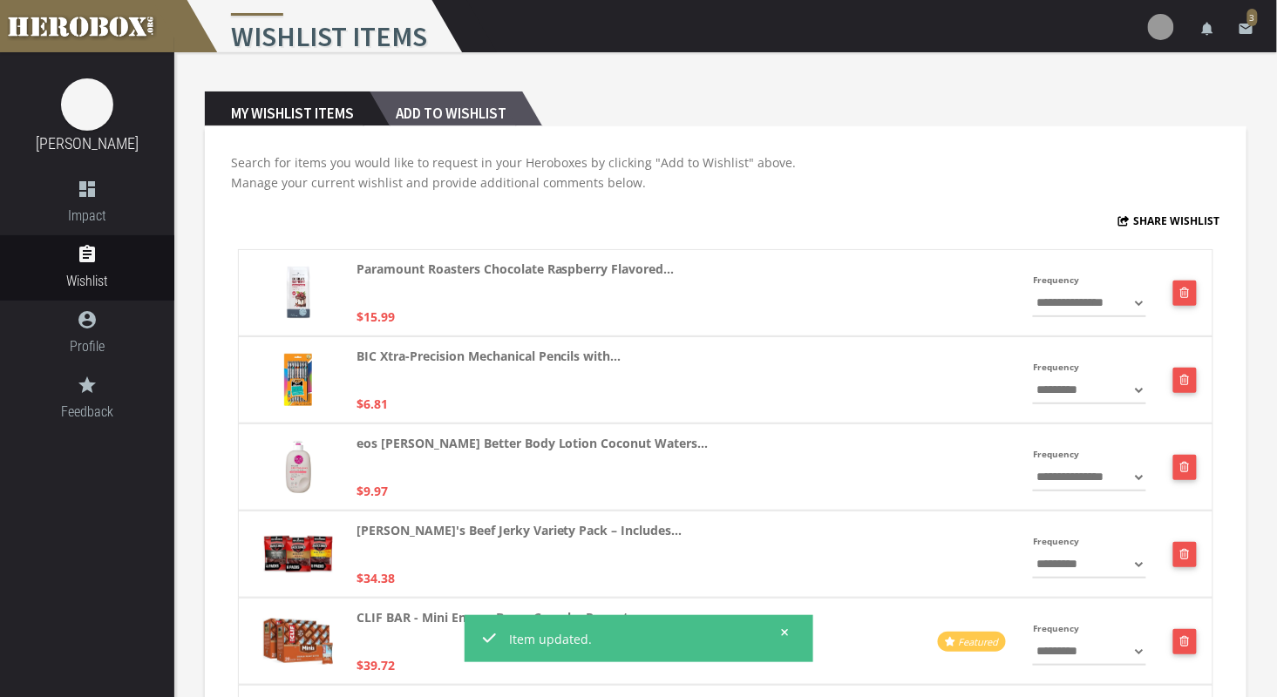
click at [444, 105] on h2 "Add to Wishlist" at bounding box center [446, 109] width 153 height 35
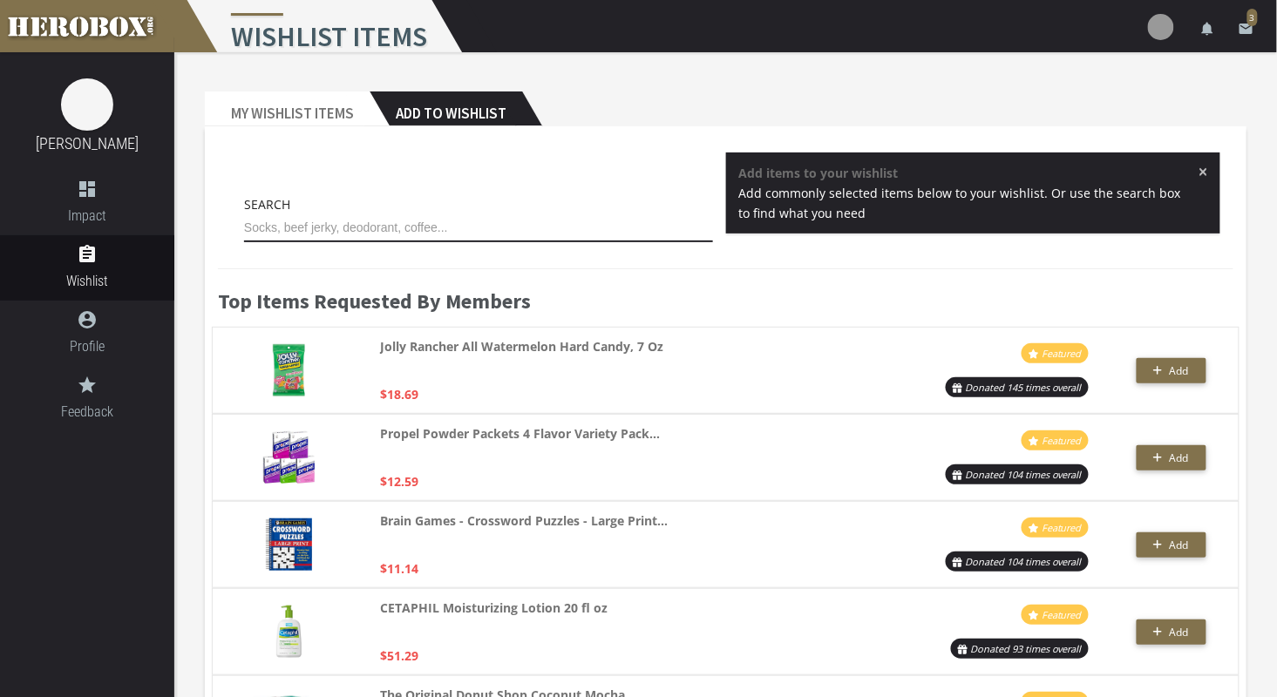
click at [336, 226] on input "text" at bounding box center [478, 228] width 469 height 28
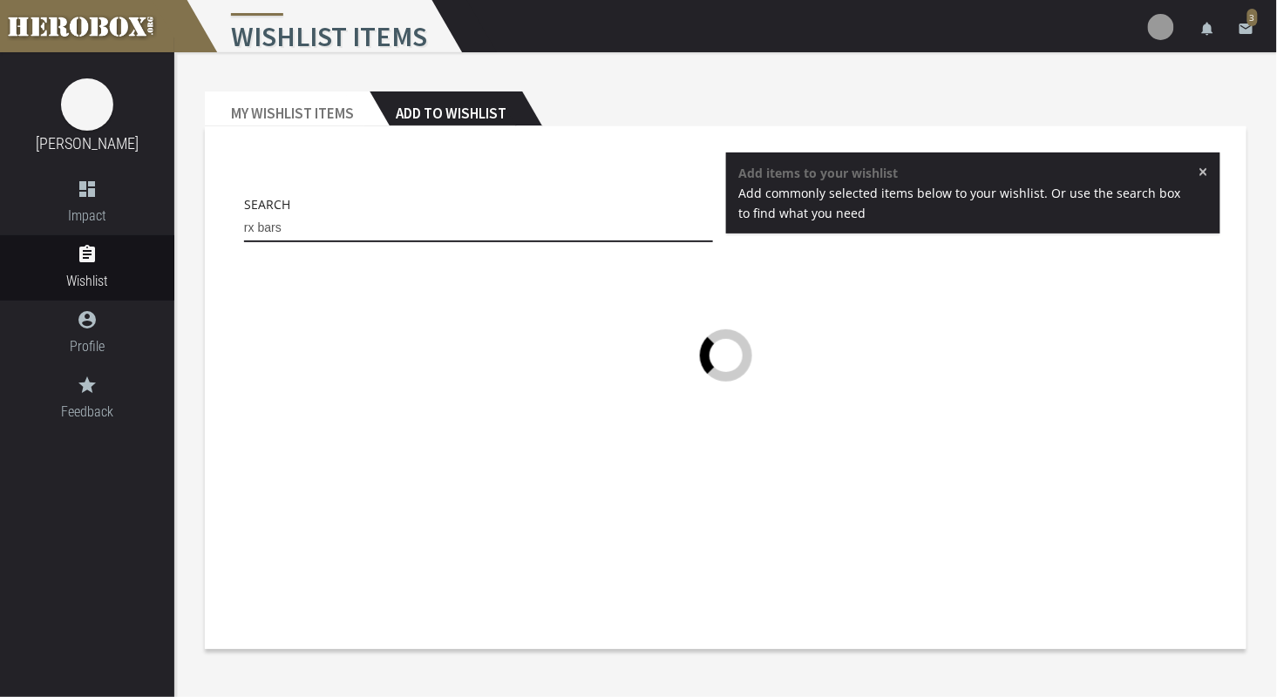
type input "rx bars"
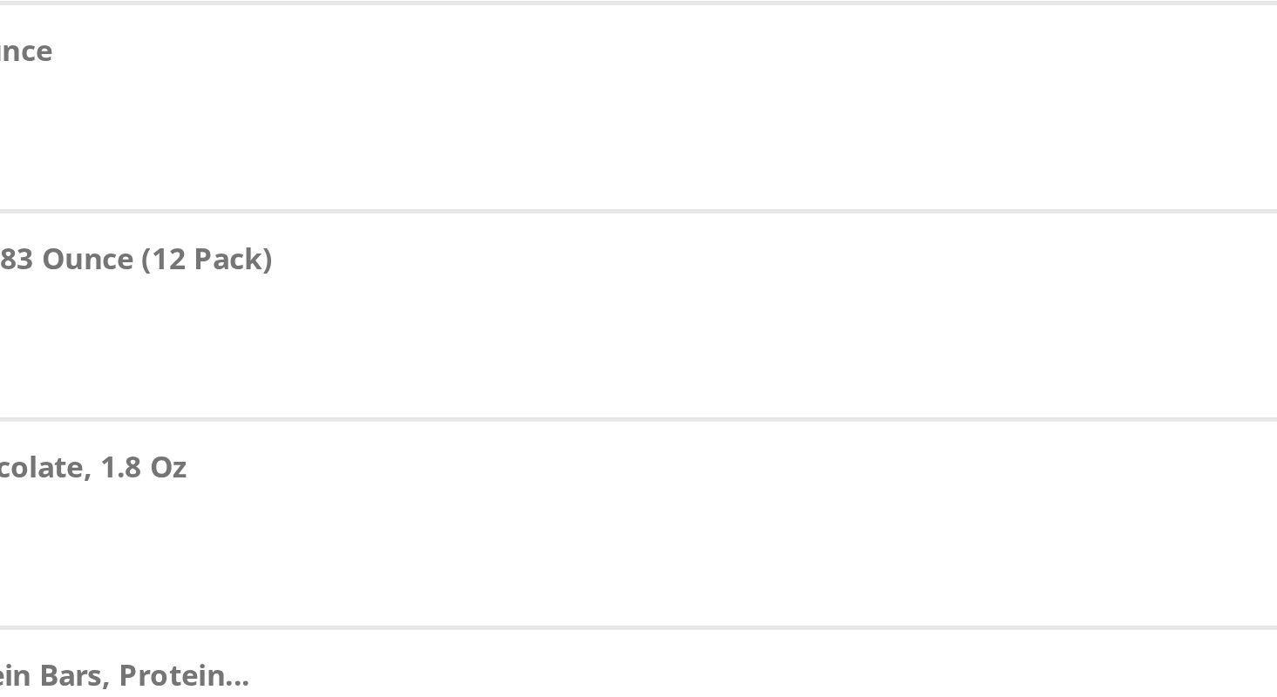
scroll to position [719, 0]
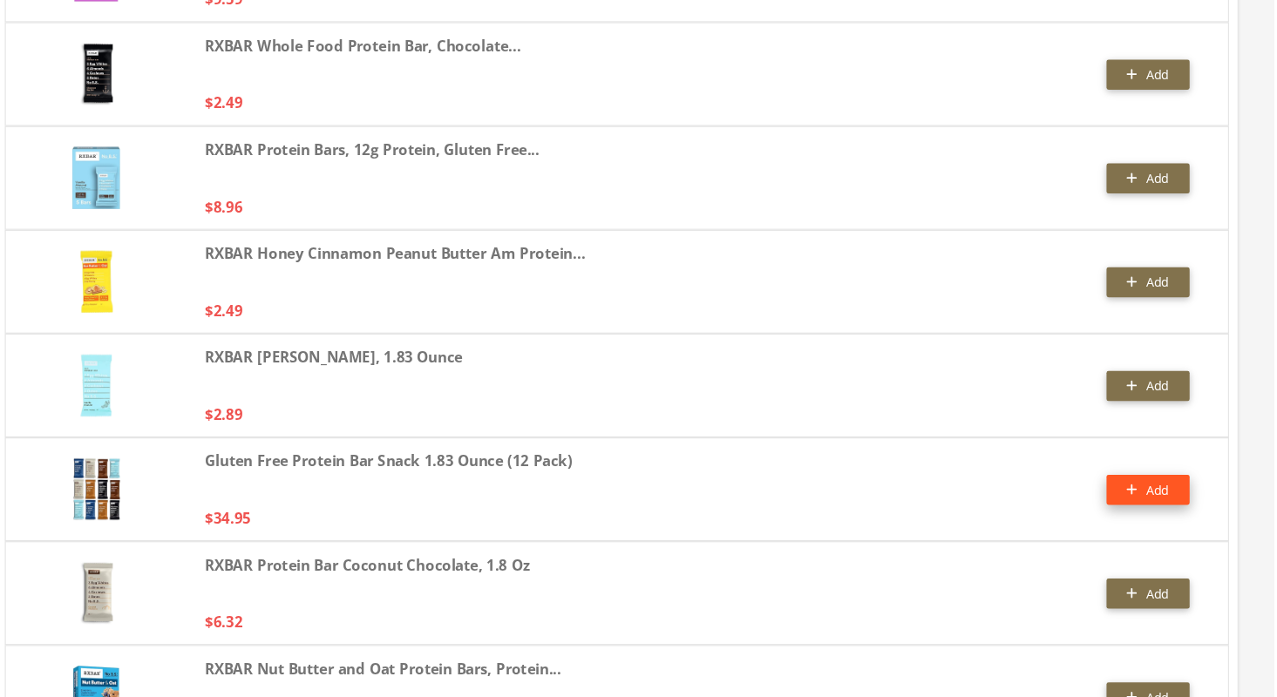
click at [1171, 519] on button "Add" at bounding box center [1171, 523] width 70 height 25
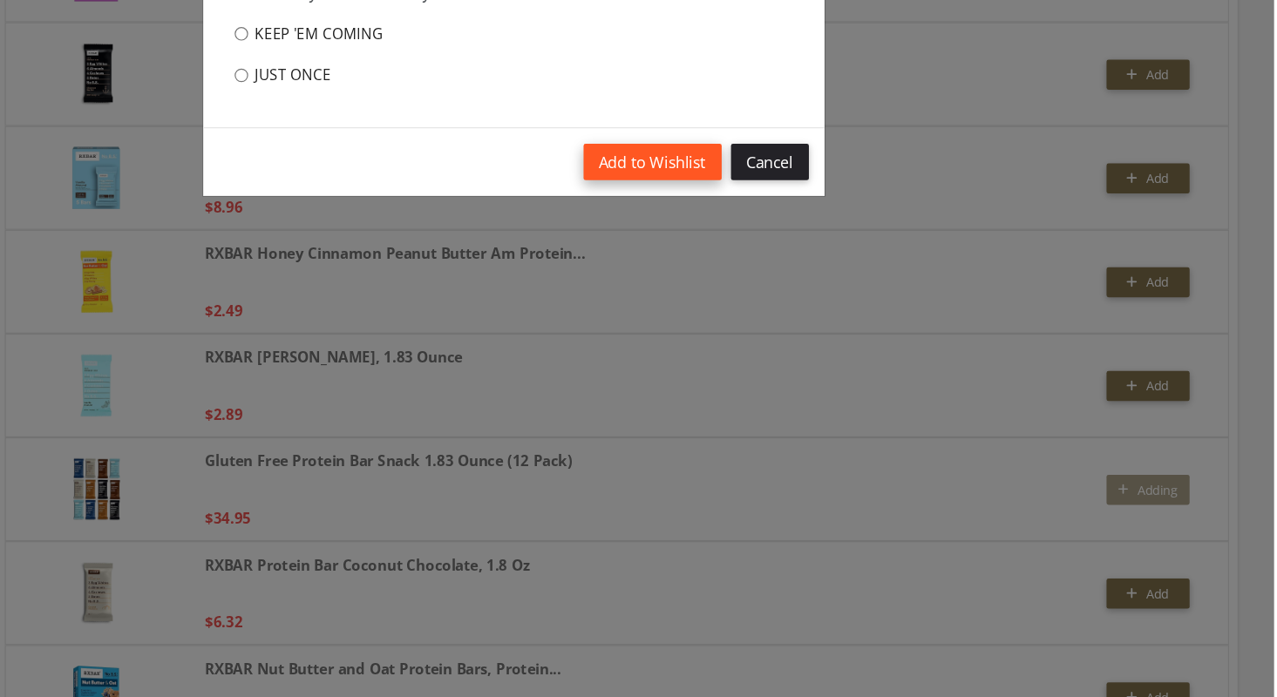
click at [770, 239] on button "Add to Wishlist" at bounding box center [755, 248] width 116 height 31
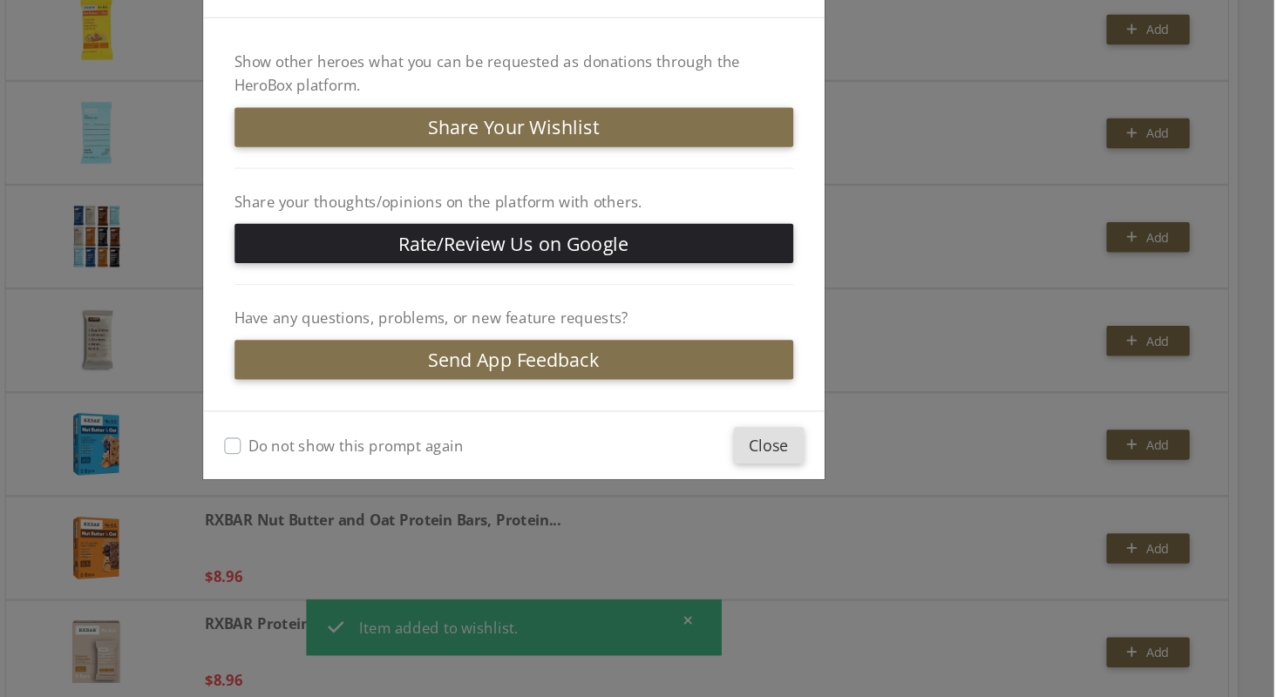
scroll to position [934, 0]
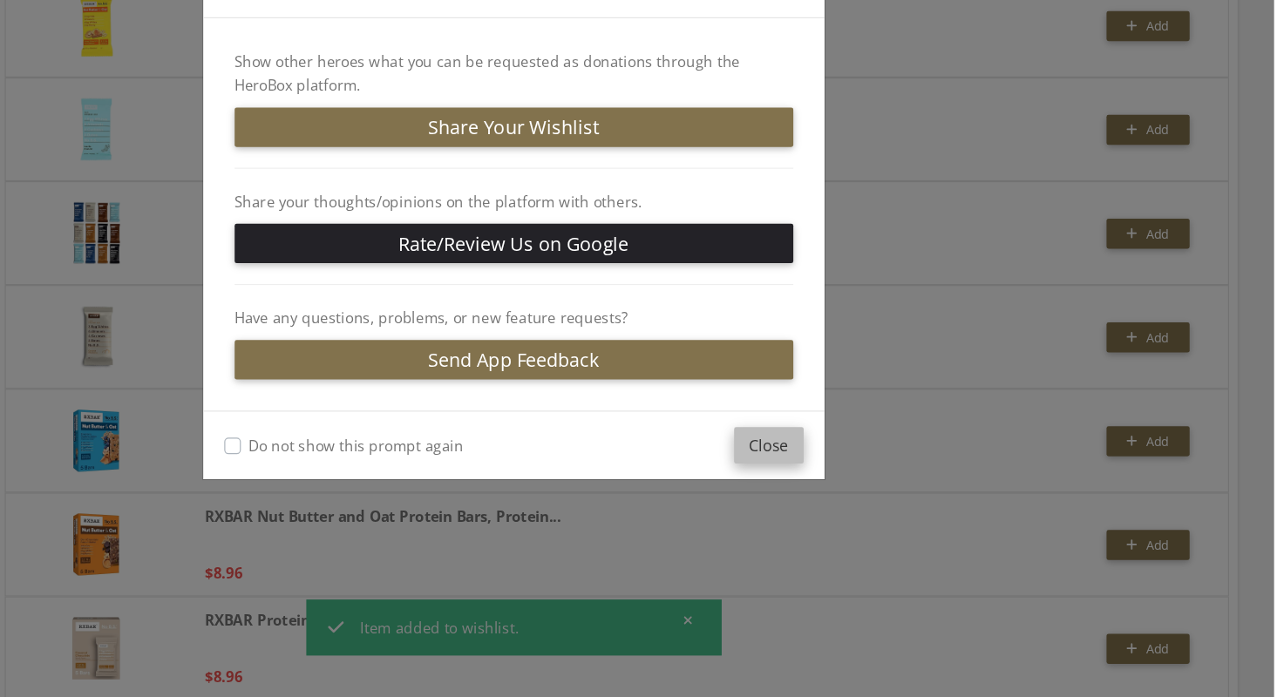
click at [850, 490] on button "Close" at bounding box center [853, 486] width 58 height 31
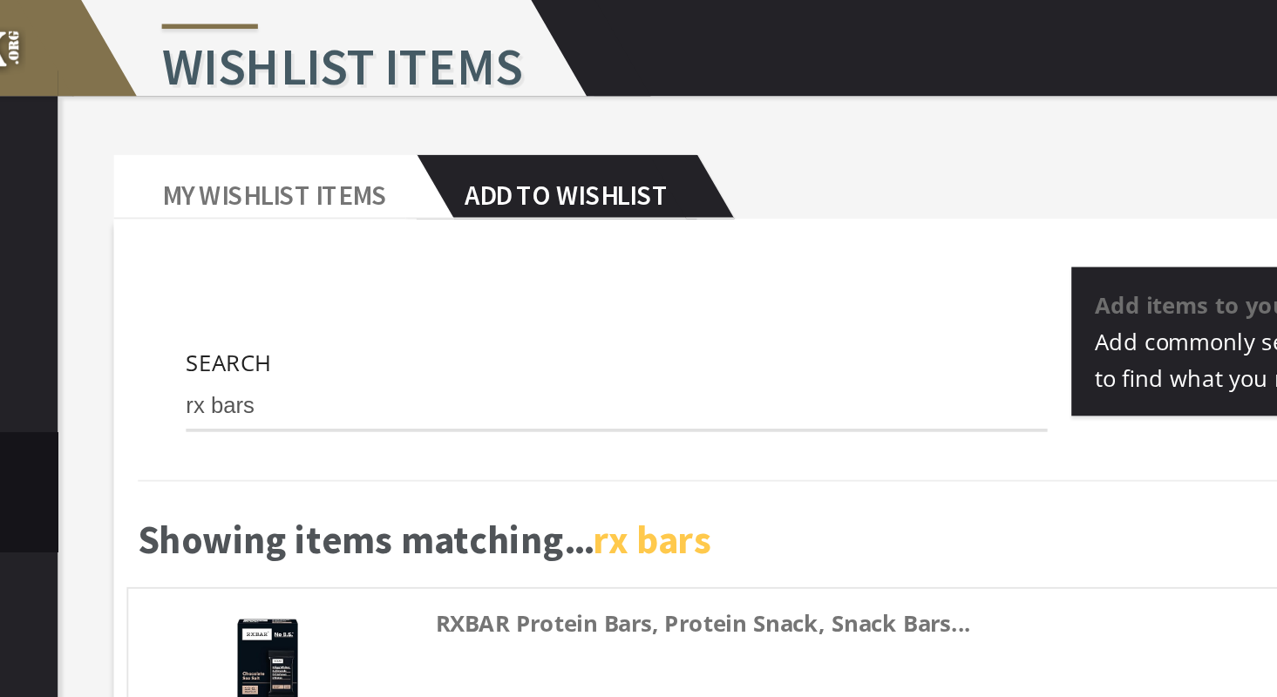
scroll to position [0, 0]
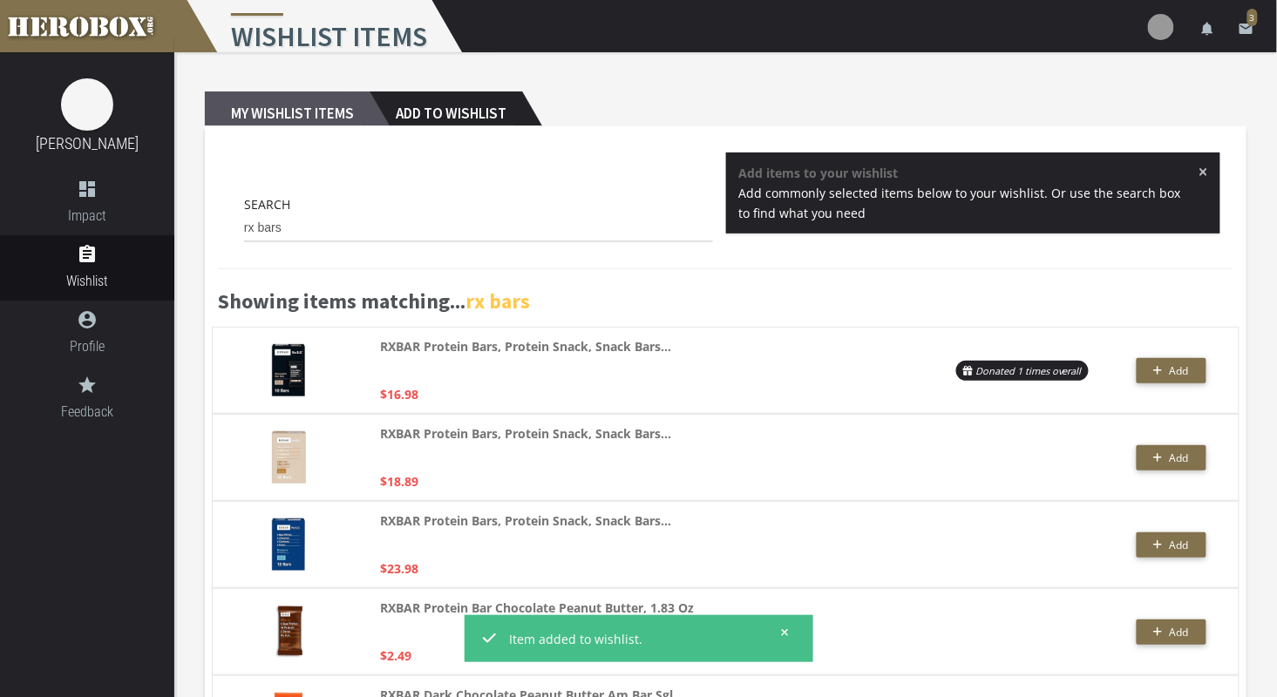
click at [324, 104] on h2 "My Wishlist Items" at bounding box center [287, 109] width 165 height 35
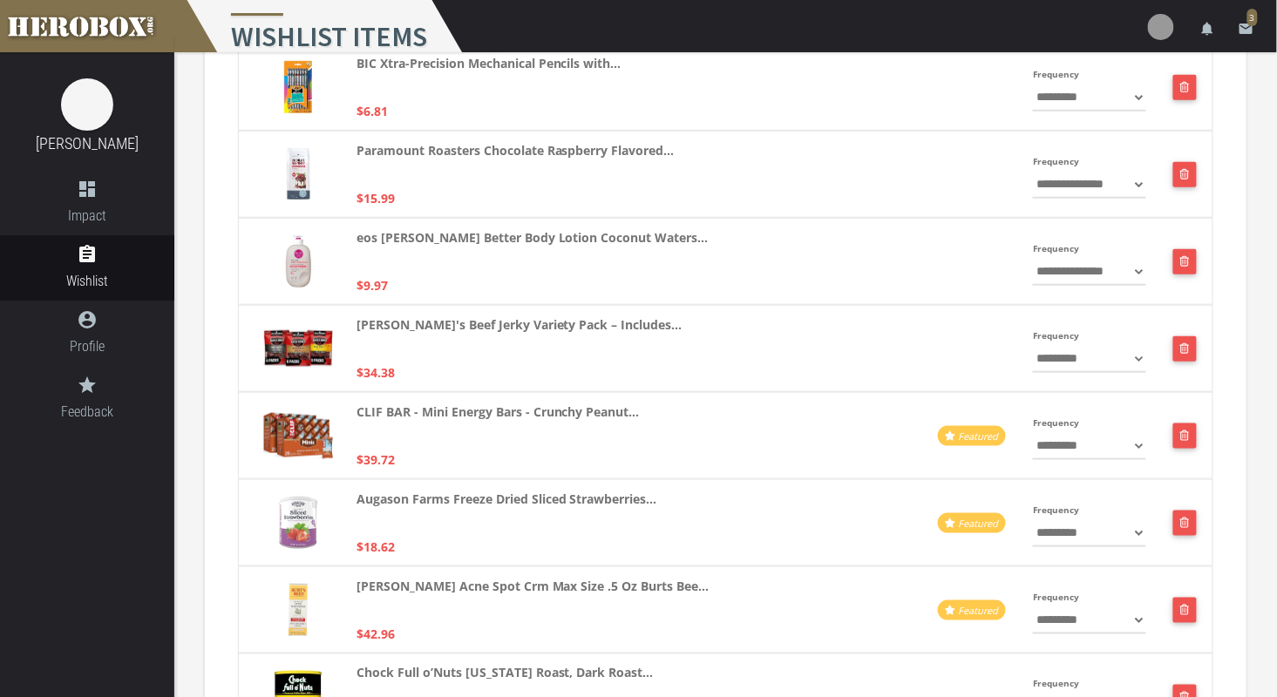
scroll to position [295, 0]
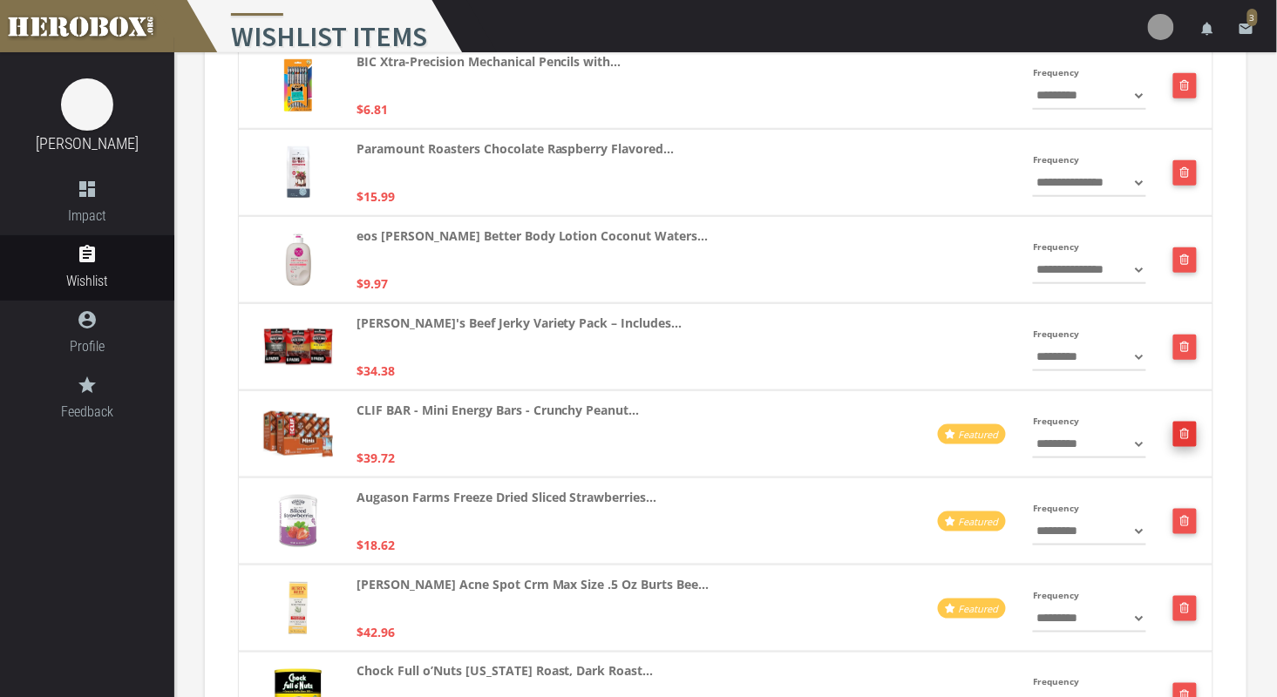
click at [1182, 437] on button "button" at bounding box center [1185, 434] width 24 height 25
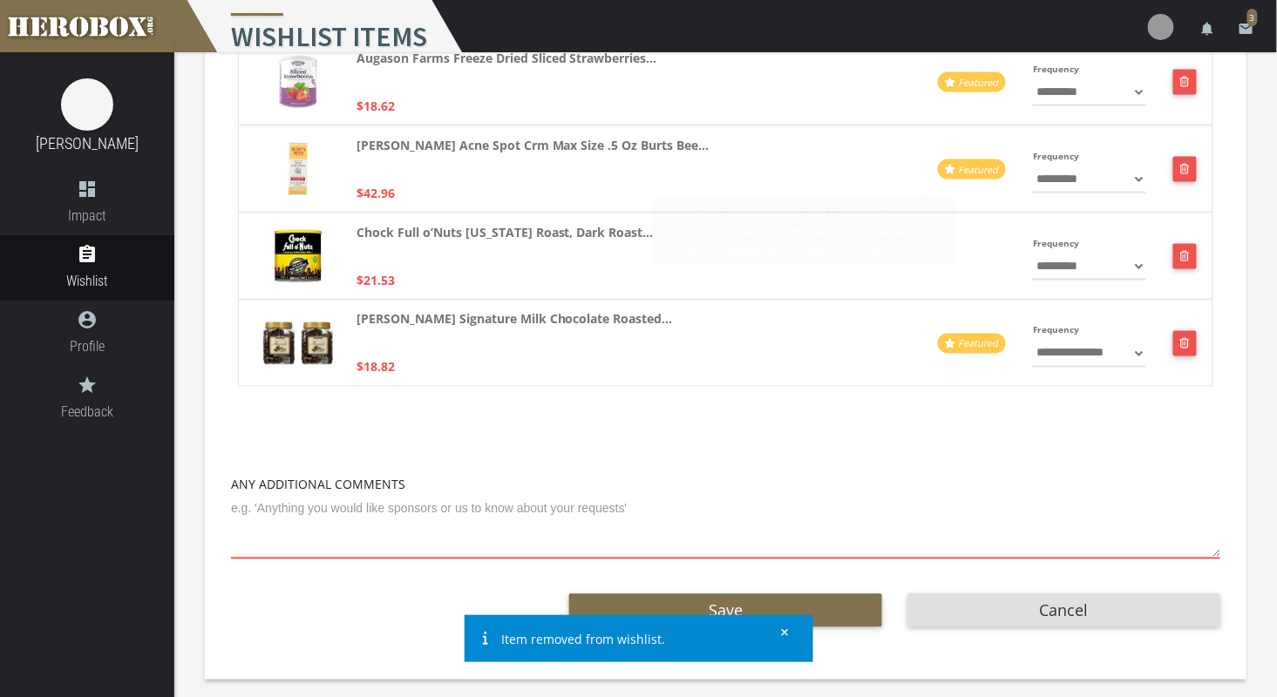
scroll to position [527, 0]
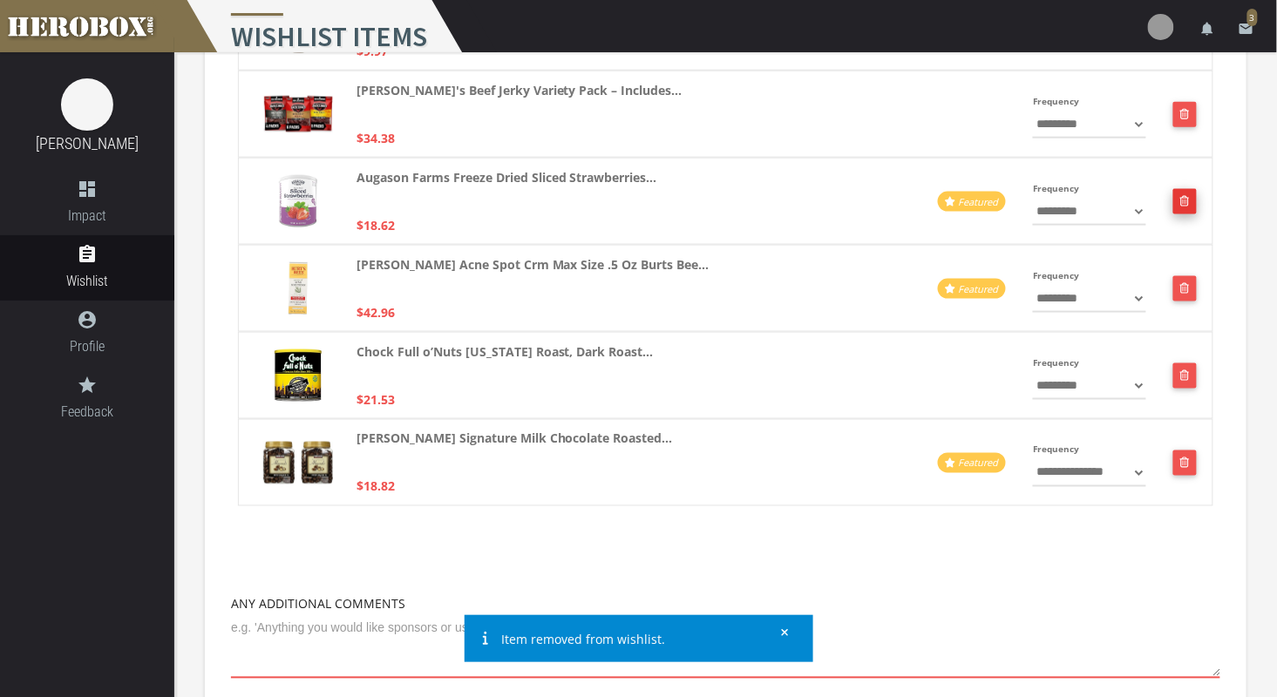
click at [1191, 207] on button "button" at bounding box center [1185, 201] width 24 height 25
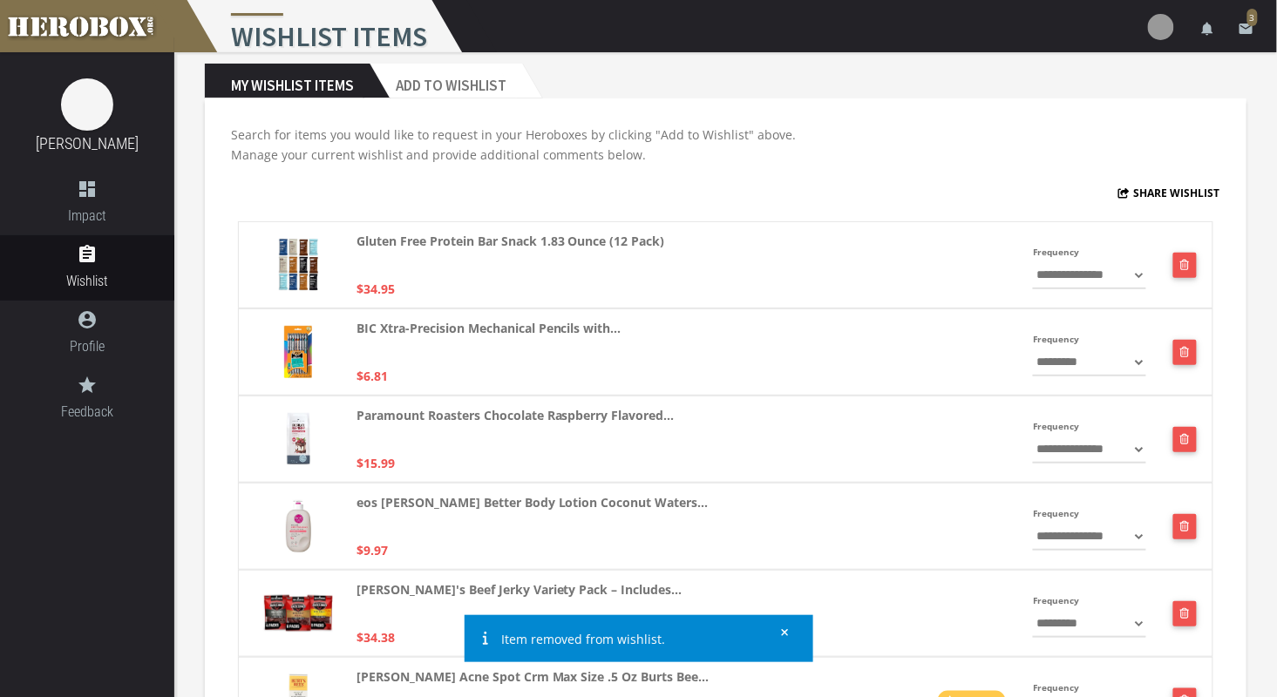
scroll to position [0, 0]
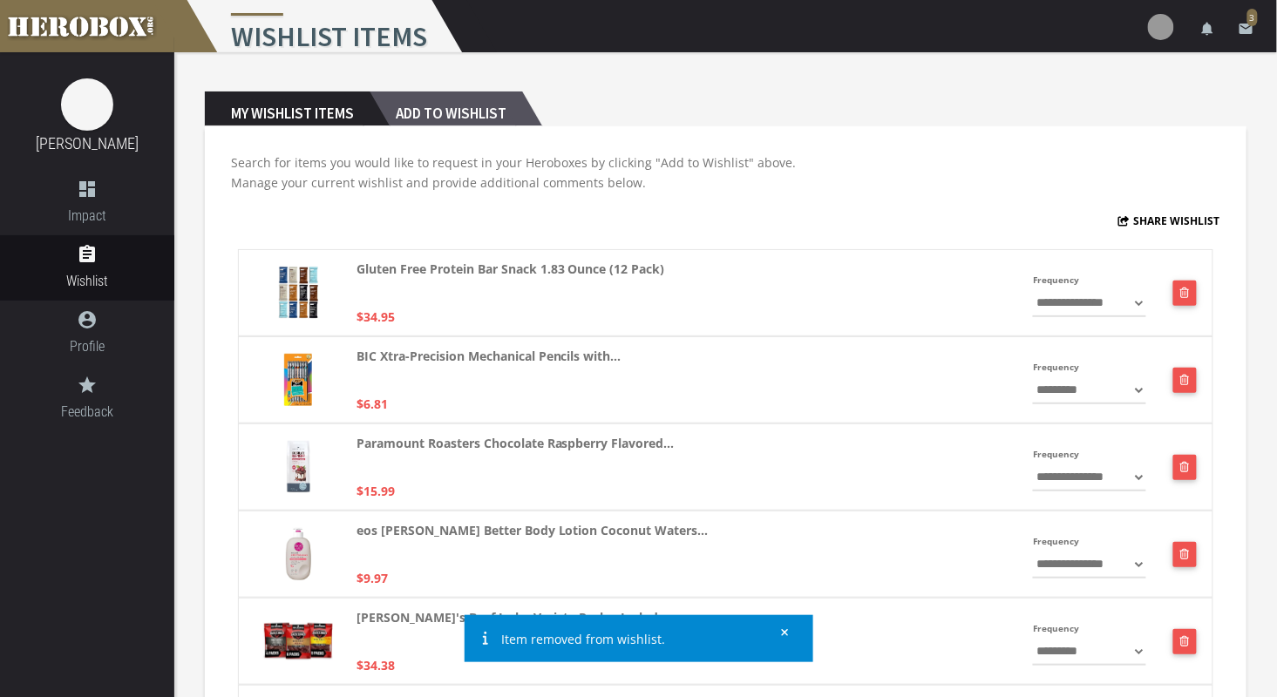
click at [451, 117] on h2 "Add to Wishlist" at bounding box center [446, 109] width 153 height 35
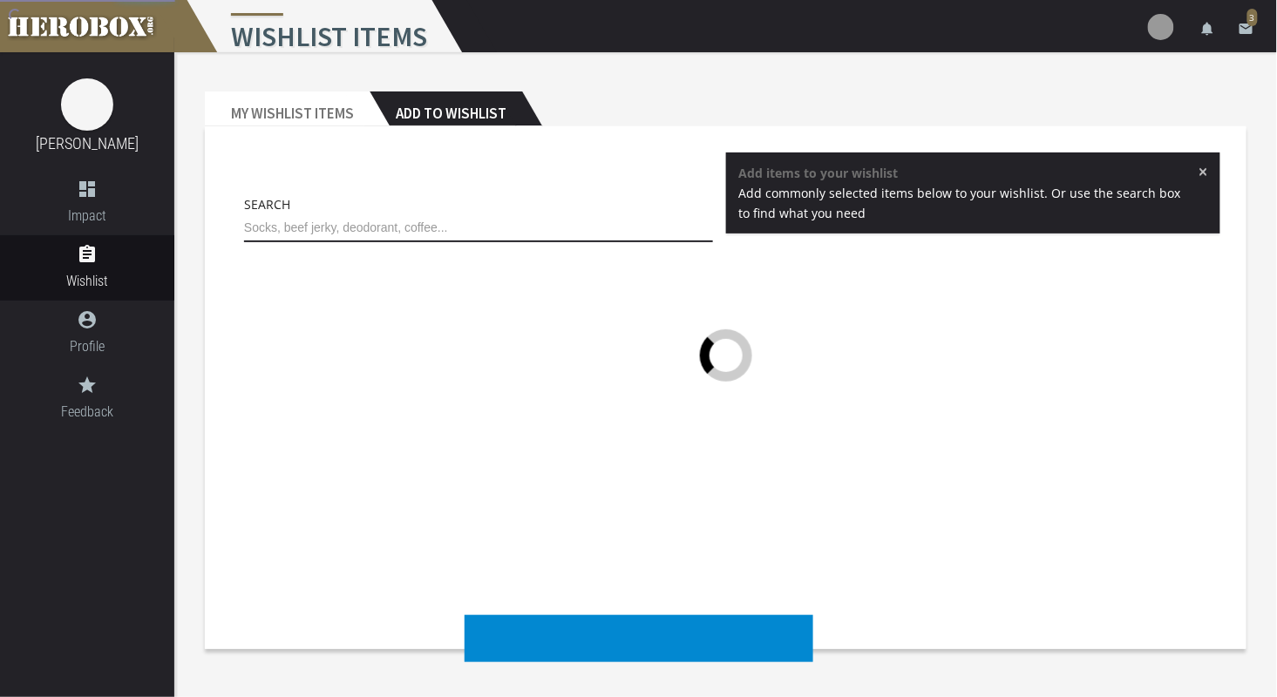
click at [373, 227] on input "text" at bounding box center [478, 228] width 469 height 28
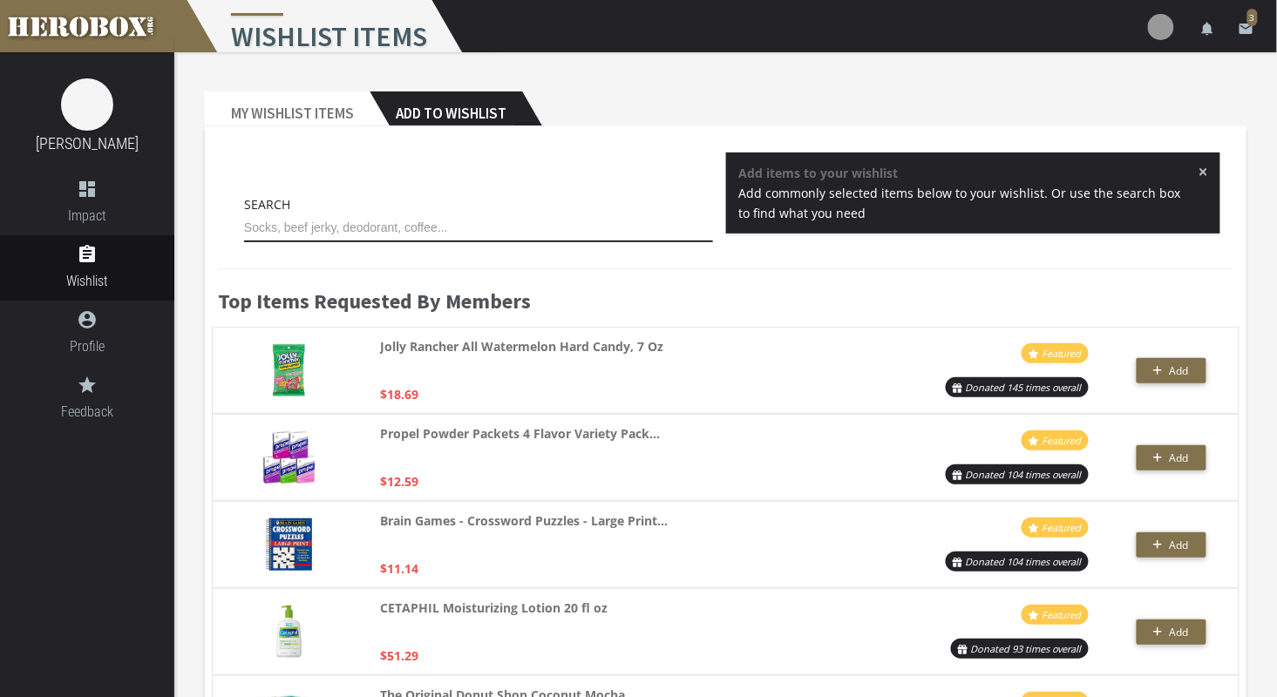
click at [365, 220] on input "text" at bounding box center [478, 228] width 469 height 28
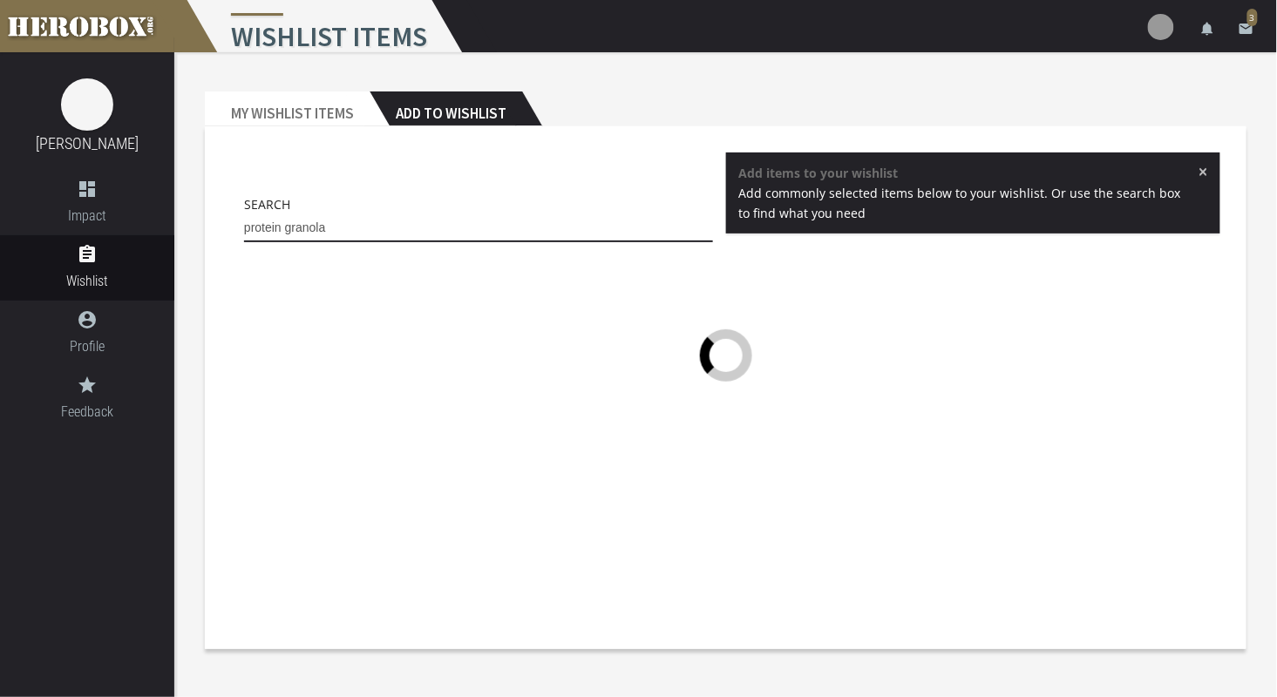
type input "protein granola"
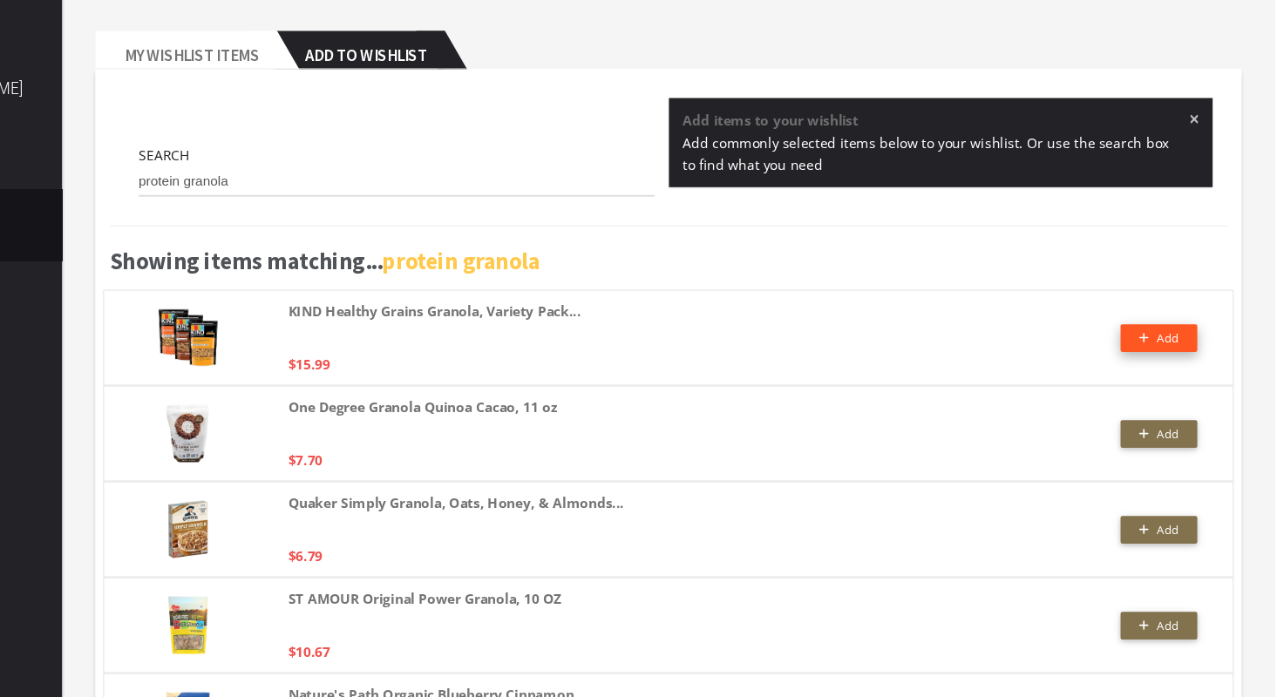
click at [1163, 372] on span "Add" at bounding box center [1171, 370] width 36 height 15
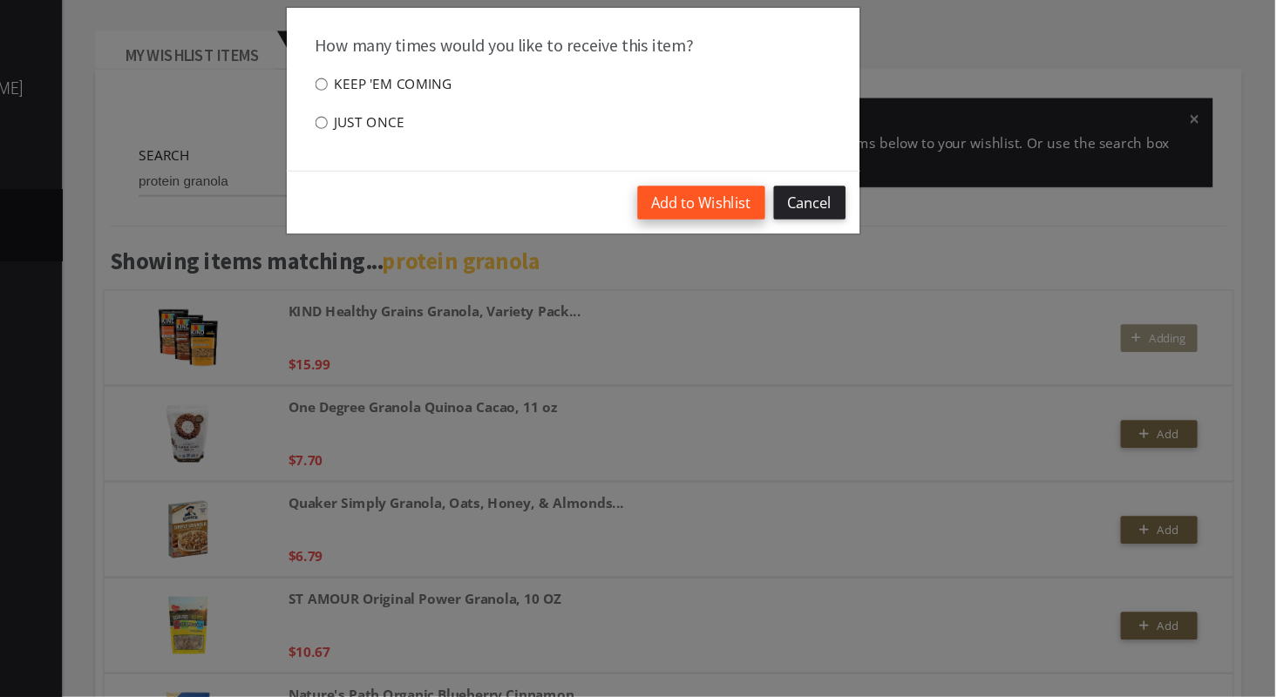
click at [726, 244] on button "Add to Wishlist" at bounding box center [755, 248] width 116 height 31
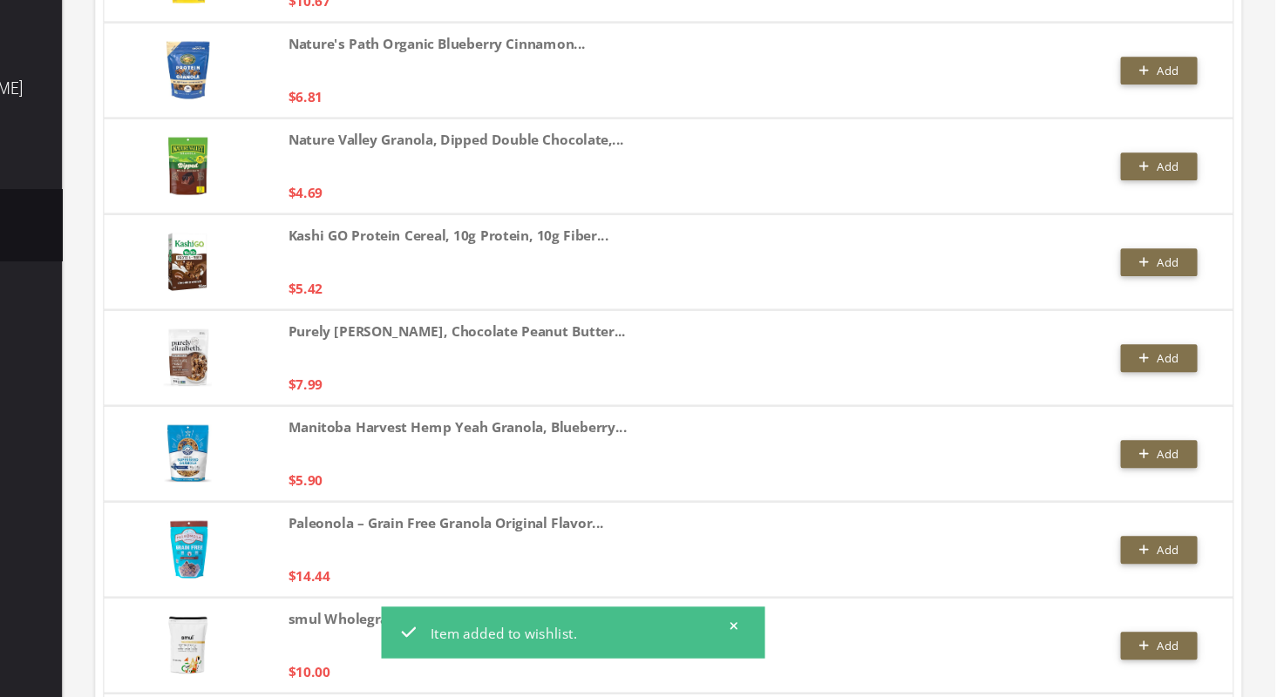
scroll to position [592, 0]
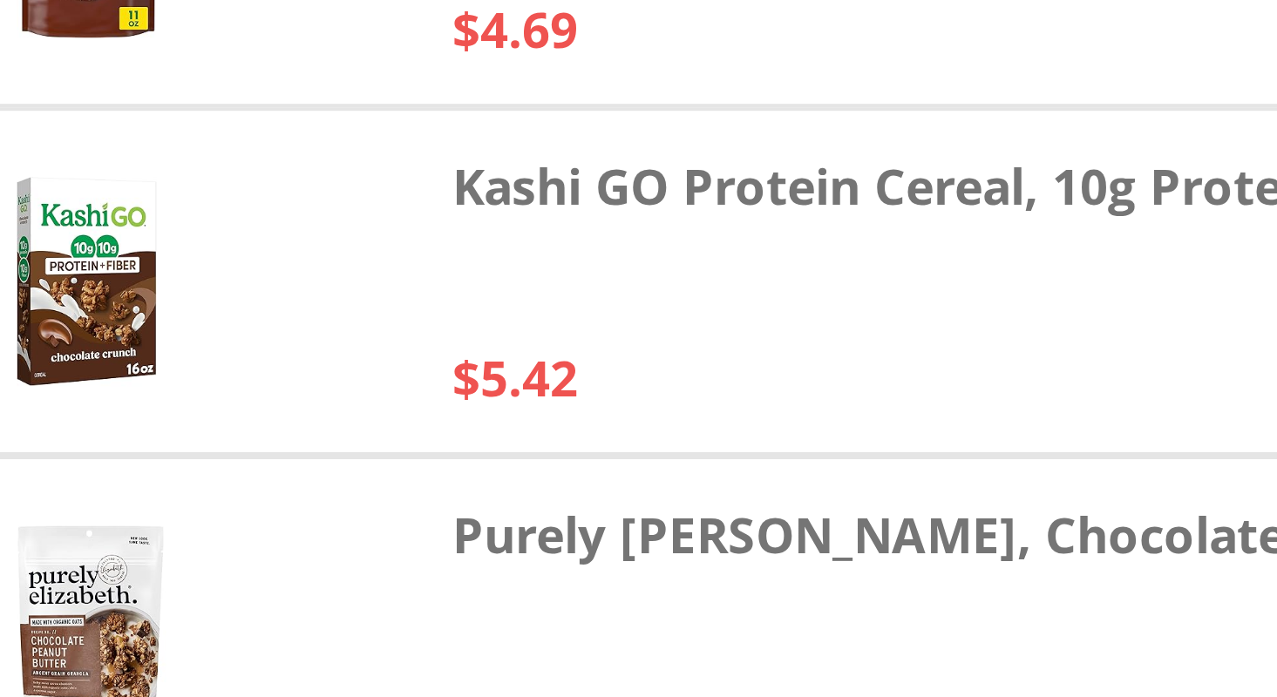
drag, startPoint x: 322, startPoint y: 295, endPoint x: 295, endPoint y: 284, distance: 29.8
click at [295, 284] on div at bounding box center [288, 302] width 87 height 68
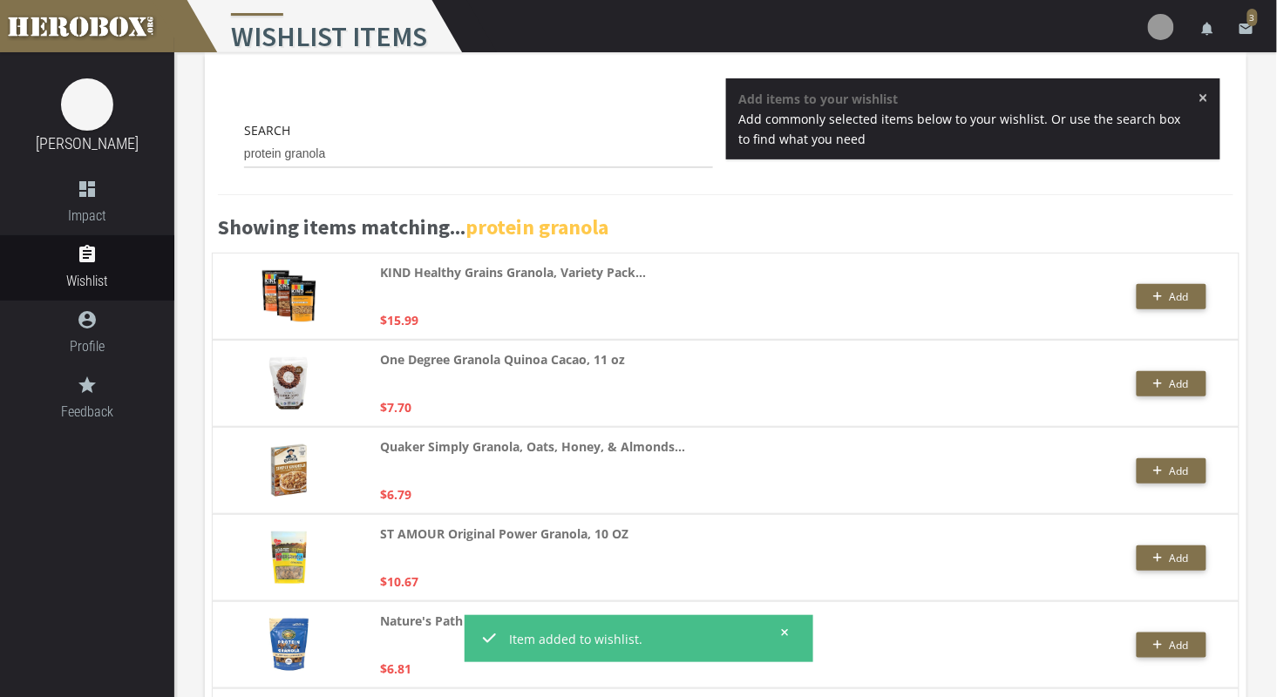
scroll to position [0, 0]
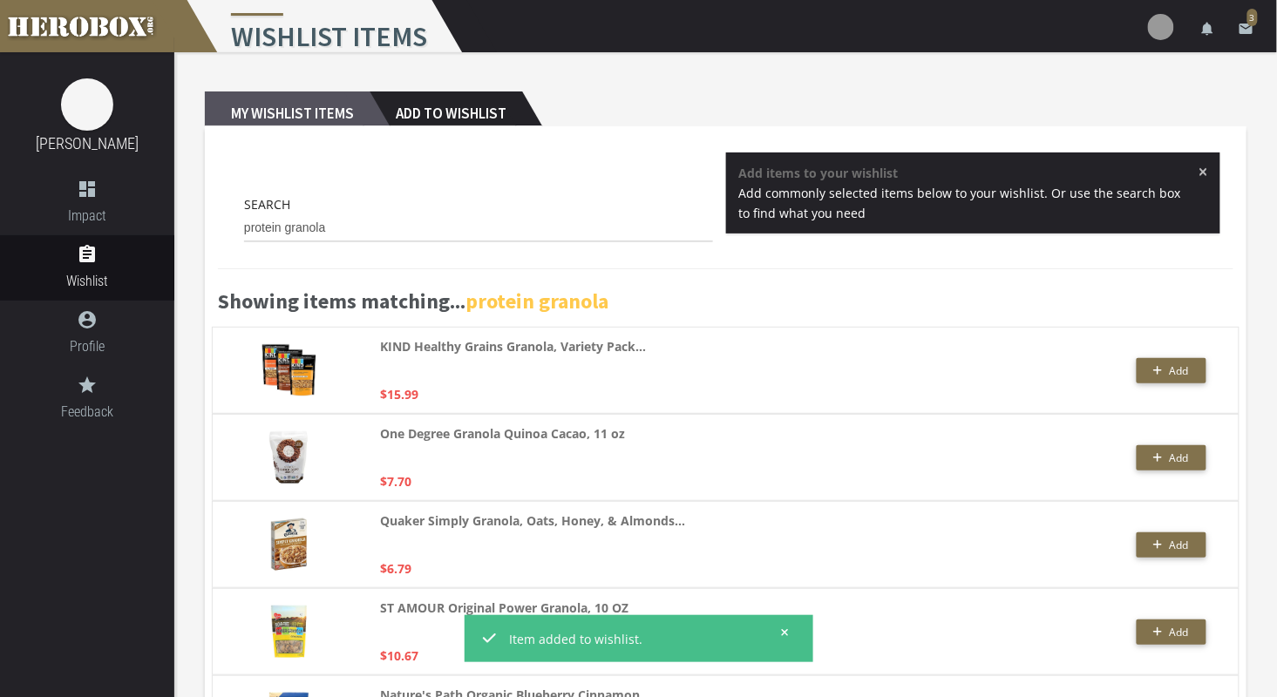
click at [304, 103] on h2 "My Wishlist Items" at bounding box center [287, 109] width 165 height 35
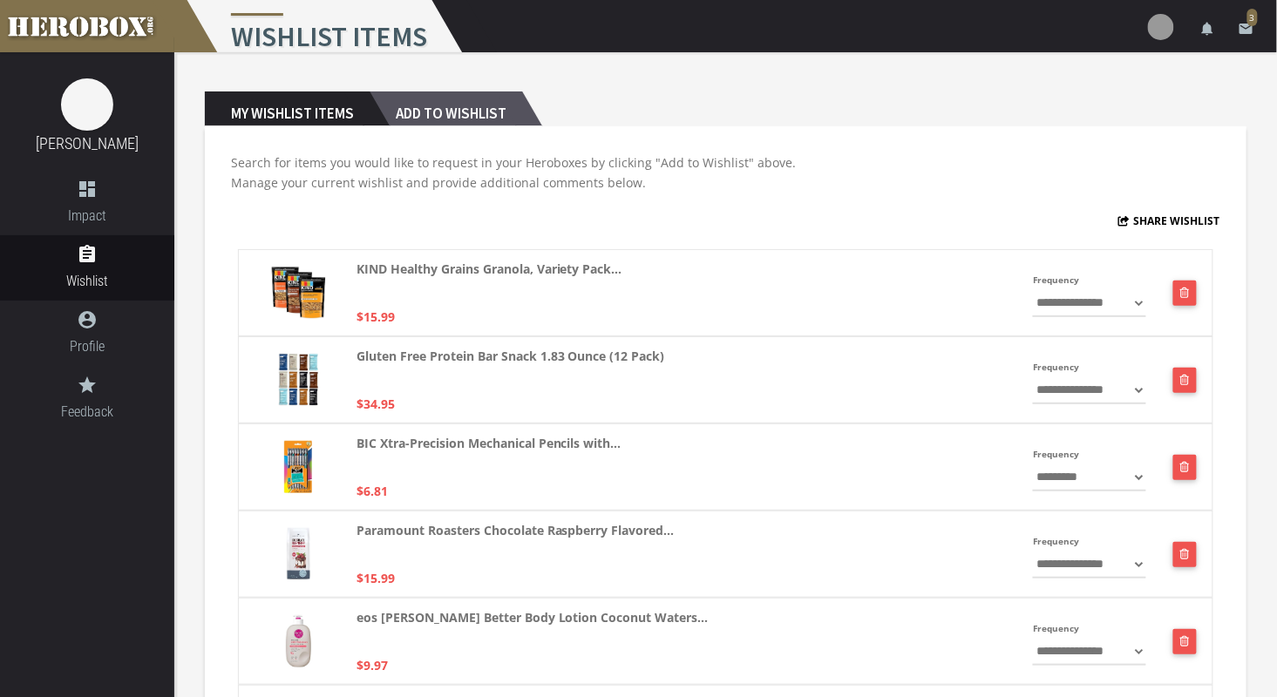
click at [423, 105] on h2 "Add to Wishlist" at bounding box center [446, 109] width 153 height 35
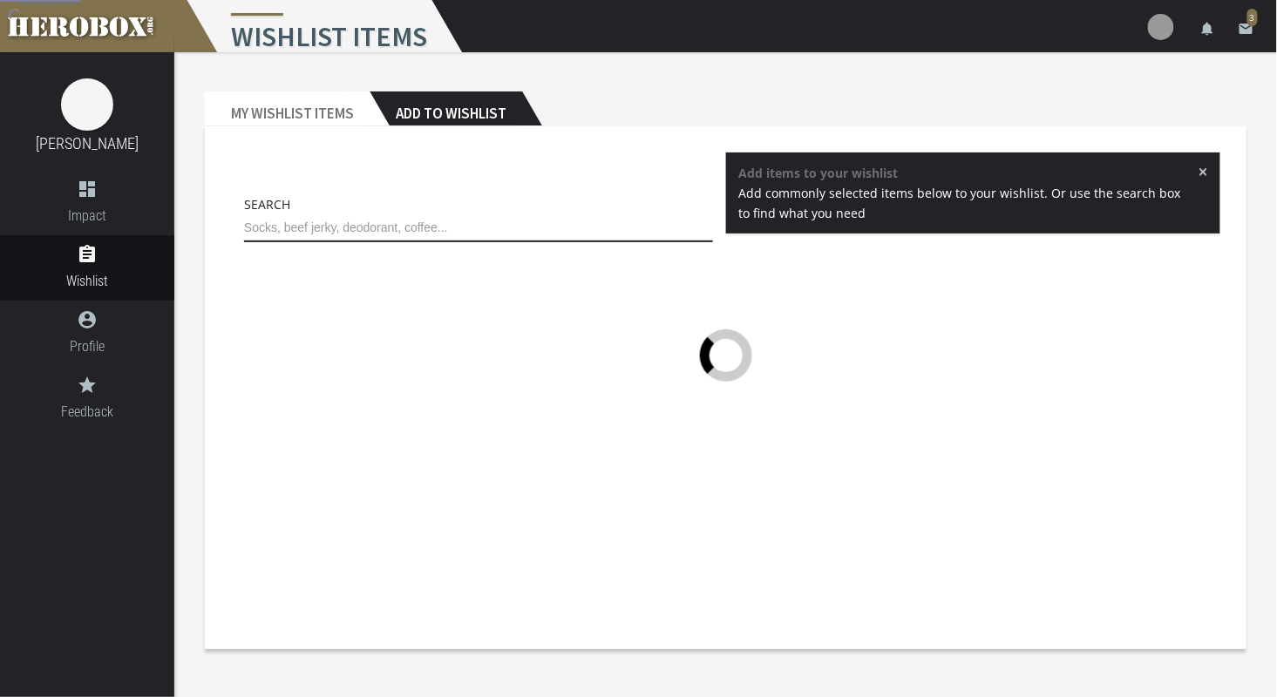
click at [389, 227] on input "text" at bounding box center [478, 228] width 469 height 28
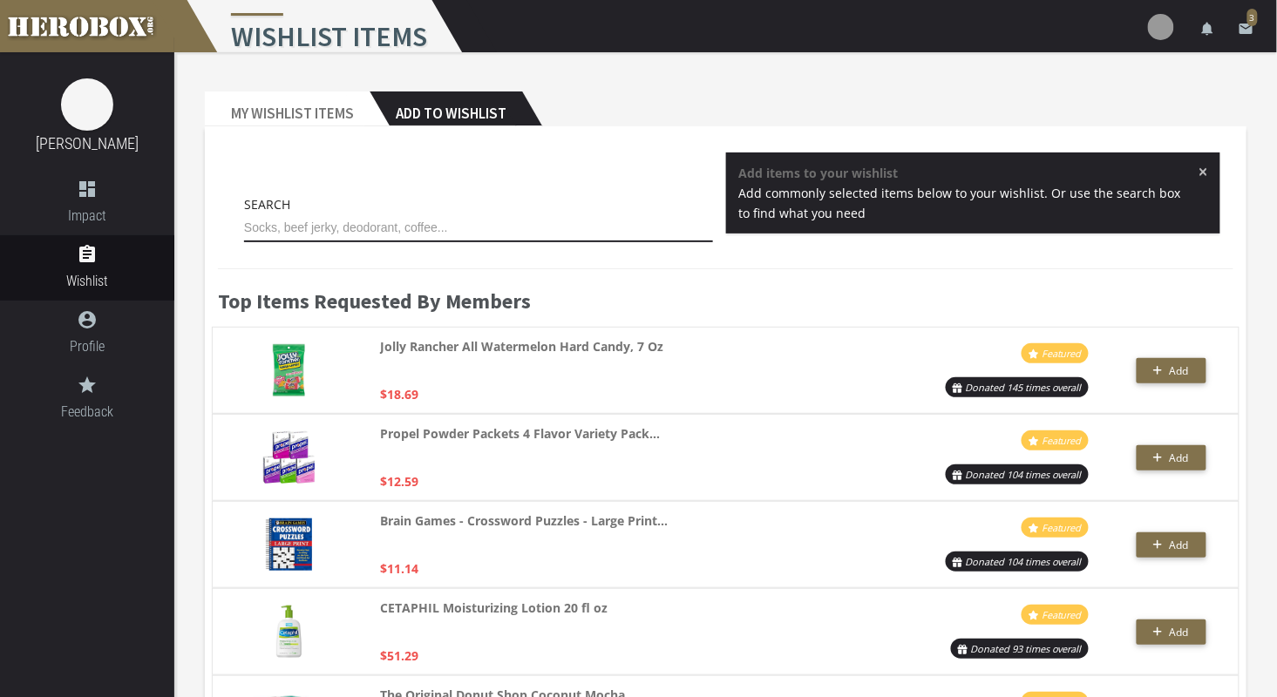
type input "u"
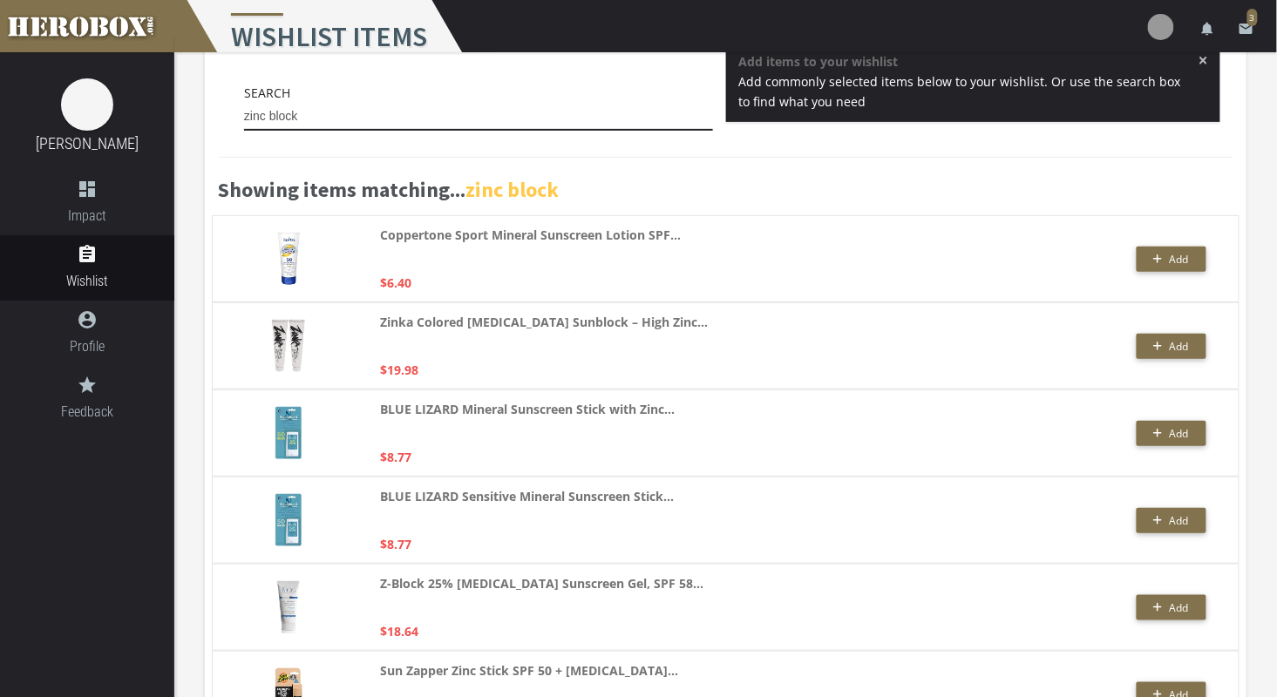
scroll to position [112, 0]
type input "zinc block"
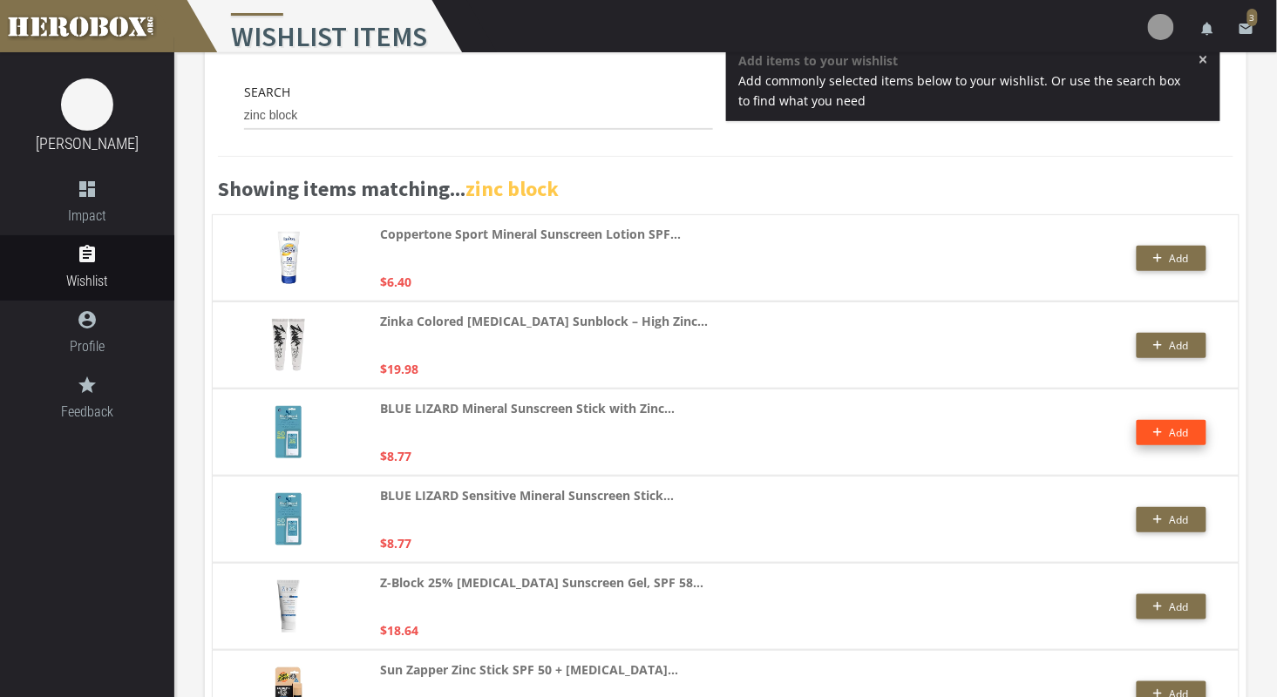
click at [1152, 436] on button "Add" at bounding box center [1171, 432] width 70 height 25
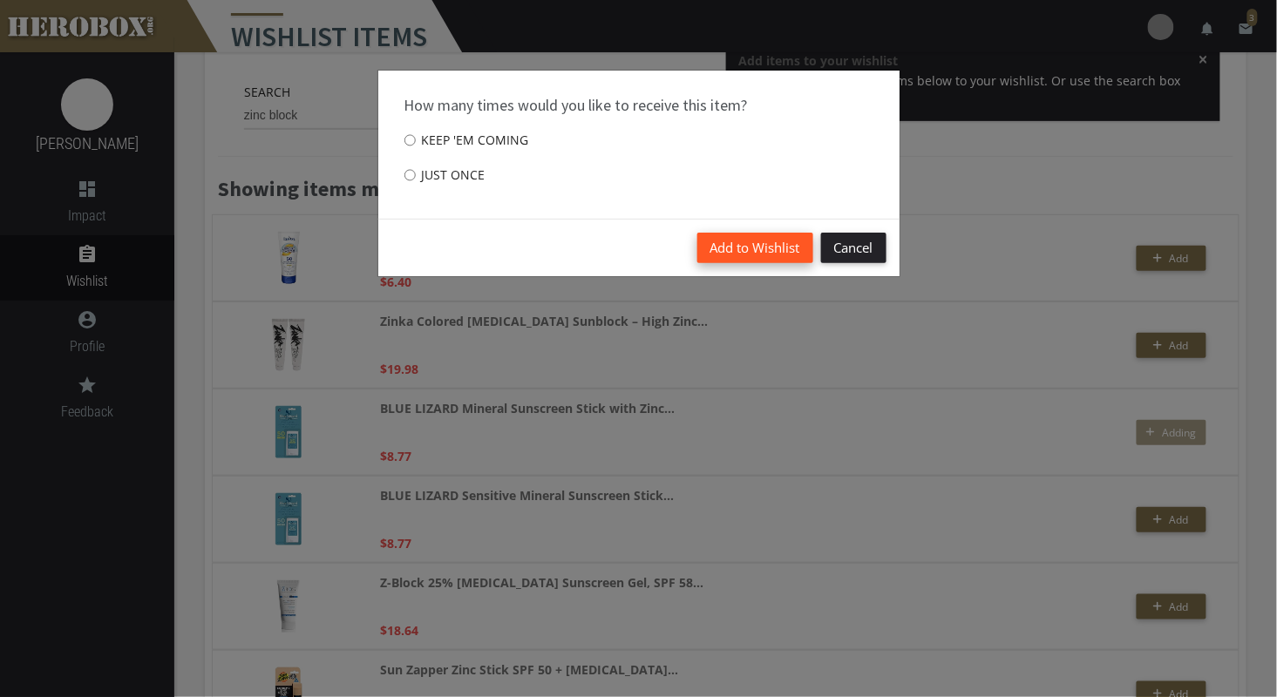
click at [747, 250] on button "Add to Wishlist" at bounding box center [755, 248] width 116 height 31
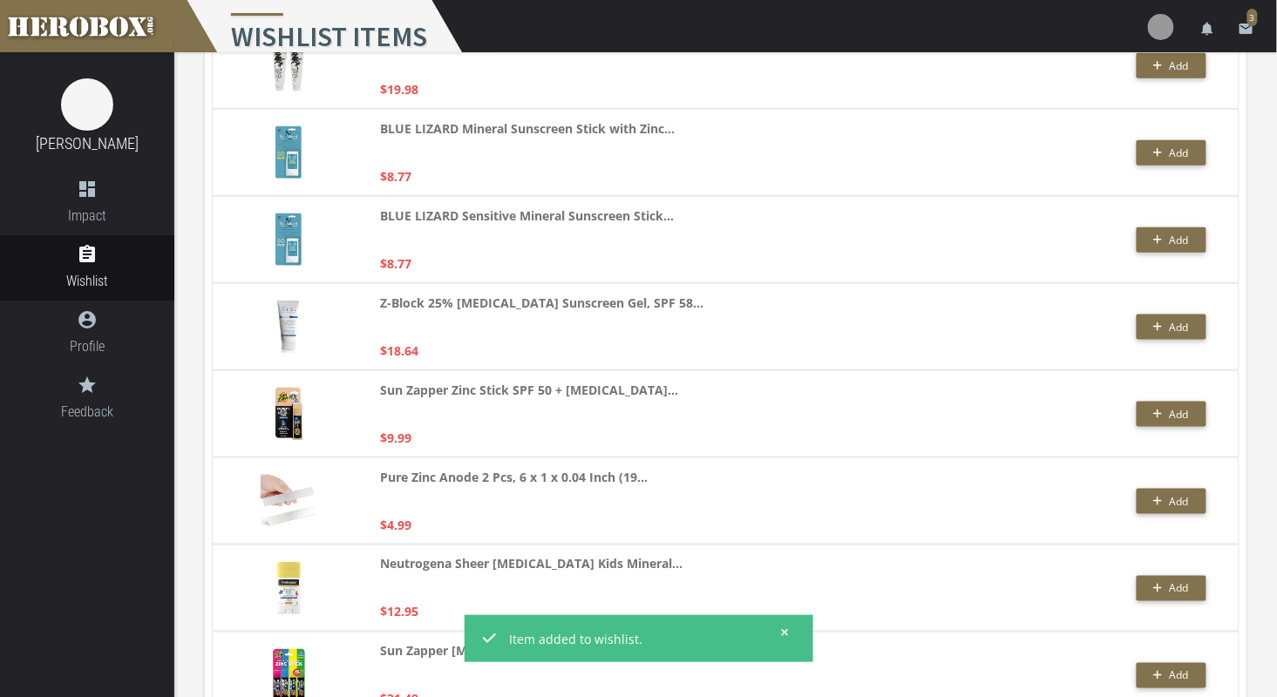
scroll to position [0, 0]
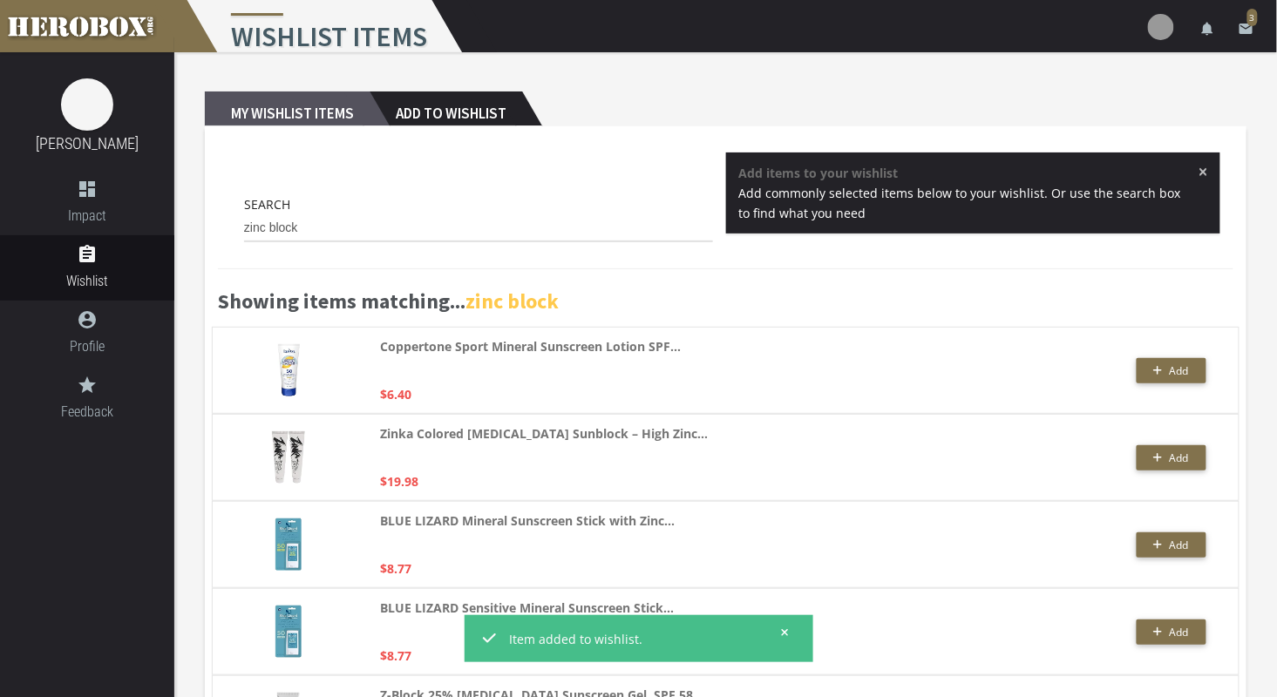
click at [319, 114] on h2 "My Wishlist Items" at bounding box center [287, 109] width 165 height 35
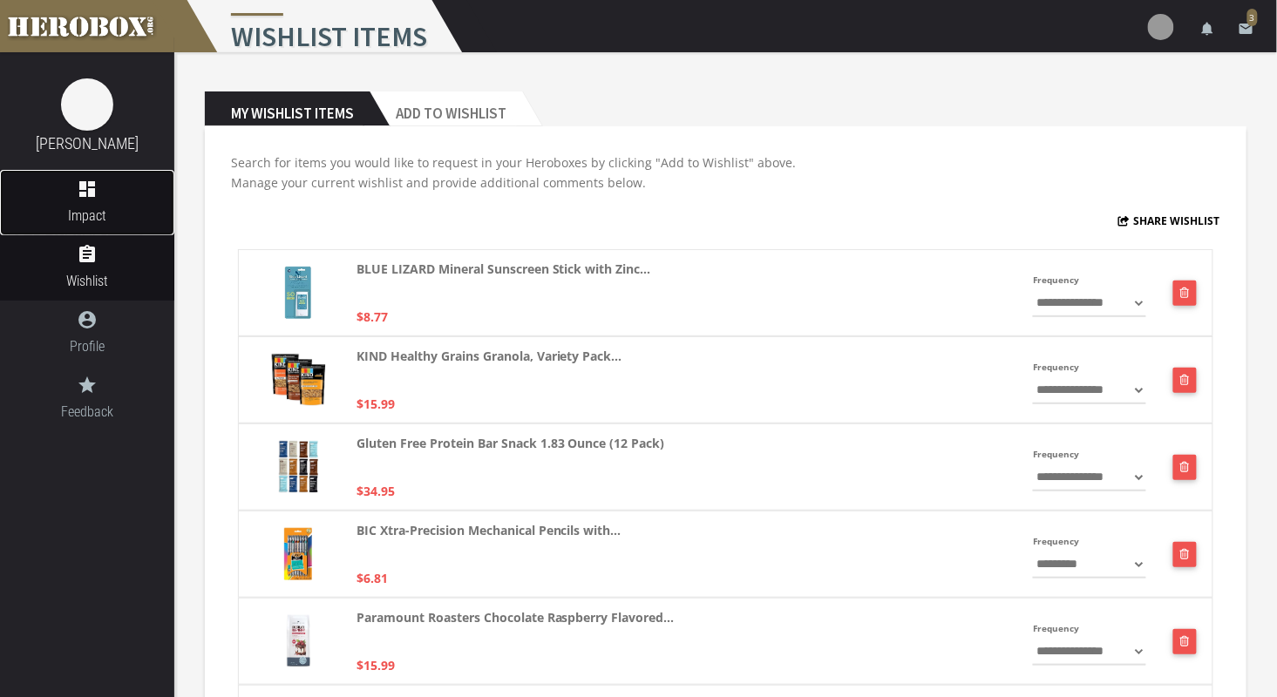
click at [93, 202] on link "dashboard Impact" at bounding box center [87, 202] width 174 height 65
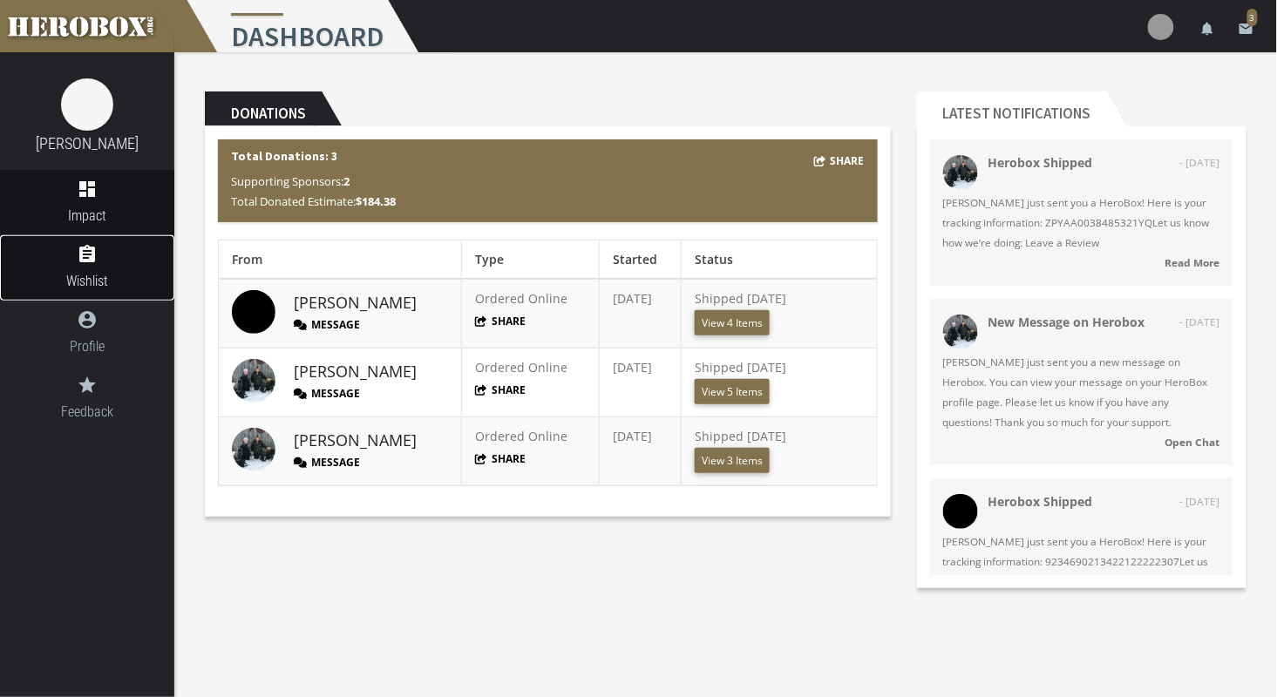
click at [105, 261] on icon "assignment" at bounding box center [87, 254] width 174 height 21
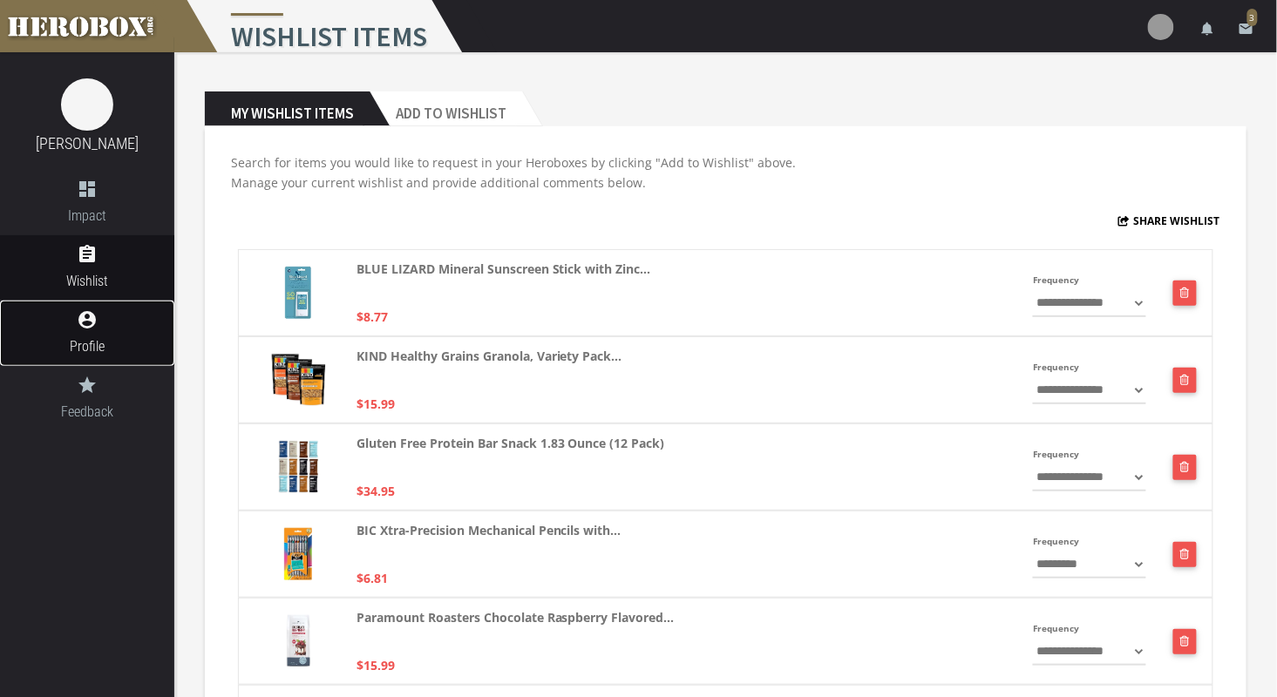
click at [88, 327] on icon "account_circle" at bounding box center [87, 319] width 174 height 21
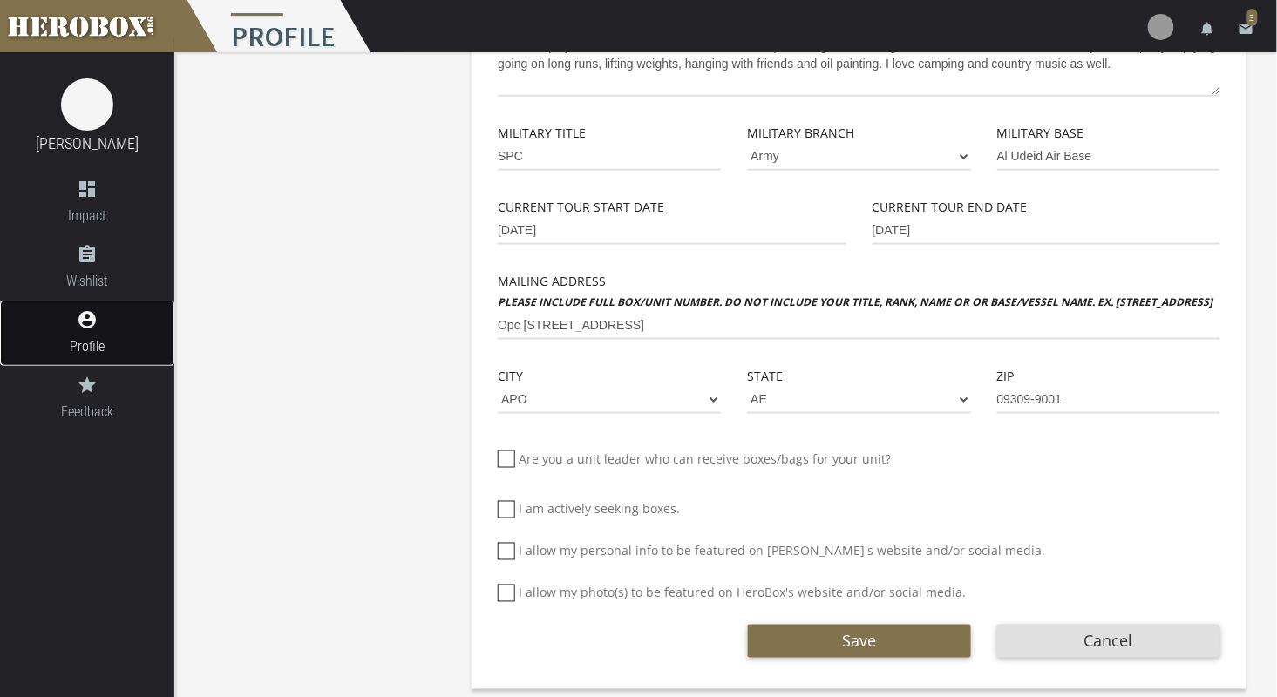
scroll to position [463, 0]
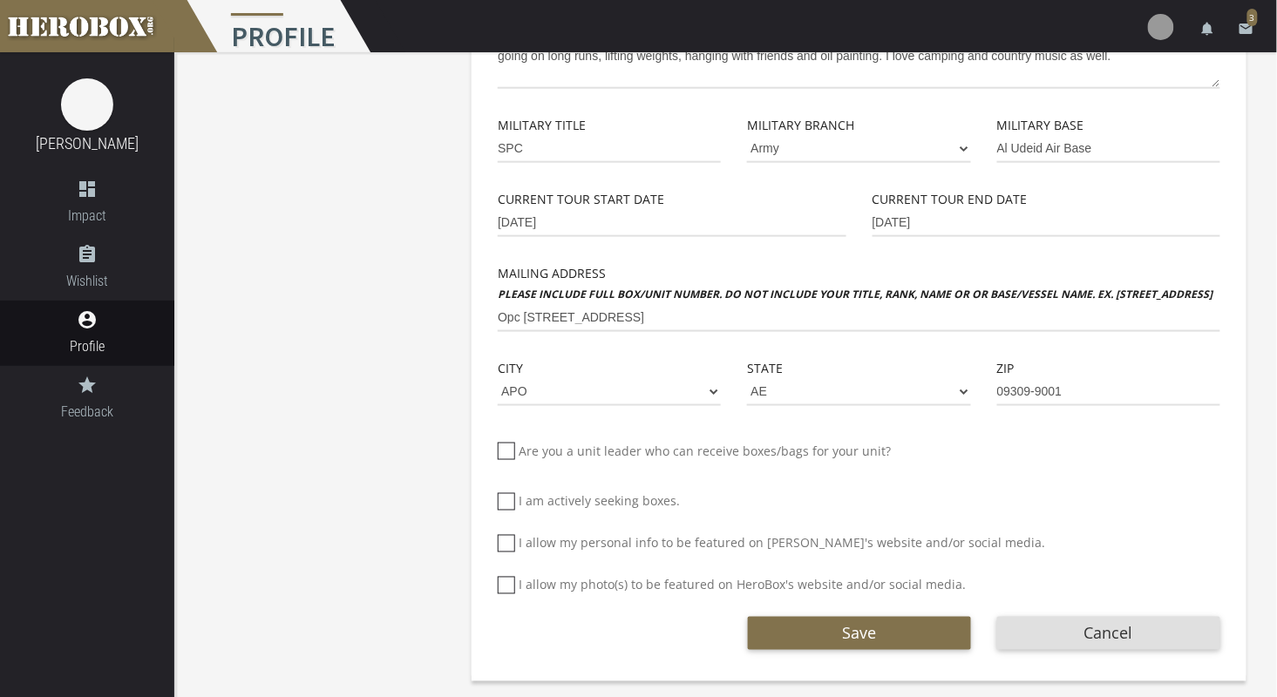
click at [512, 539] on icon at bounding box center [506, 543] width 17 height 17
click at [509, 539] on input "I allow my personal info to be featured on [PERSON_NAME]'s website and/or socia…" at bounding box center [503, 551] width 11 height 28
checkbox input "*****"
click at [509, 585] on icon at bounding box center [506, 585] width 17 height 17
click at [509, 585] on input "I allow my photo(s) to be featured on HeroBox's website and/or social media." at bounding box center [503, 593] width 11 height 28
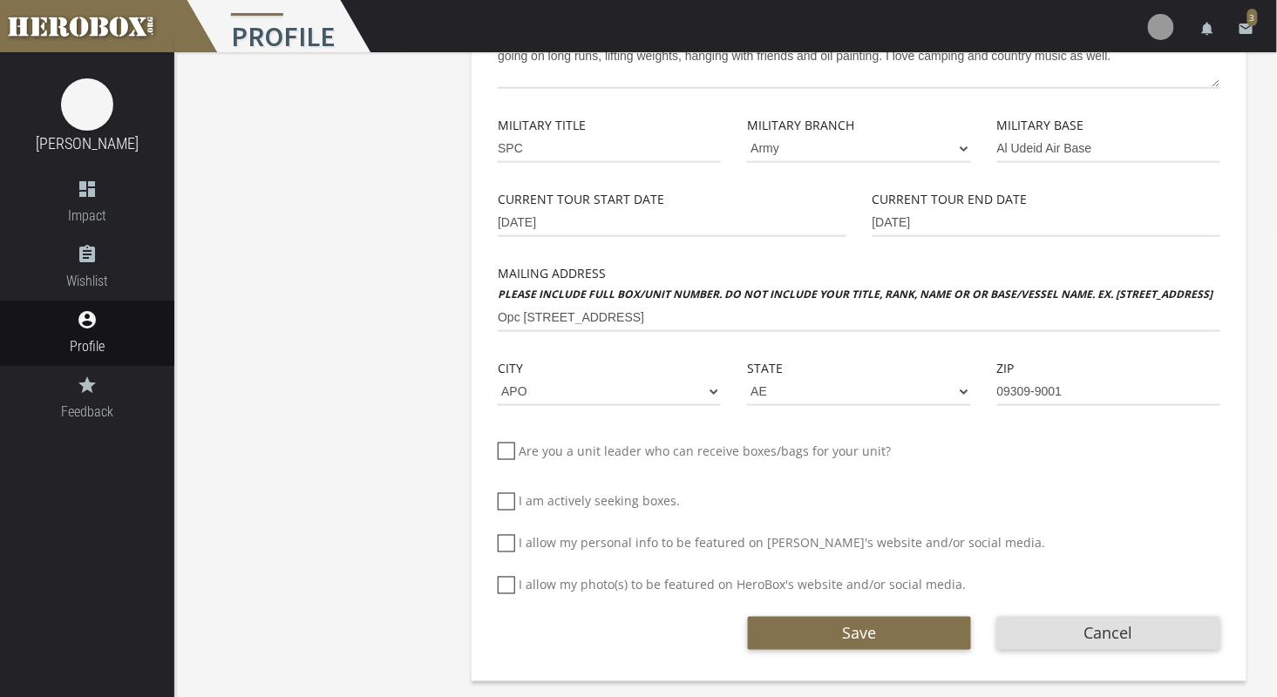
checkbox input "*****"
click at [848, 641] on span "Save" at bounding box center [859, 633] width 34 height 21
click at [848, 634] on span "Save" at bounding box center [859, 633] width 34 height 21
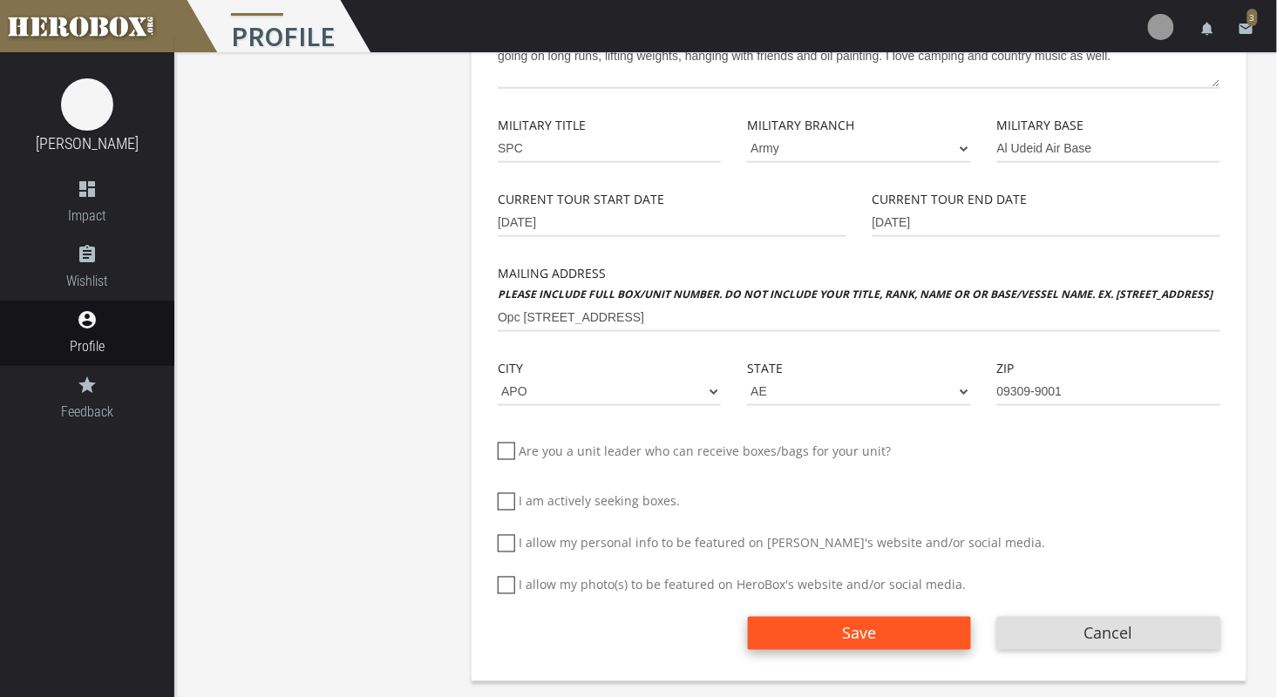
click at [848, 634] on span "Save" at bounding box center [859, 633] width 34 height 21
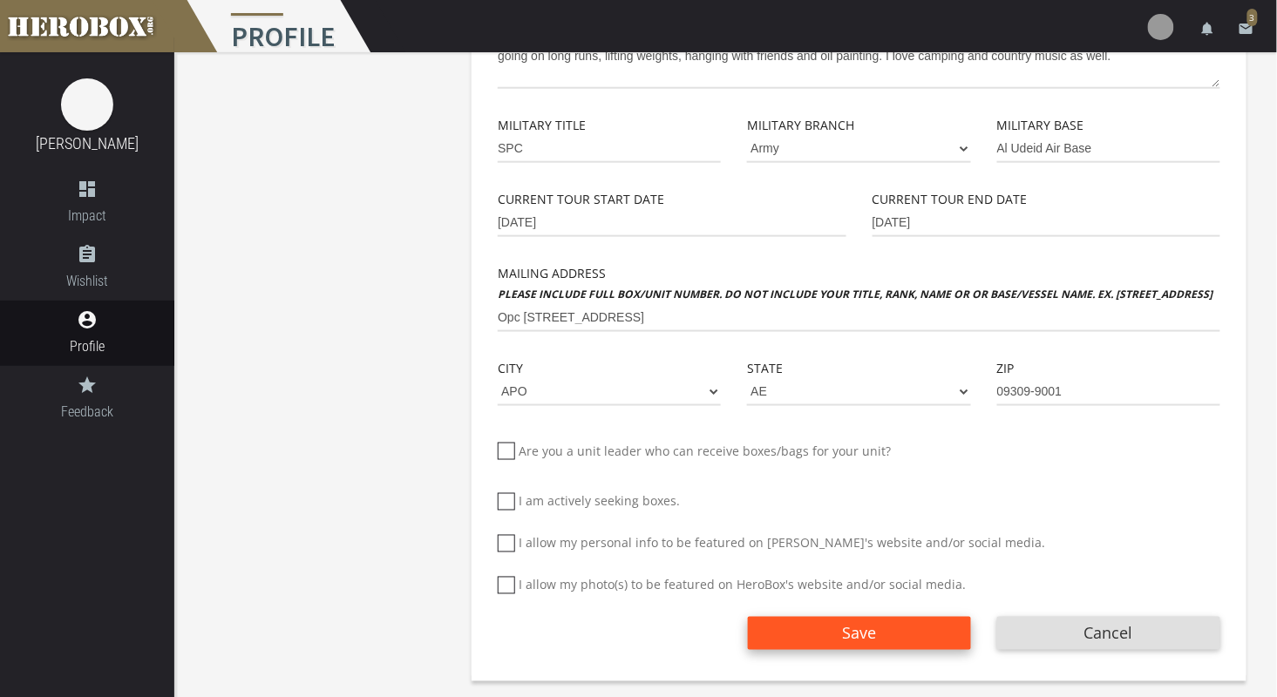
click at [848, 634] on span "Save" at bounding box center [859, 633] width 34 height 21
click at [808, 647] on button "Save" at bounding box center [859, 633] width 223 height 33
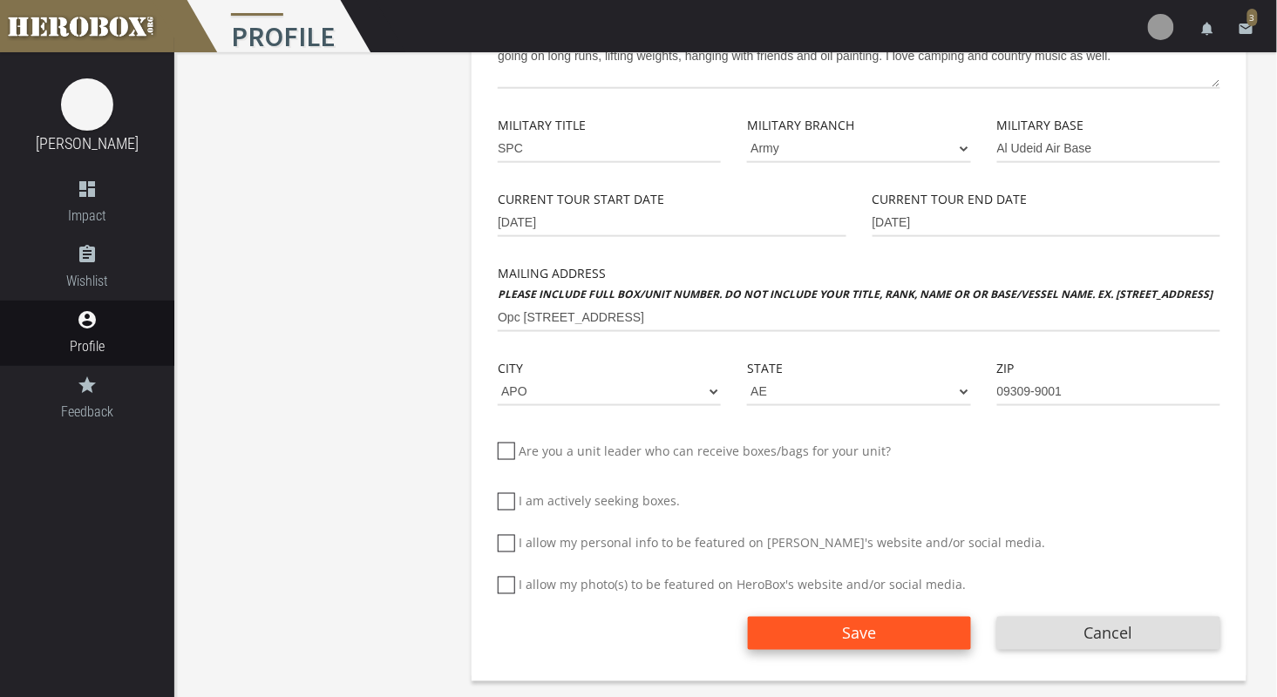
click at [809, 640] on button "Save" at bounding box center [859, 633] width 223 height 33
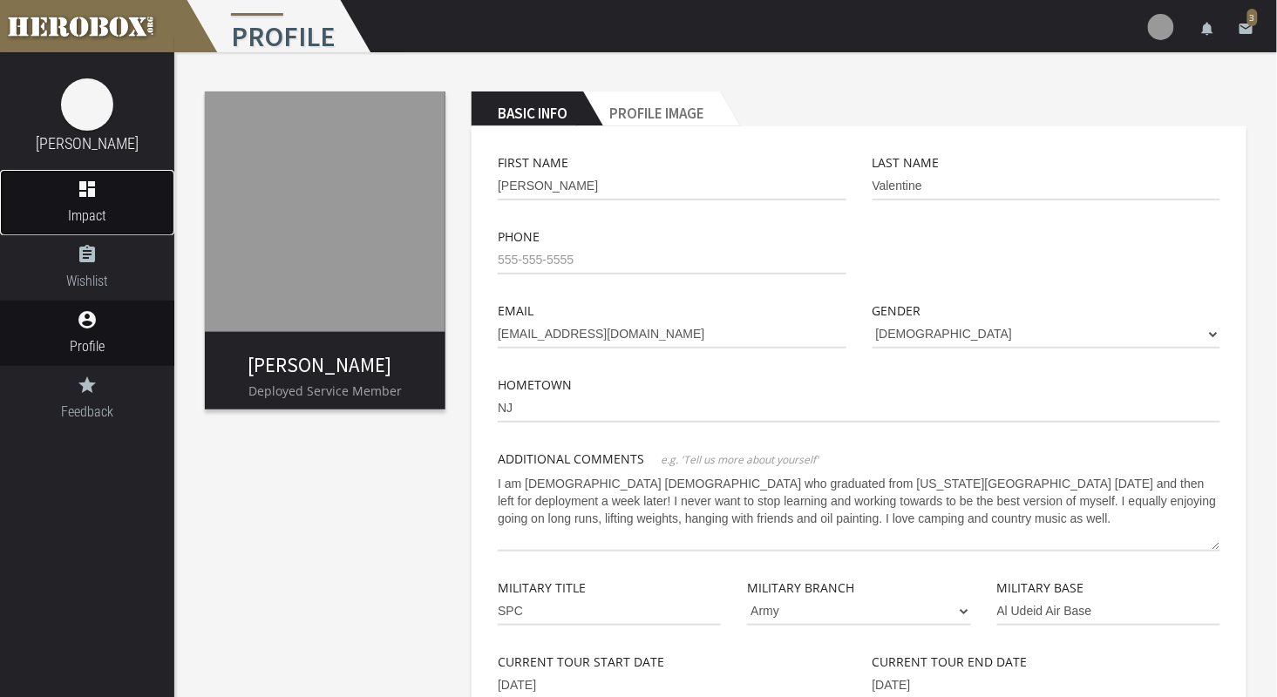
click at [117, 205] on span "Impact" at bounding box center [87, 216] width 174 height 22
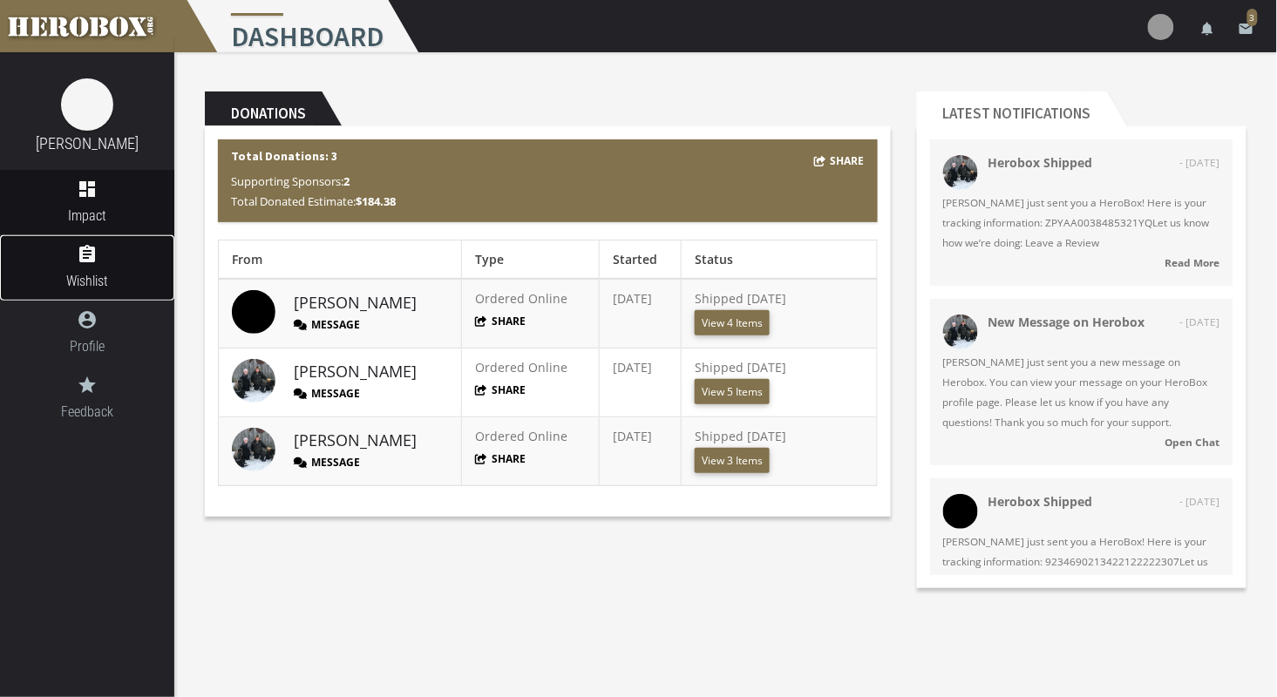
click at [96, 280] on span "Wishlist" at bounding box center [87, 281] width 174 height 22
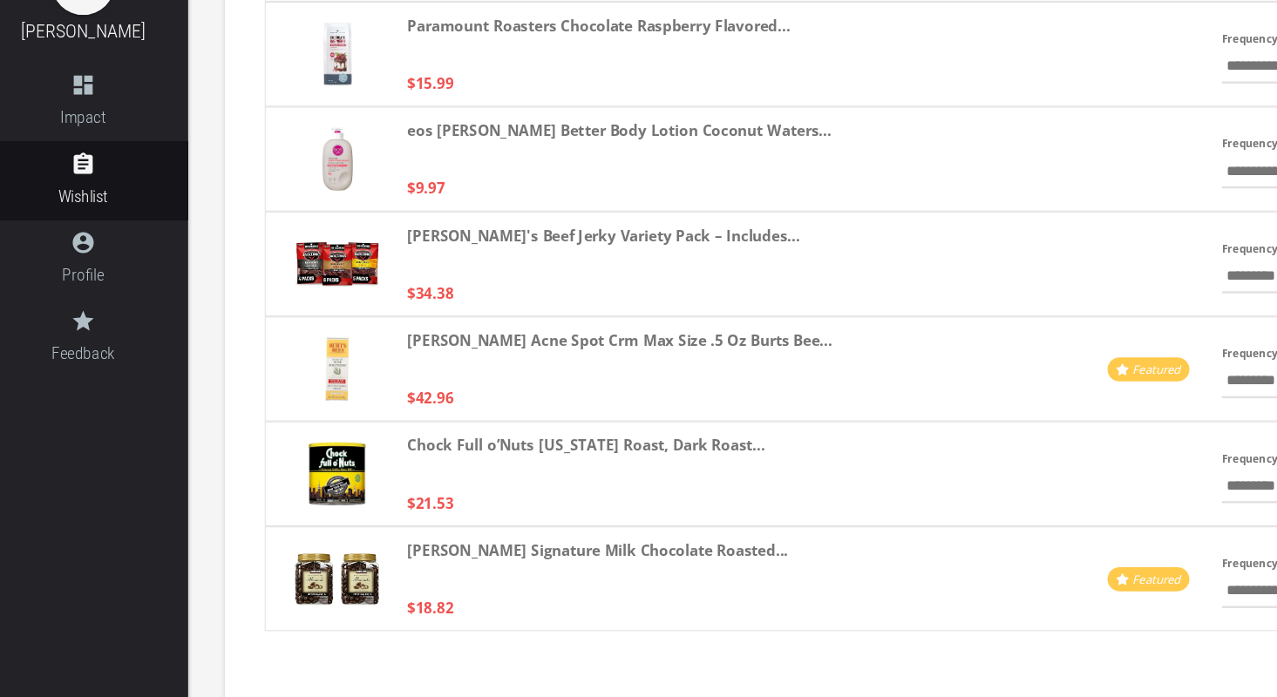
scroll to position [478, 0]
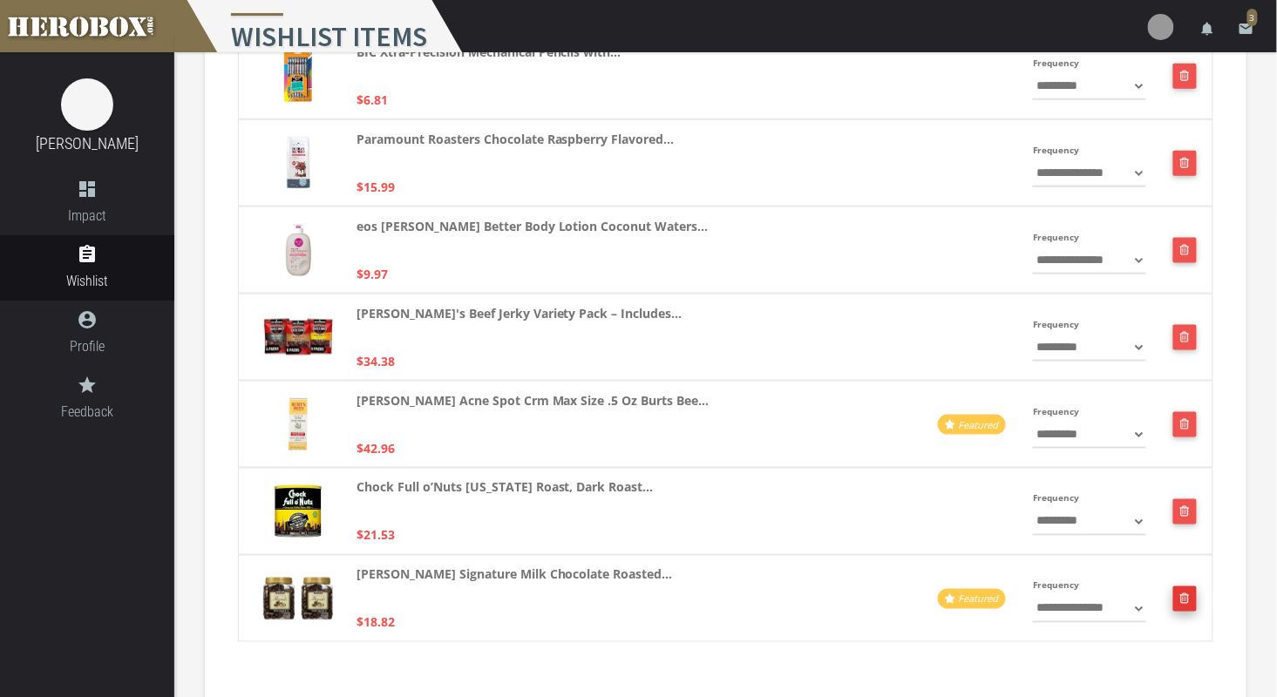
click at [1177, 594] on button "button" at bounding box center [1185, 598] width 24 height 25
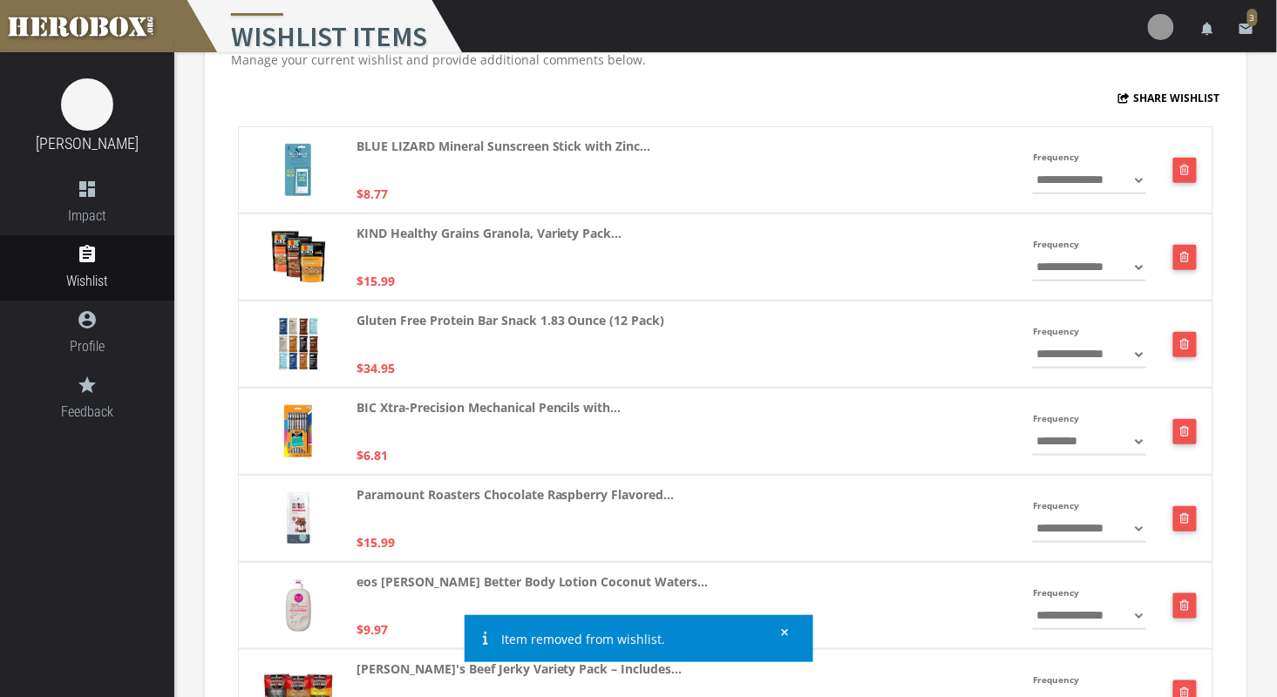
scroll to position [0, 0]
